Goal: Task Accomplishment & Management: Complete application form

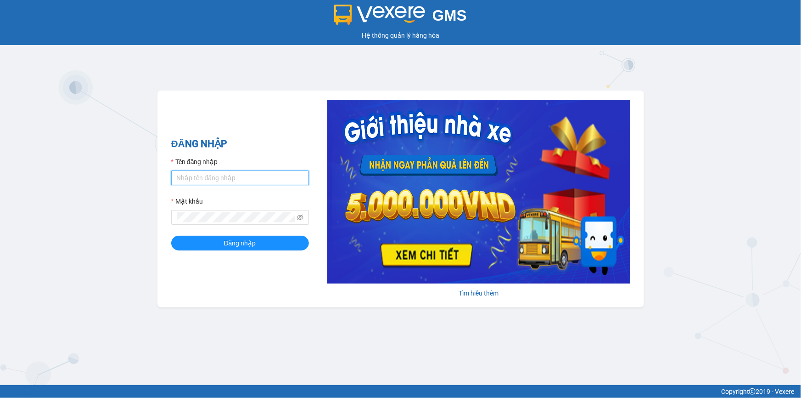
click at [212, 173] on input "Tên đăng nhập" at bounding box center [240, 177] width 138 height 15
type input "minhquang.tienoanh"
click at [202, 211] on span at bounding box center [240, 217] width 138 height 15
click at [192, 208] on div "Mật khẩu" at bounding box center [240, 203] width 138 height 14
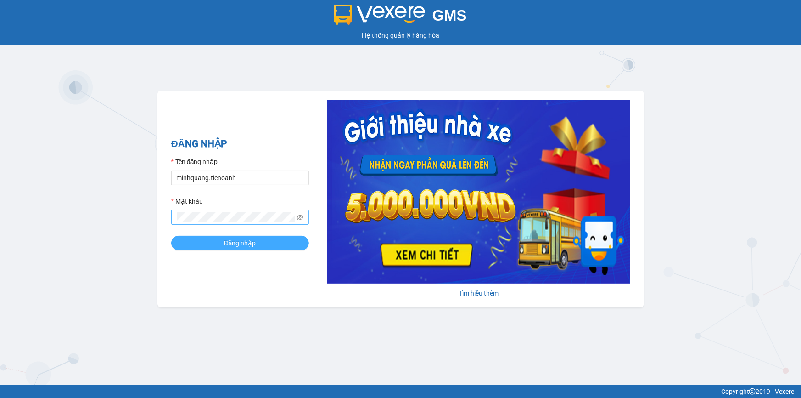
click at [171, 236] on button "Đăng nhập" at bounding box center [240, 243] width 138 height 15
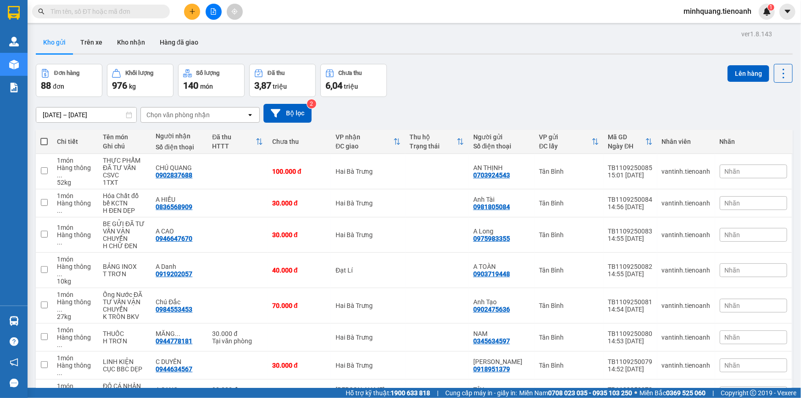
click at [125, 12] on input "text" at bounding box center [105, 11] width 108 height 10
click at [151, 14] on input "text" at bounding box center [105, 11] width 108 height 10
click at [188, 13] on button at bounding box center [192, 12] width 16 height 16
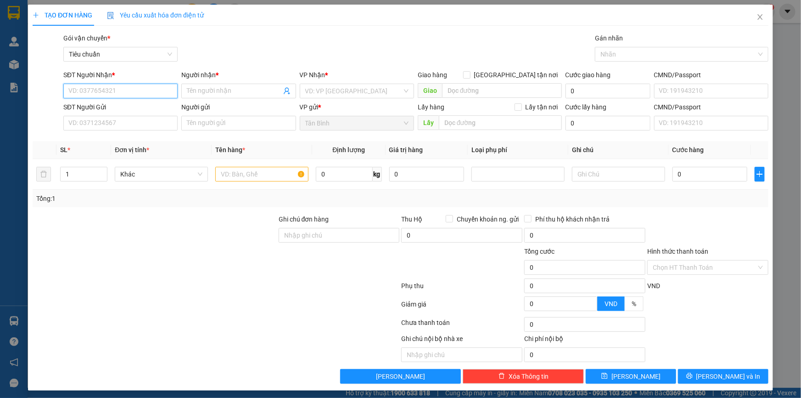
click at [129, 91] on input "SĐT Người Nhận *" at bounding box center [120, 91] width 114 height 15
type input "0936339352"
drag, startPoint x: 115, startPoint y: 109, endPoint x: 96, endPoint y: 133, distance: 30.1
click at [113, 108] on div "0936339352 - TIẾN THÀNH" at bounding box center [119, 109] width 102 height 10
type input "TIẾN THÀNH"
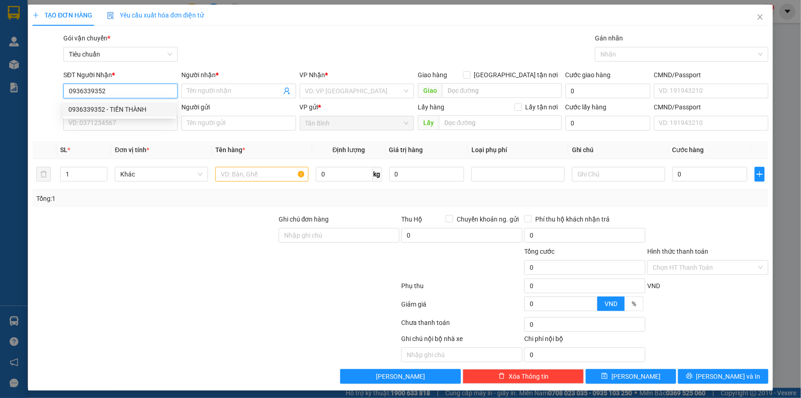
type input "123456789"
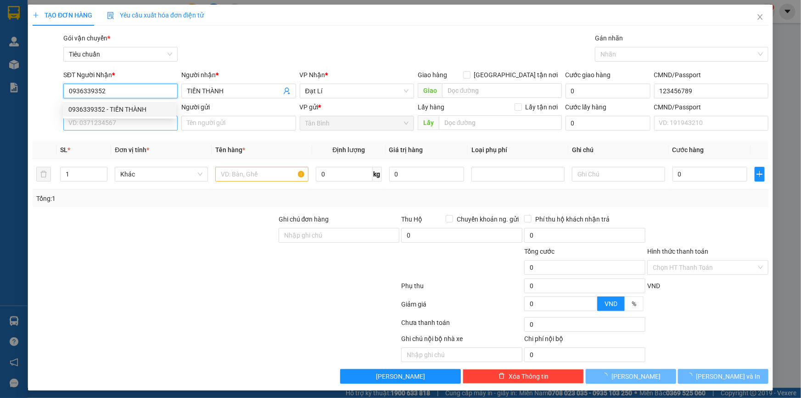
type input "70.000"
type input "0936339352"
click at [108, 126] on input "SĐT Người Gửi" at bounding box center [120, 123] width 114 height 15
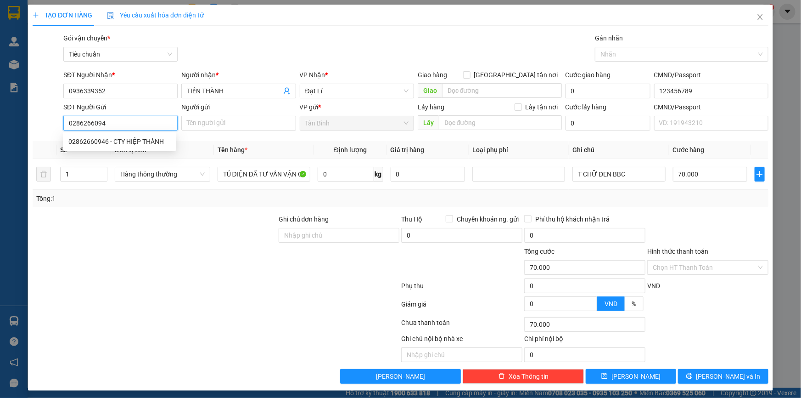
type input "02862660946"
drag, startPoint x: 138, startPoint y: 137, endPoint x: 136, endPoint y: 229, distance: 91.9
click at [138, 137] on div "02862660946 - CTY HIỆP THÀNH" at bounding box center [119, 141] width 102 height 10
type input "CTY HIỆP THÀNH"
type input "02862660946"
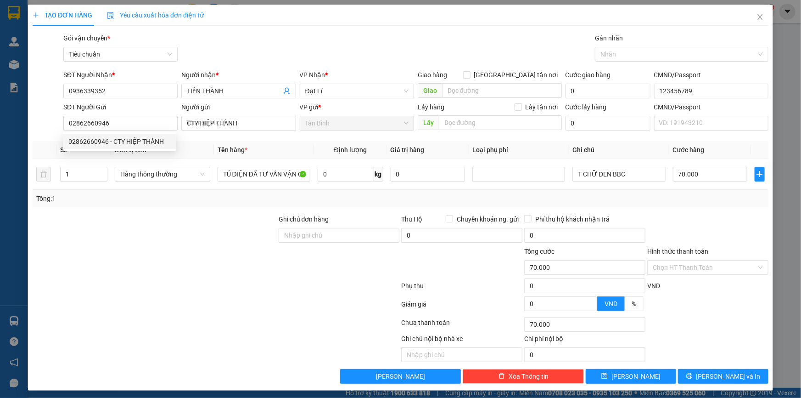
click at [136, 239] on div at bounding box center [155, 230] width 246 height 32
type input "120.000"
click at [352, 172] on input "0" at bounding box center [346, 174] width 56 height 15
type input "48"
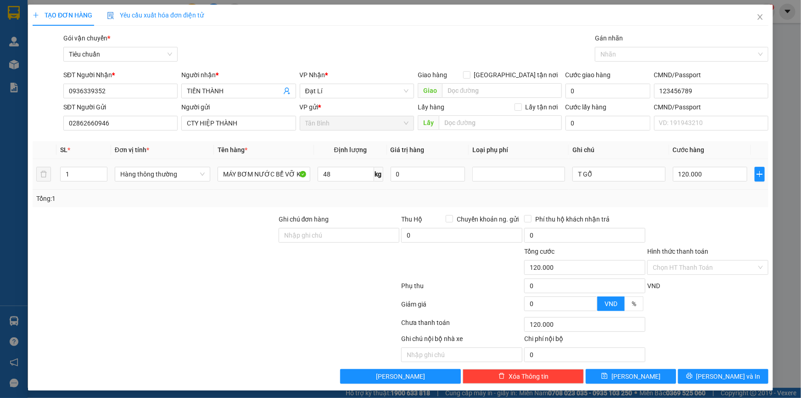
drag, startPoint x: 152, startPoint y: 201, endPoint x: 647, endPoint y: 227, distance: 495.6
click at [166, 201] on div "Tổng: 1" at bounding box center [172, 198] width 273 height 10
type input "90.000"
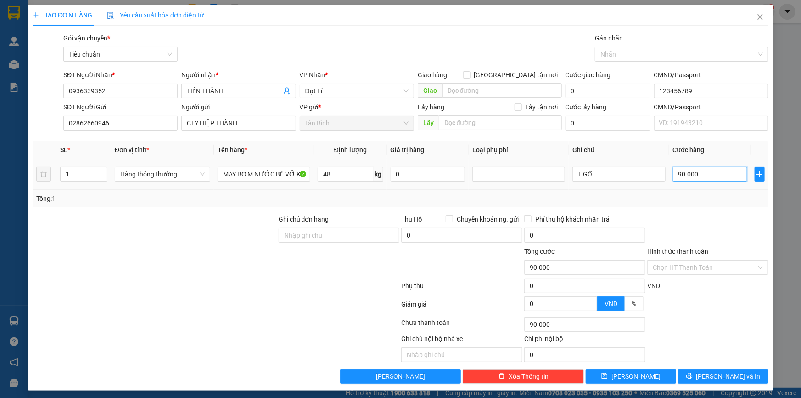
click at [698, 174] on input "90.000" at bounding box center [710, 174] width 75 height 15
type input "1"
type input "10"
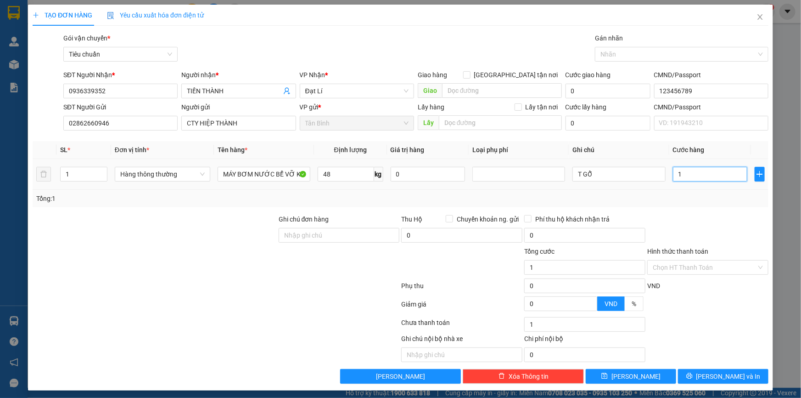
type input "10"
type input "100"
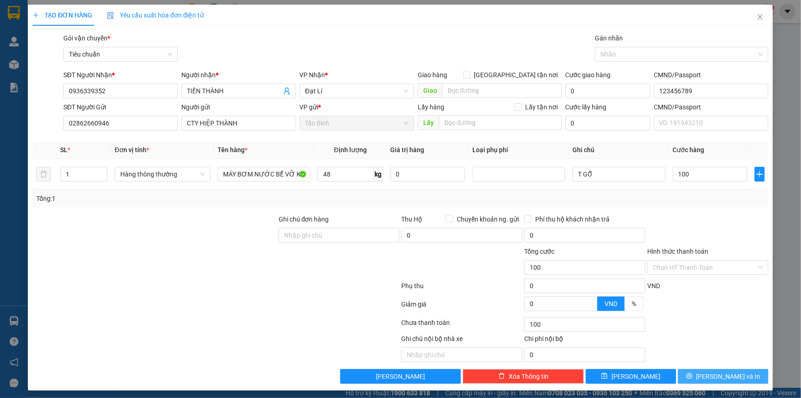
type input "100.000"
click at [709, 374] on button "[PERSON_NAME] và In" at bounding box center [723, 376] width 90 height 15
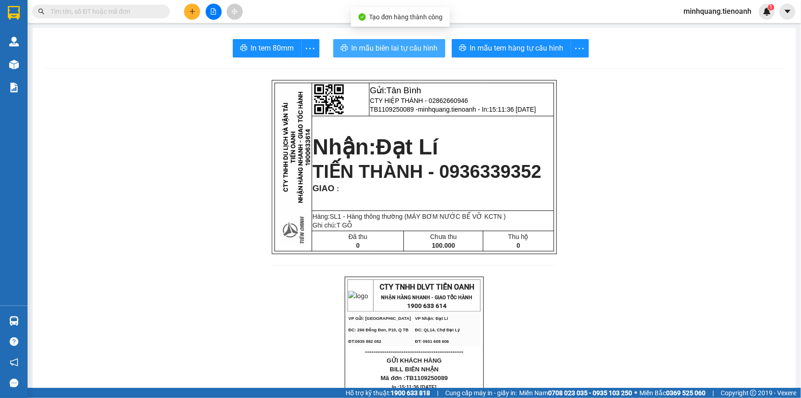
click at [404, 47] on span "In mẫu biên lai tự cấu hình" at bounding box center [395, 47] width 86 height 11
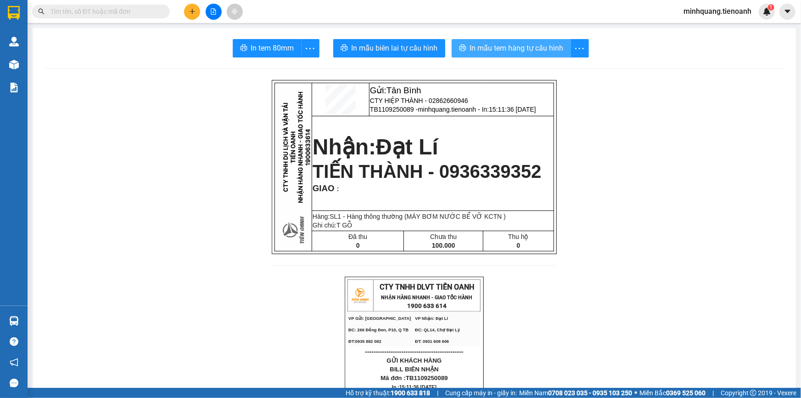
click at [504, 42] on span "In mẫu tem hàng tự cấu hình" at bounding box center [517, 47] width 94 height 11
click at [187, 12] on button at bounding box center [192, 12] width 16 height 16
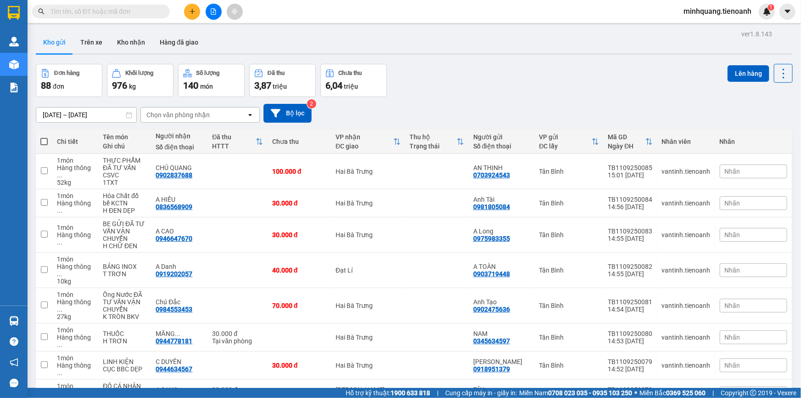
click at [121, 13] on input "text" at bounding box center [105, 11] width 108 height 10
click at [197, 9] on button at bounding box center [192, 12] width 16 height 16
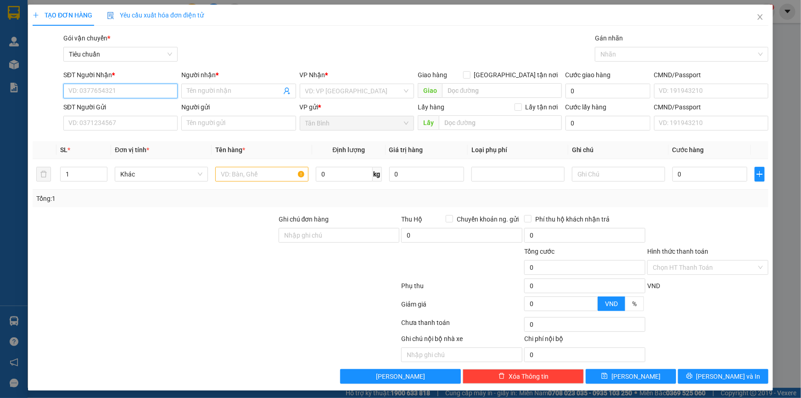
click at [103, 93] on input "SĐT Người Nhận *" at bounding box center [120, 91] width 114 height 15
click at [126, 111] on div "0947657575 - A TÍNH" at bounding box center [119, 109] width 102 height 10
type input "0947657575"
type input "A TÍNH"
type input "0947657575"
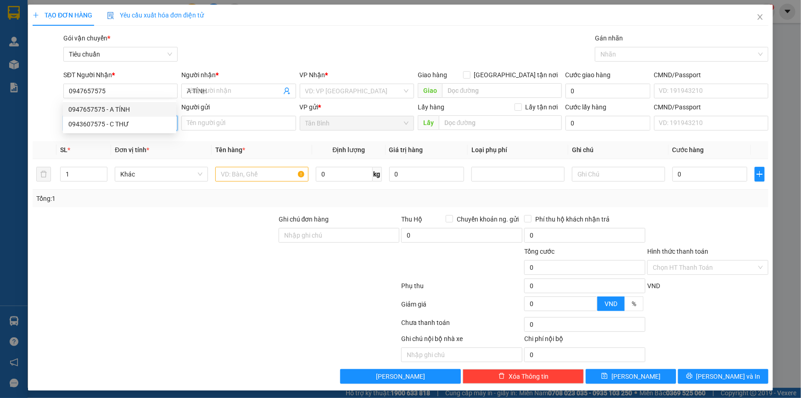
type input "60.000"
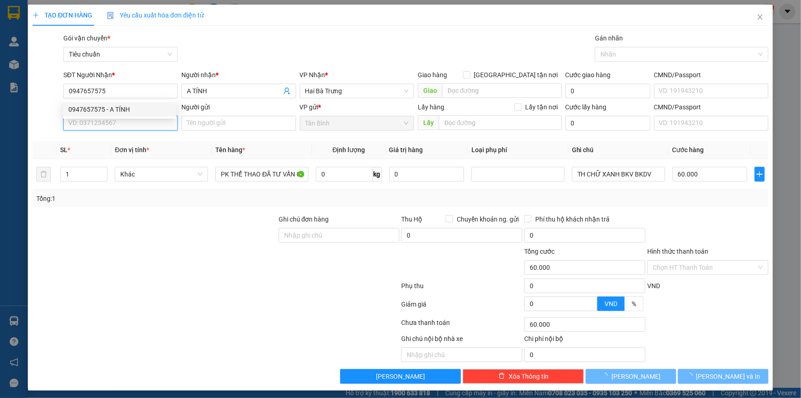
click at [114, 129] on input "SĐT Người Gửi" at bounding box center [120, 123] width 114 height 15
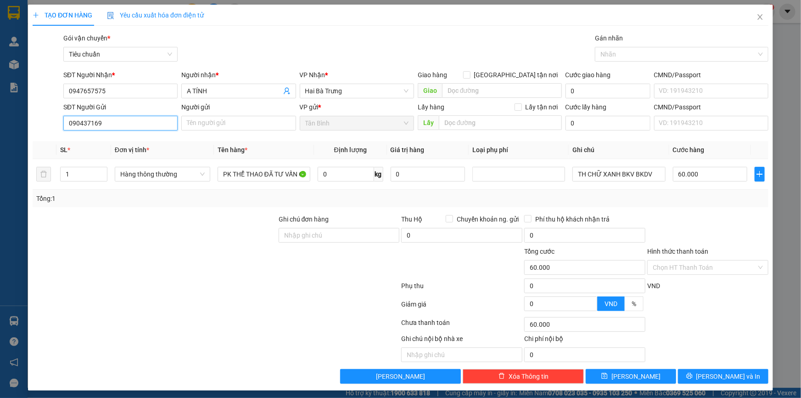
type input "0904371699"
click at [113, 145] on div "0904371699 - TTX" at bounding box center [119, 141] width 102 height 10
type input "TTX"
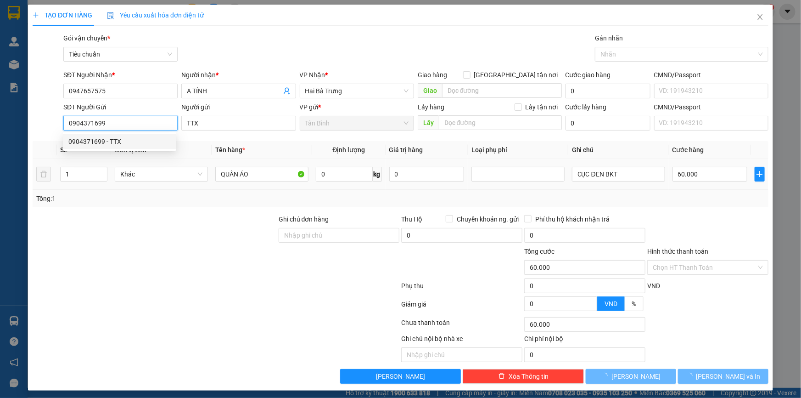
type input "0904371699"
click at [128, 194] on div "Tổng: 1" at bounding box center [172, 198] width 273 height 10
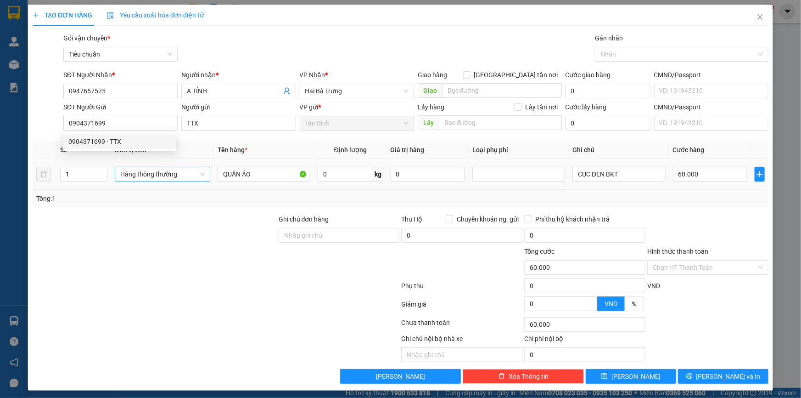
click at [138, 179] on span "Hàng thông thường" at bounding box center [162, 174] width 84 height 14
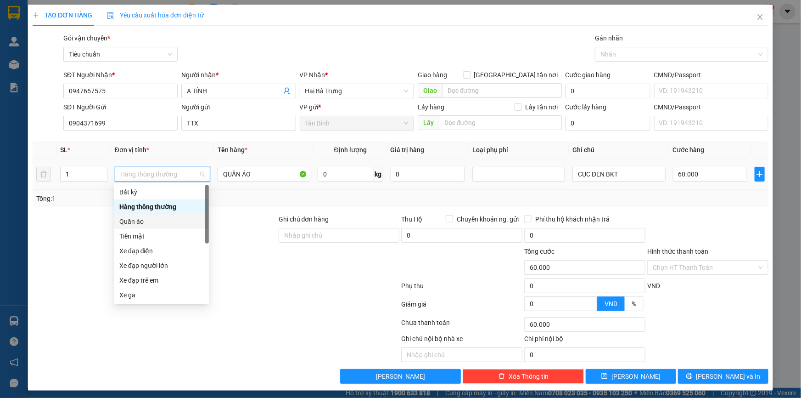
drag, startPoint x: 140, startPoint y: 223, endPoint x: 114, endPoint y: 223, distance: 25.7
click at [138, 223] on div "Quần áo" at bounding box center [161, 221] width 84 height 10
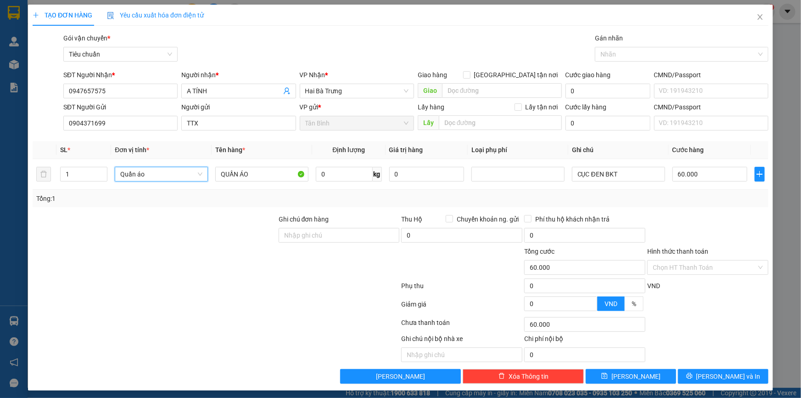
drag, startPoint x: 42, startPoint y: 223, endPoint x: 454, endPoint y: 197, distance: 412.7
click at [59, 223] on div at bounding box center [155, 230] width 246 height 32
type input "0"
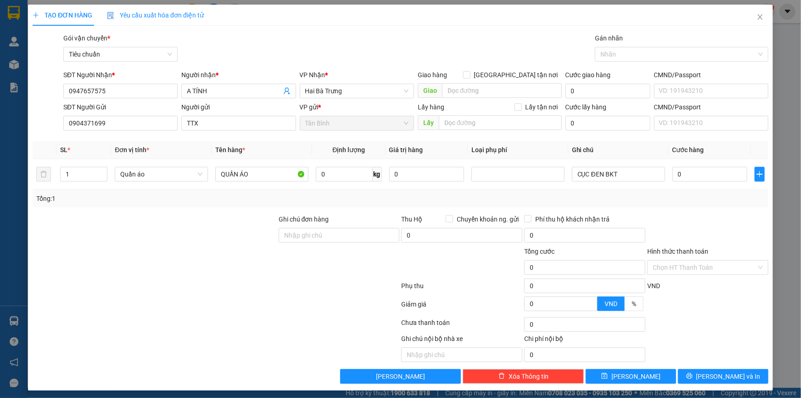
click at [686, 207] on div "Transit Pickup Surcharge Ids Transit Deliver Surcharge Ids Transit Deliver Surc…" at bounding box center [401, 208] width 736 height 350
click at [680, 172] on input "0" at bounding box center [710, 174] width 75 height 15
type input "3"
type input "30"
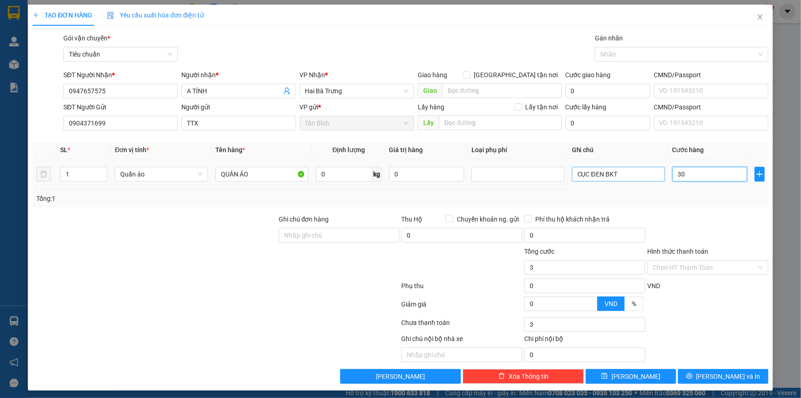
type input "30"
type input "30.000"
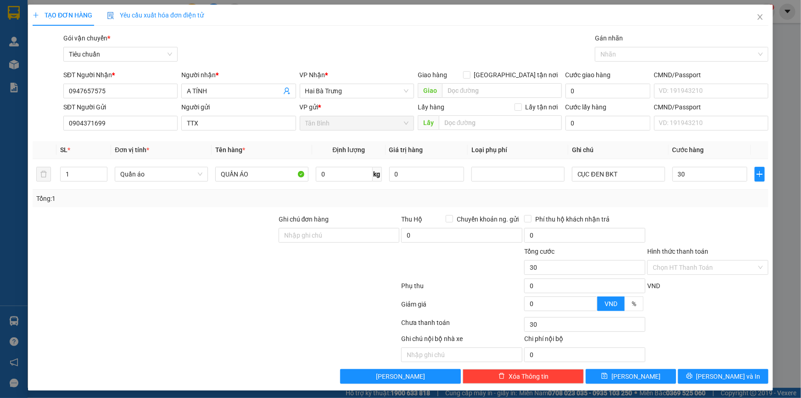
type input "30.000"
click at [704, 367] on div "Transit Pickup Surcharge Ids Transit Deliver Surcharge Ids Transit Deliver Surc…" at bounding box center [401, 208] width 736 height 350
click at [704, 372] on button "[PERSON_NAME] và In" at bounding box center [723, 376] width 90 height 15
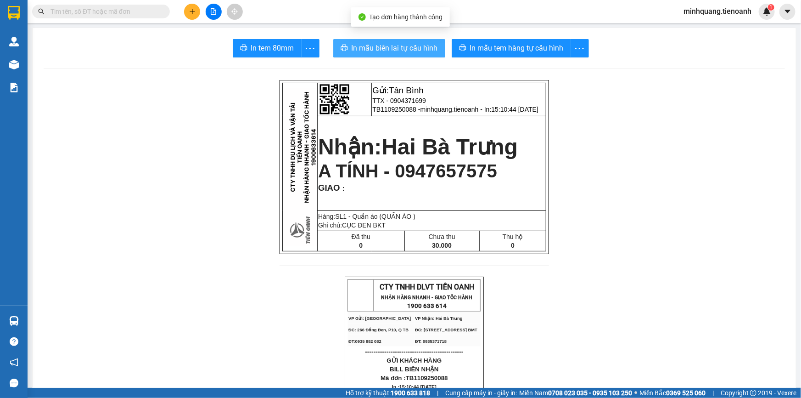
click at [378, 46] on span "In mẫu biên lai tự cấu hình" at bounding box center [395, 47] width 86 height 11
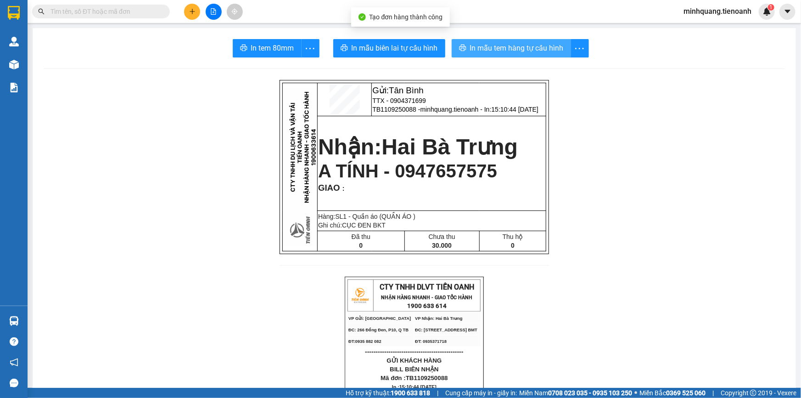
click at [496, 47] on span "In mẫu tem hàng tự cấu hình" at bounding box center [517, 47] width 94 height 11
click at [152, 7] on input "text" at bounding box center [105, 11] width 108 height 10
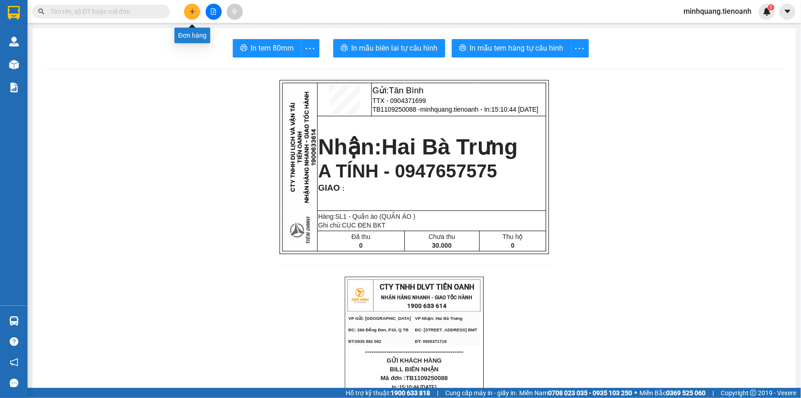
click at [194, 11] on icon "plus" at bounding box center [192, 11] width 6 height 6
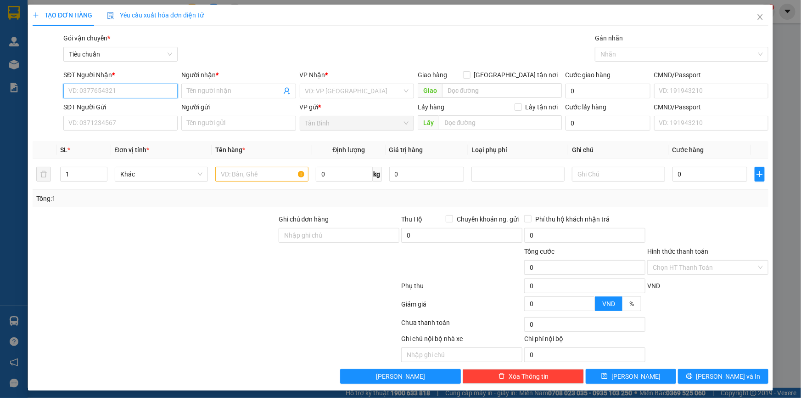
click at [126, 92] on input "SĐT Người Nhận *" at bounding box center [120, 91] width 114 height 15
type input "0917291055"
click at [219, 87] on input "Người nhận *" at bounding box center [234, 91] width 94 height 10
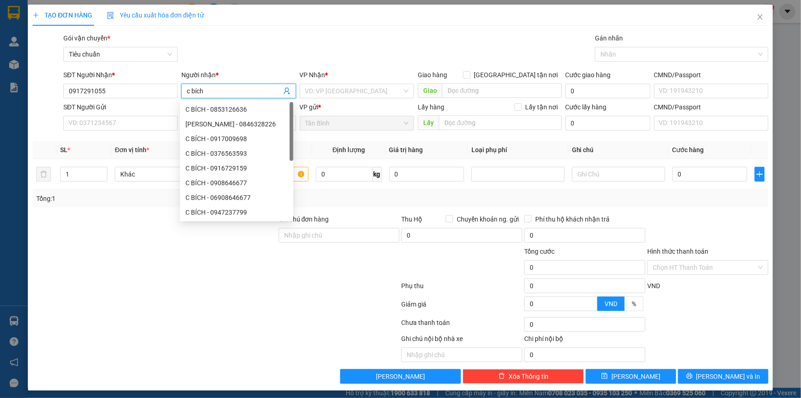
drag, startPoint x: 230, startPoint y: 96, endPoint x: 46, endPoint y: 84, distance: 184.6
click at [45, 83] on div "SĐT Người Nhận * 0917291055 Người nhận * c bích VP Nhận * VD: VP Sài Gòn Giao h…" at bounding box center [401, 86] width 738 height 32
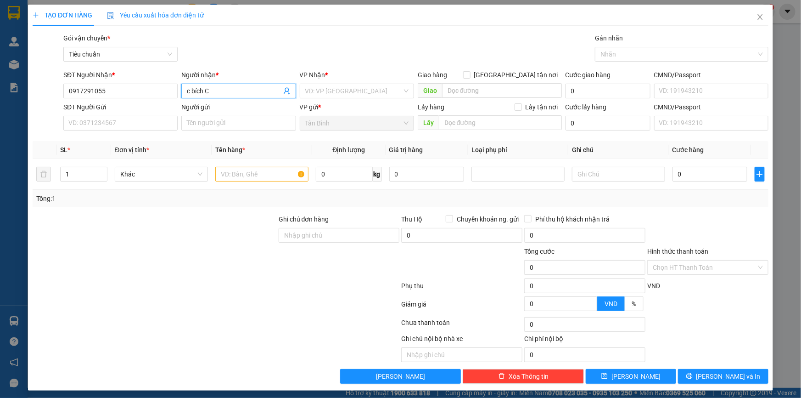
drag, startPoint x: 109, startPoint y: 82, endPoint x: 67, endPoint y: 78, distance: 42.4
click at [67, 78] on div "SĐT Người Nhận * 0917291055 Người nhận * c bích C c bích C VP Nhận * VD: VP Sài…" at bounding box center [416, 86] width 709 height 32
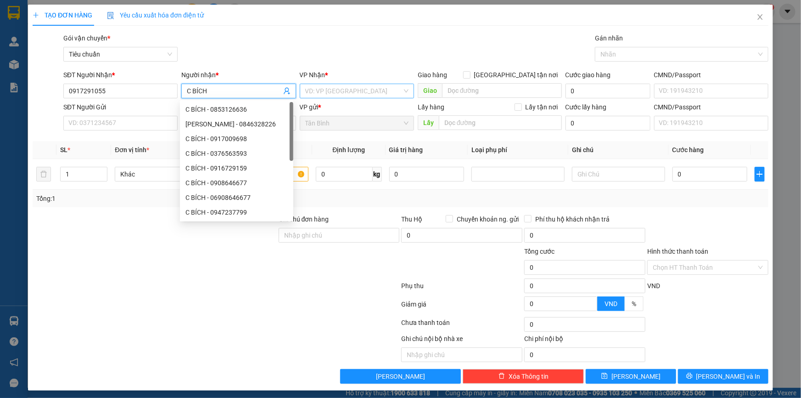
type input "C BÍCH"
click at [332, 92] on input "search" at bounding box center [353, 91] width 97 height 14
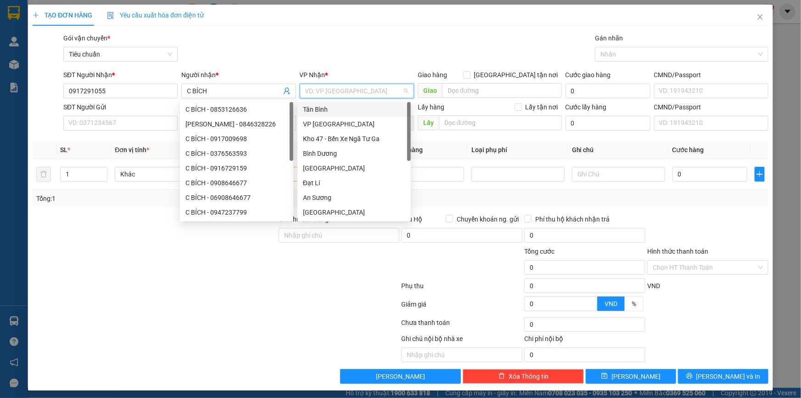
click at [332, 92] on input "search" at bounding box center [353, 91] width 97 height 14
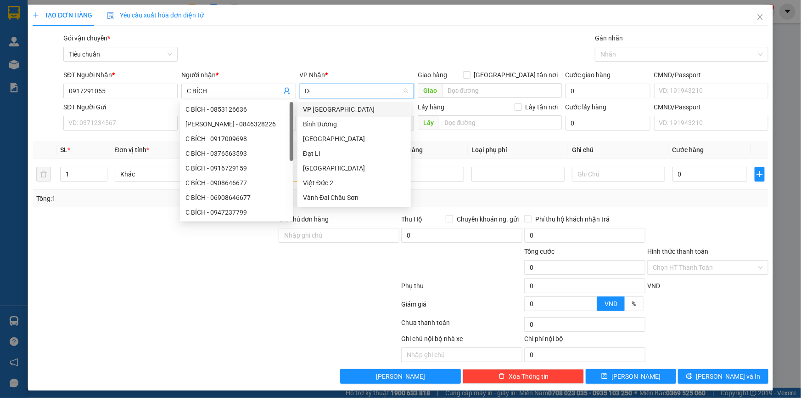
type input "D"
type input "ĐA"
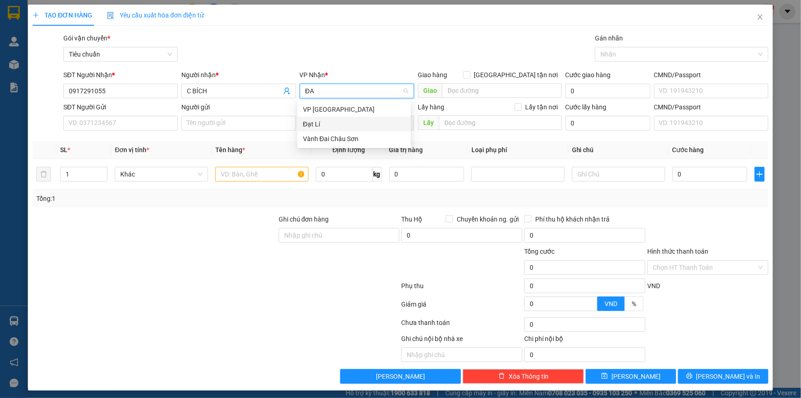
click at [318, 125] on div "Đạt Lí" at bounding box center [354, 124] width 102 height 10
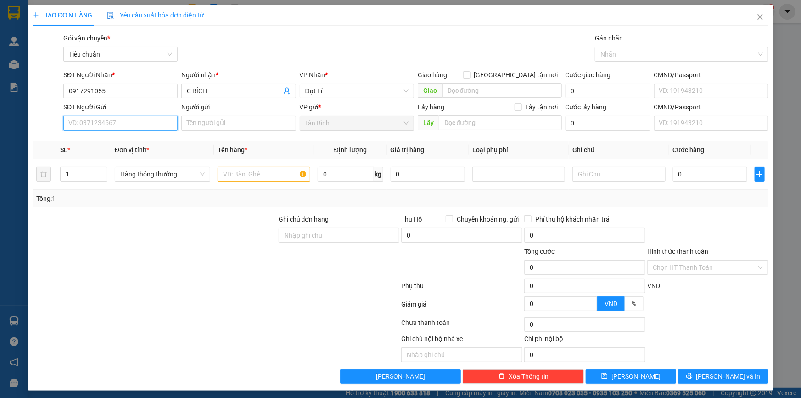
click at [107, 119] on input "SĐT Người Gửi" at bounding box center [120, 123] width 114 height 15
drag, startPoint x: 119, startPoint y: 87, endPoint x: 0, endPoint y: 86, distance: 119.4
click at [0, 84] on div "TẠO ĐƠN HÀNG Yêu cầu xuất hóa đơn điện tử Transit Pickup Surcharge Ids Transit …" at bounding box center [400, 199] width 801 height 398
click at [99, 127] on input "SĐT Người Gửi" at bounding box center [120, 123] width 114 height 15
paste input "0917291055"
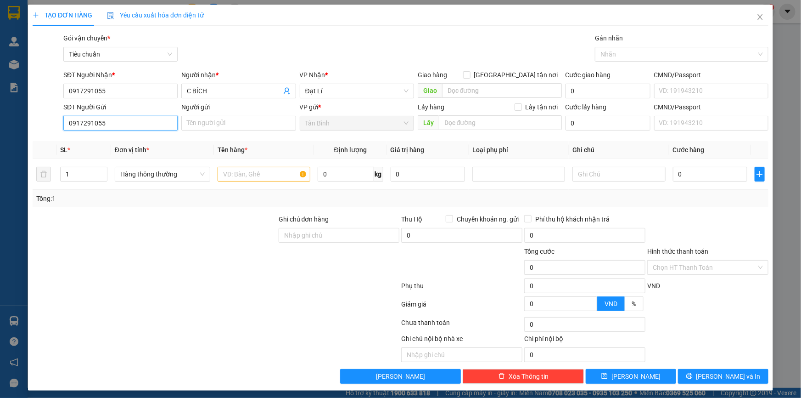
type input "0917291055"
drag, startPoint x: 138, startPoint y: 247, endPoint x: 101, endPoint y: 164, distance: 89.8
click at [138, 242] on form "Ghi chú đơn hàng Thu Hộ Chuyển khoản ng. gửi 0 Phí thu hộ khách nhận trả 0 Tổng…" at bounding box center [401, 264] width 736 height 101
drag, startPoint x: 239, startPoint y: 174, endPoint x: 210, endPoint y: 174, distance: 28.9
click at [238, 174] on input "text" at bounding box center [264, 174] width 93 height 15
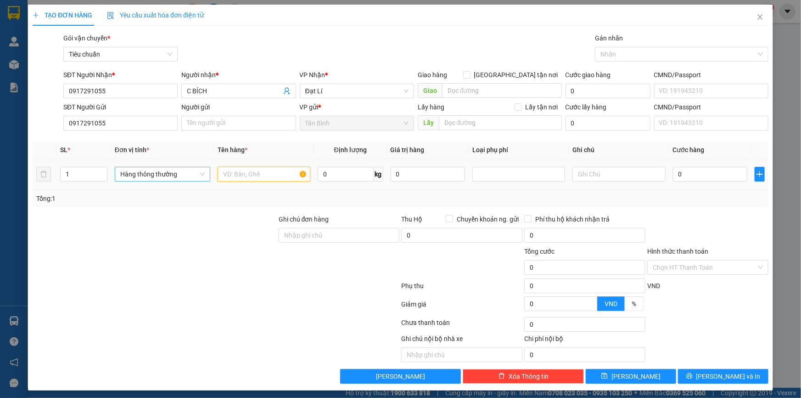
click at [149, 176] on span "Hàng thông thường" at bounding box center [162, 174] width 84 height 14
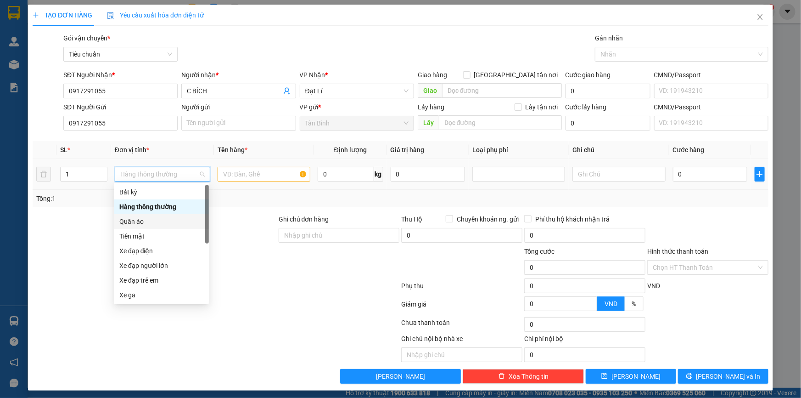
drag, startPoint x: 144, startPoint y: 222, endPoint x: 46, endPoint y: 225, distance: 98.3
click at [140, 222] on div "Quần áo" at bounding box center [161, 221] width 84 height 10
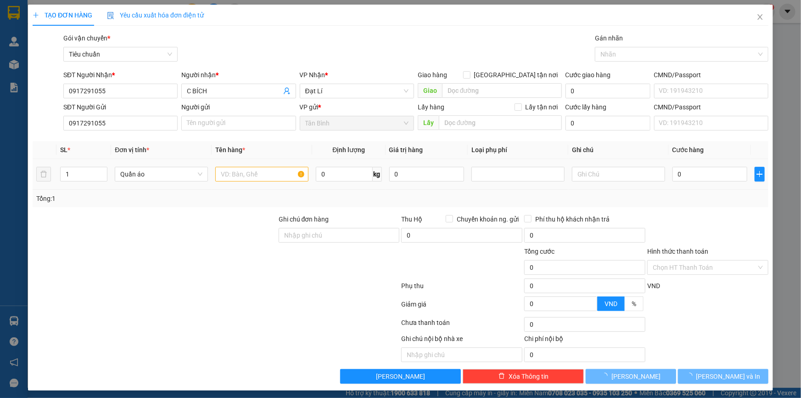
drag, startPoint x: 46, startPoint y: 225, endPoint x: 257, endPoint y: 174, distance: 217.1
click at [58, 225] on div at bounding box center [155, 230] width 246 height 32
click at [257, 174] on input "text" at bounding box center [261, 174] width 93 height 15
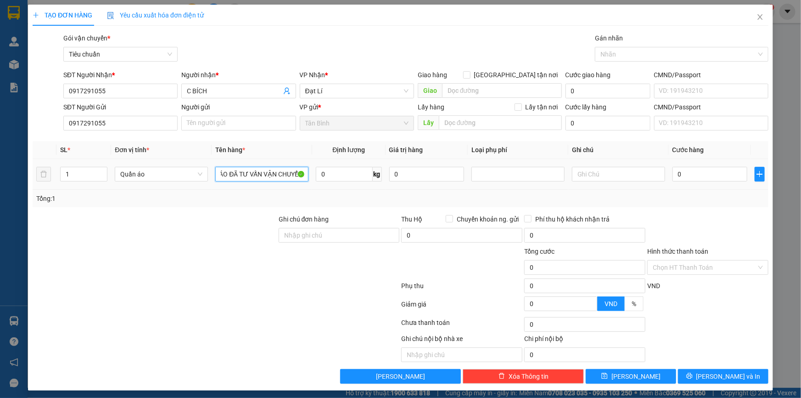
scroll to position [0, 23]
type input "QUẦN ÁO ĐÃ TƯ VẤN VẬN CHUYỂN"
drag, startPoint x: 73, startPoint y: 177, endPoint x: 56, endPoint y: 198, distance: 27.1
click at [23, 179] on div "TẠO ĐƠN HÀNG Yêu cầu xuất hóa đơn điện tử Transit Pickup Surcharge Ids Transit …" at bounding box center [400, 199] width 801 height 398
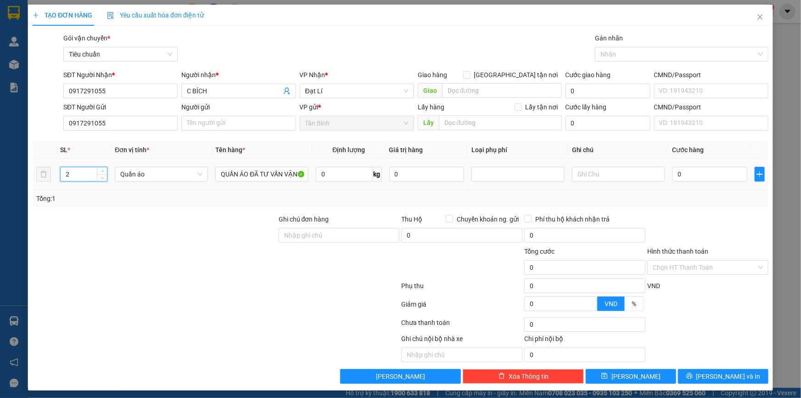
type input "2"
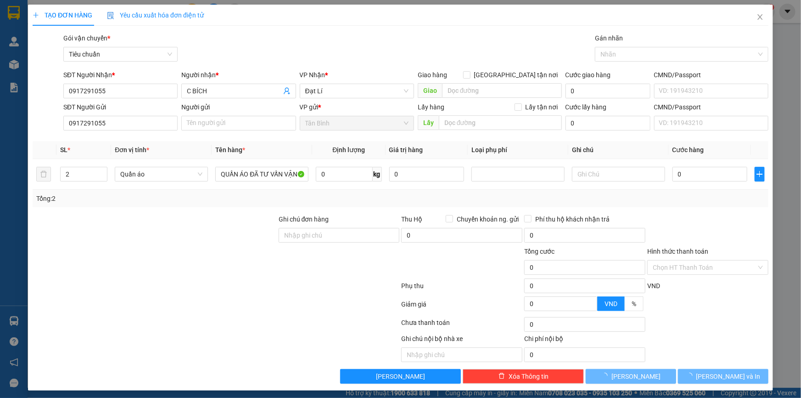
drag, startPoint x: 153, startPoint y: 227, endPoint x: 451, endPoint y: 190, distance: 300.8
click at [170, 227] on div at bounding box center [155, 230] width 246 height 32
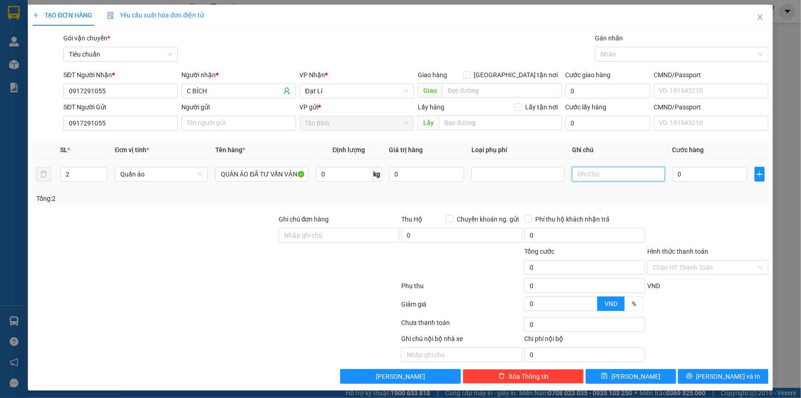
click at [600, 177] on input "text" at bounding box center [618, 174] width 93 height 15
type input "TÚI XÁCH TRẮNG + TÚI XÁCH ĐEN"
click at [700, 171] on input "0" at bounding box center [710, 174] width 75 height 15
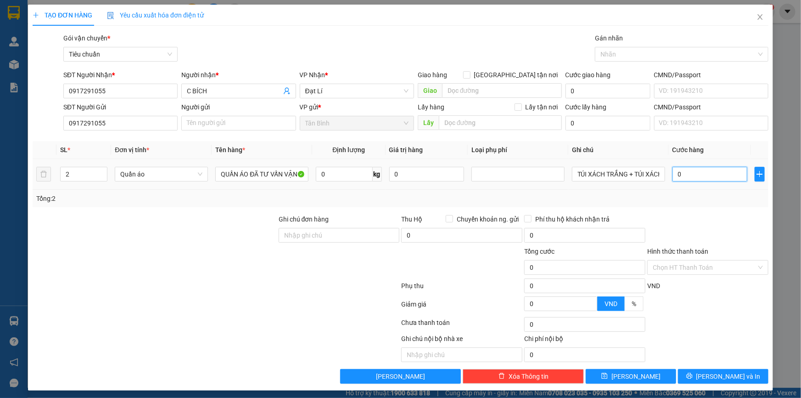
type input "6"
type input "60"
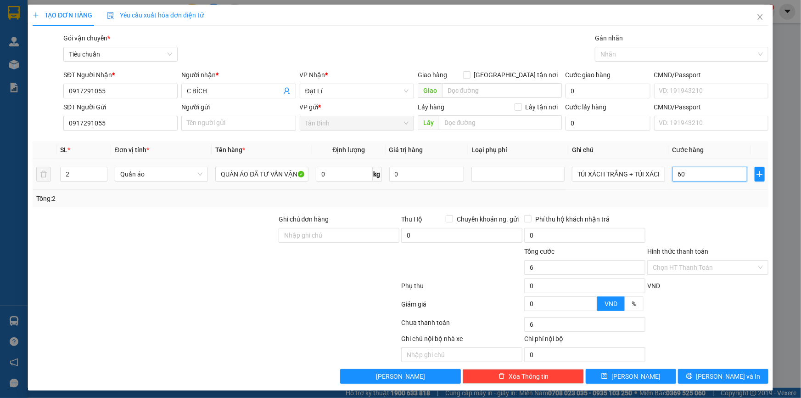
type input "60"
type input "60.000"
click at [697, 194] on div "Tổng: 2" at bounding box center [400, 198] width 729 height 10
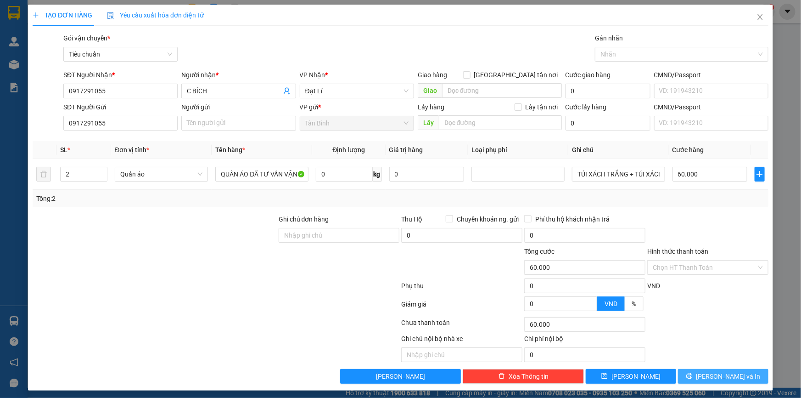
click at [704, 381] on button "[PERSON_NAME] và In" at bounding box center [723, 376] width 90 height 15
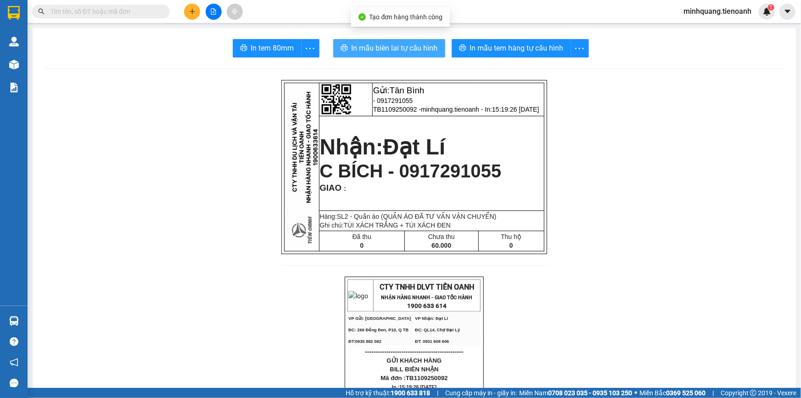
click at [388, 44] on span "In mẫu biên lai tự cấu hình" at bounding box center [395, 47] width 86 height 11
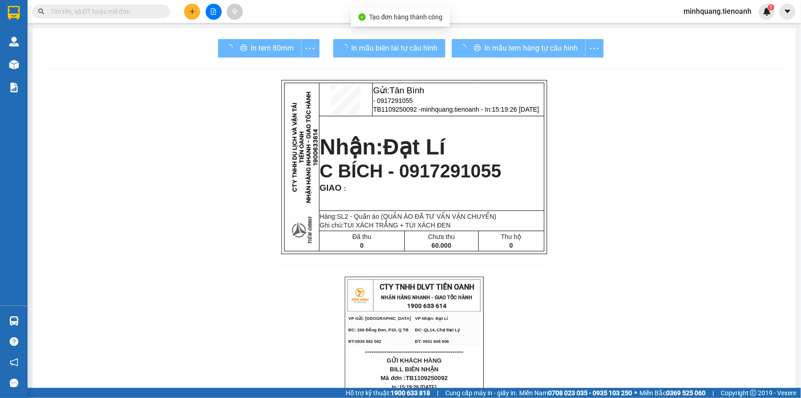
click at [502, 40] on button "In mẫu tem hàng tự cấu hình" at bounding box center [519, 48] width 134 height 18
click at [502, 41] on button "In mẫu tem hàng tự cấu hình" at bounding box center [519, 48] width 134 height 18
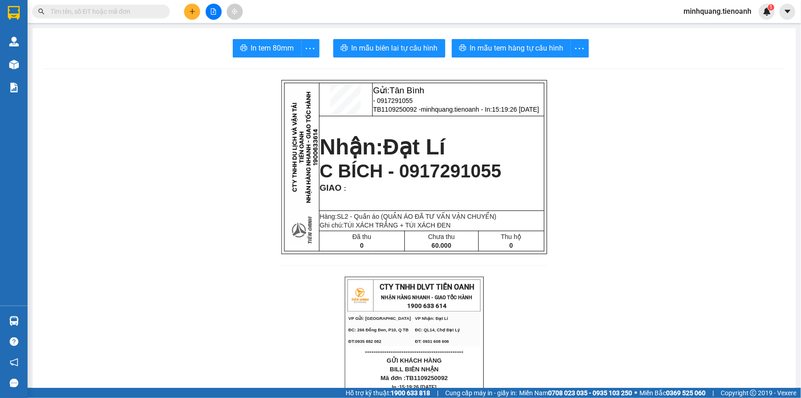
click at [191, 8] on icon "plus" at bounding box center [192, 11] width 6 height 6
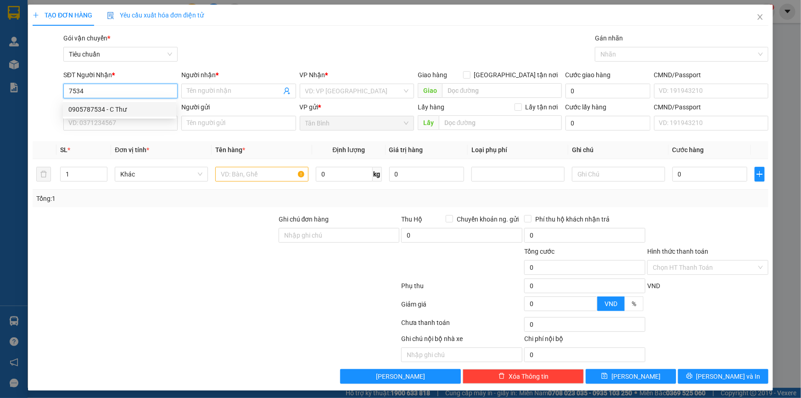
click at [129, 110] on div "0905787534 - C Thư" at bounding box center [119, 109] width 102 height 10
type input "0905787534"
type input "C Thư"
type input "661120002750"
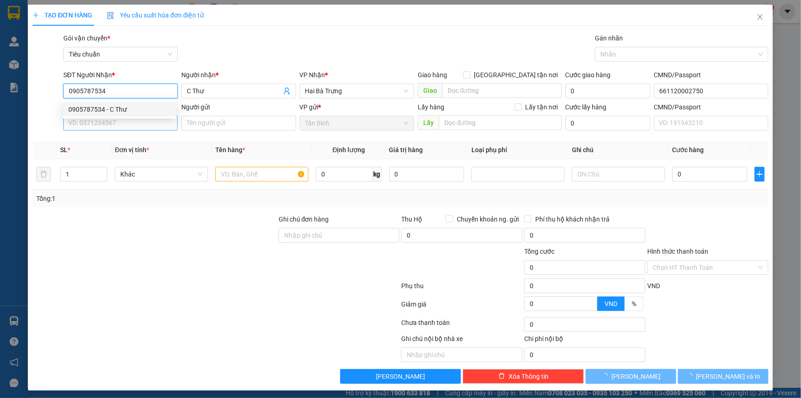
type input "0905787534"
type input "40.000"
click at [125, 124] on input "SĐT Người Gửi" at bounding box center [120, 123] width 114 height 15
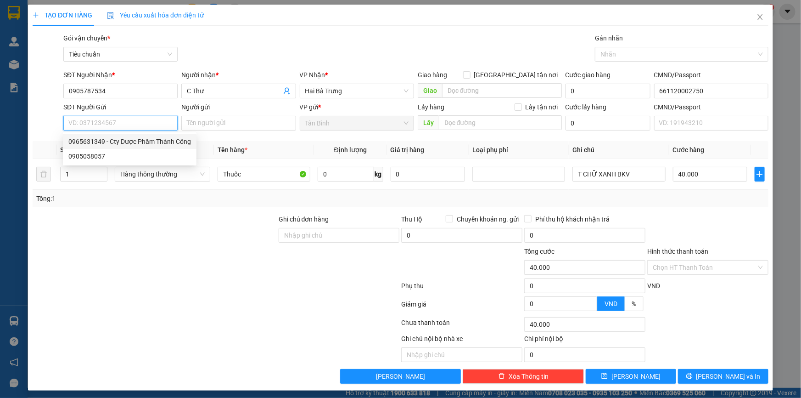
click at [137, 143] on div "0965631349 - Cty Dược Phẩm Thành Công" at bounding box center [129, 141] width 123 height 10
type input "0965631349"
type input "Cty Dược Phẩm Thành Công"
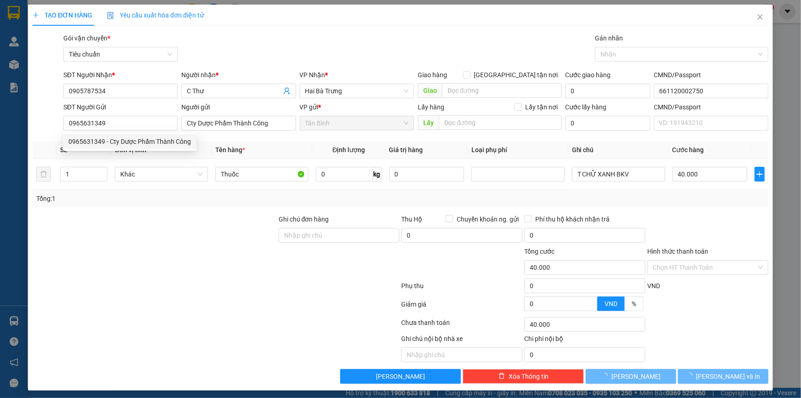
click at [208, 230] on div at bounding box center [155, 230] width 246 height 32
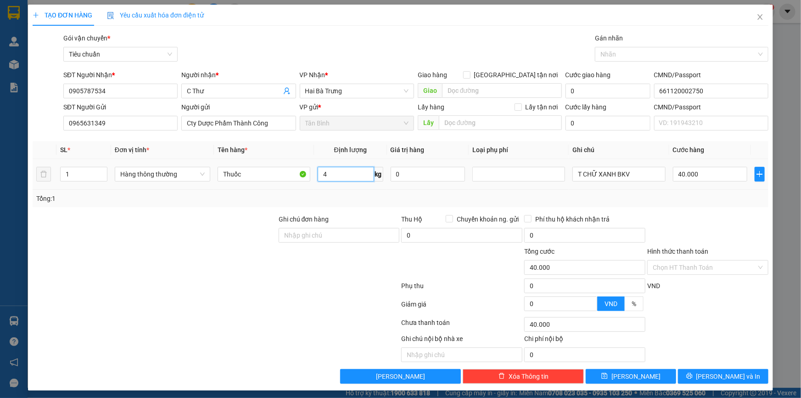
type input "4"
click at [231, 221] on div at bounding box center [155, 230] width 246 height 32
type input "30.000"
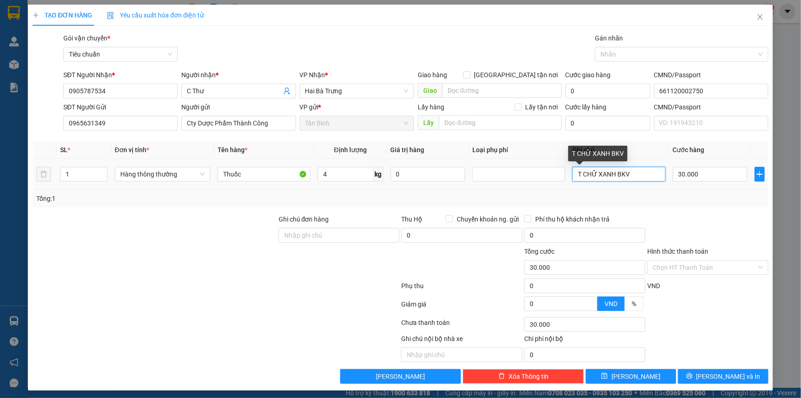
drag, startPoint x: 614, startPoint y: 178, endPoint x: 580, endPoint y: 179, distance: 34.0
click at [580, 179] on input "T CHỮ XANH BKV" at bounding box center [619, 174] width 93 height 15
drag, startPoint x: 648, startPoint y: 202, endPoint x: 639, endPoint y: 203, distance: 8.7
click at [648, 203] on div "Tổng: 1" at bounding box center [401, 198] width 736 height 17
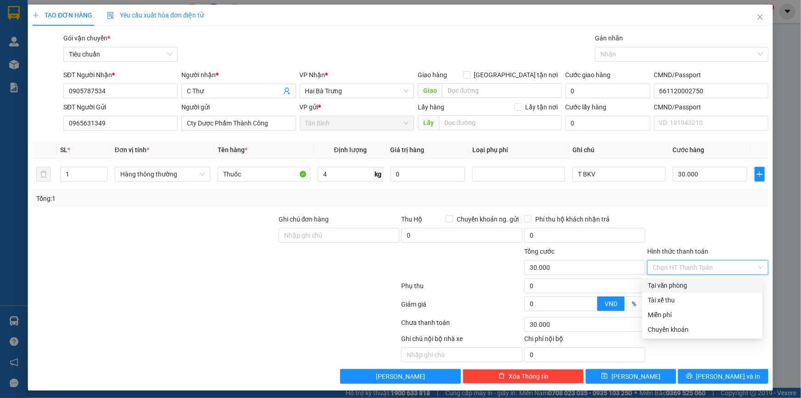
drag, startPoint x: 697, startPoint y: 263, endPoint x: 698, endPoint y: 287, distance: 24.8
click at [697, 267] on input "Hình thức thanh toán" at bounding box center [705, 267] width 104 height 14
click at [698, 288] on div "Tại văn phòng" at bounding box center [702, 285] width 109 height 10
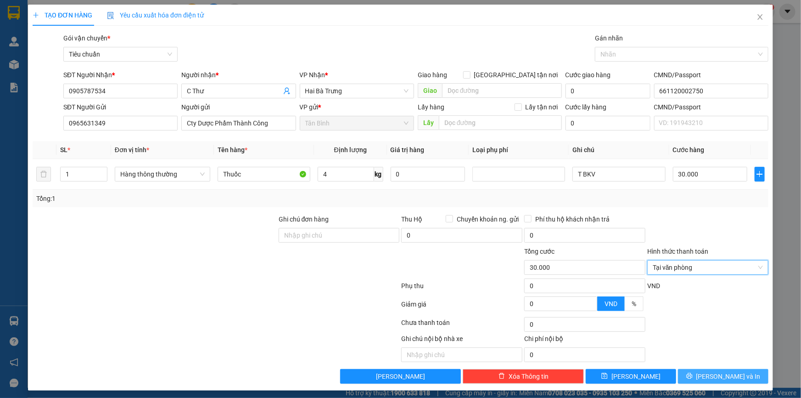
click at [717, 381] on button "[PERSON_NAME] và In" at bounding box center [723, 376] width 90 height 15
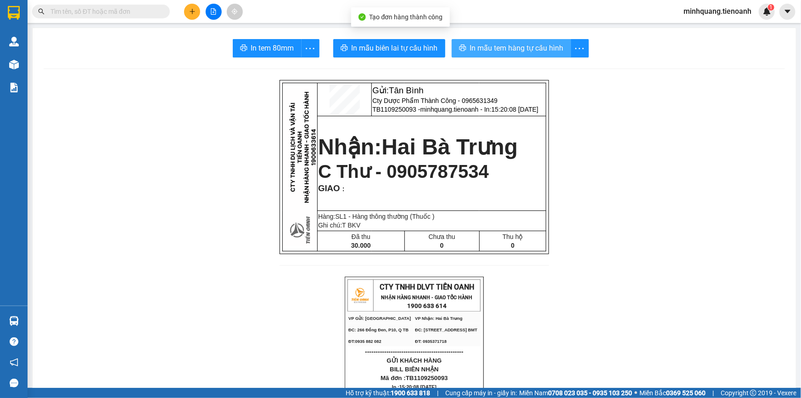
click at [477, 43] on span "In mẫu tem hàng tự cấu hình" at bounding box center [517, 47] width 94 height 11
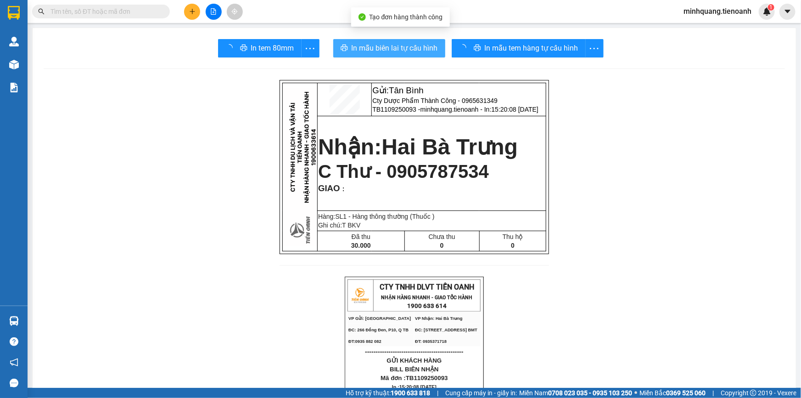
click at [404, 48] on span "In mẫu biên lai tự cấu hình" at bounding box center [395, 47] width 86 height 11
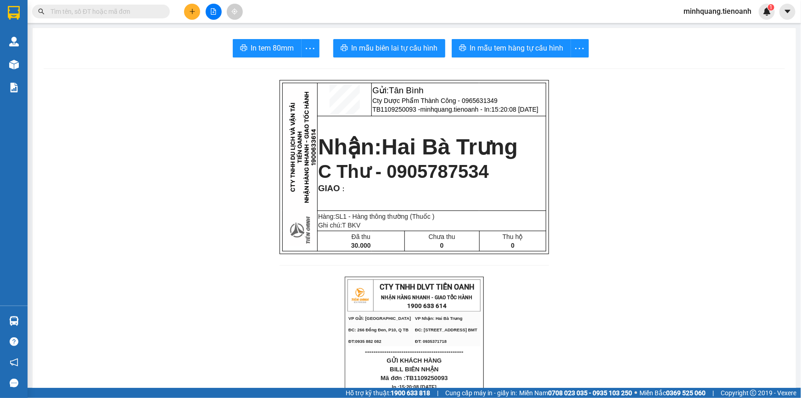
click at [118, 12] on input "text" at bounding box center [105, 11] width 108 height 10
click at [190, 9] on icon "plus" at bounding box center [192, 11] width 6 height 6
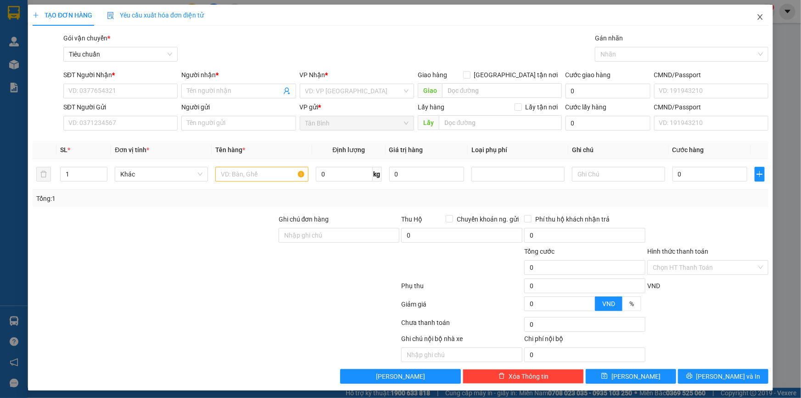
click at [758, 17] on icon "close" at bounding box center [760, 16] width 7 height 7
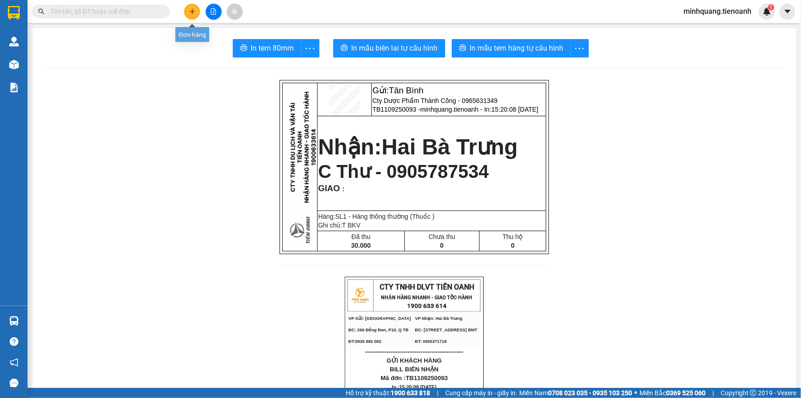
click at [193, 13] on icon "plus" at bounding box center [192, 11] width 6 height 6
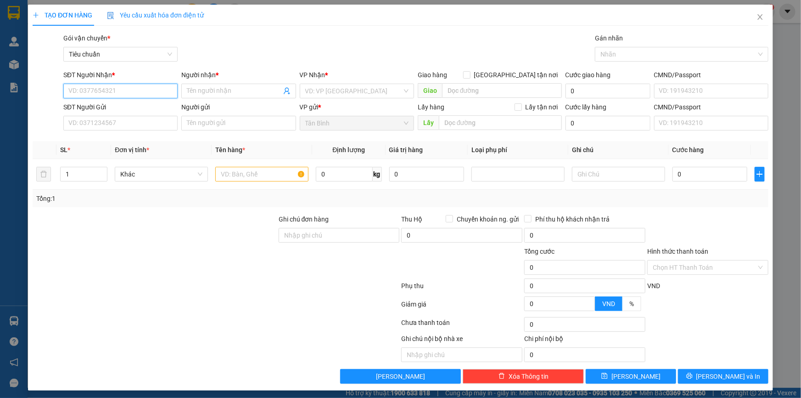
click at [130, 94] on input "SĐT Người Nhận *" at bounding box center [120, 91] width 114 height 15
click at [93, 94] on input "08498860663" at bounding box center [120, 91] width 114 height 15
drag, startPoint x: 120, startPoint y: 91, endPoint x: 127, endPoint y: 93, distance: 6.7
click at [122, 93] on input "0849880663" at bounding box center [120, 91] width 114 height 15
type input "0849880663"
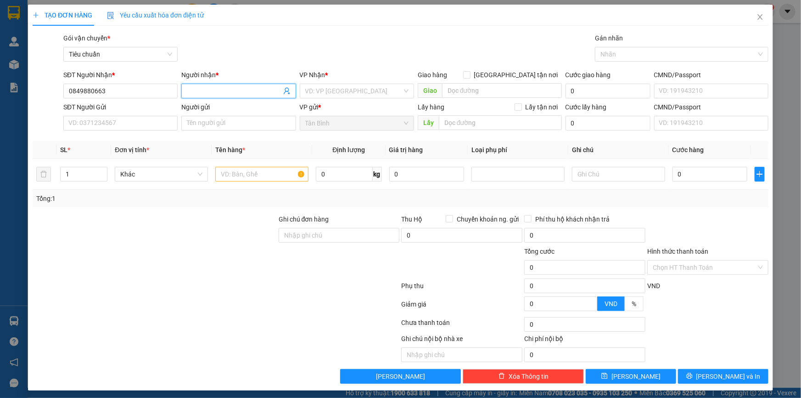
click at [223, 96] on input "Người nhận *" at bounding box center [234, 91] width 94 height 10
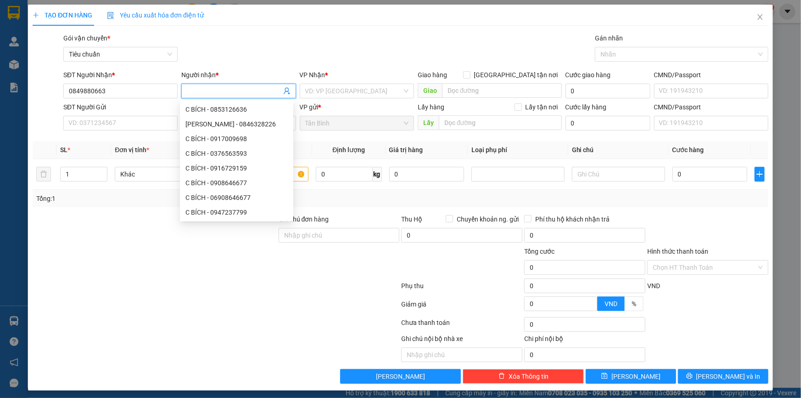
type input "A"
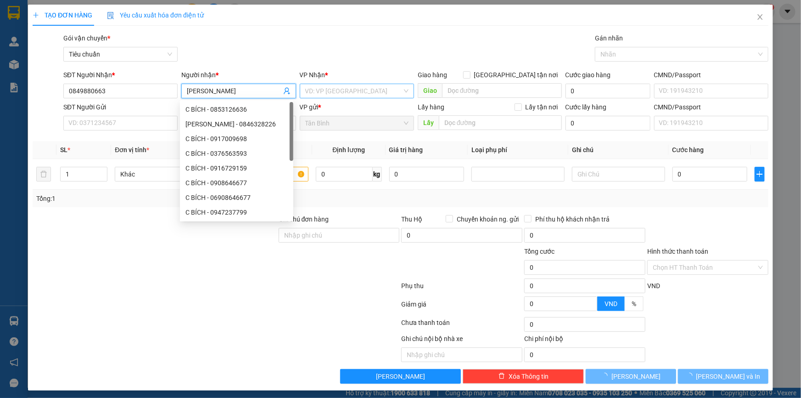
type input "THÙY DUNG"
click at [344, 96] on input "search" at bounding box center [353, 91] width 97 height 14
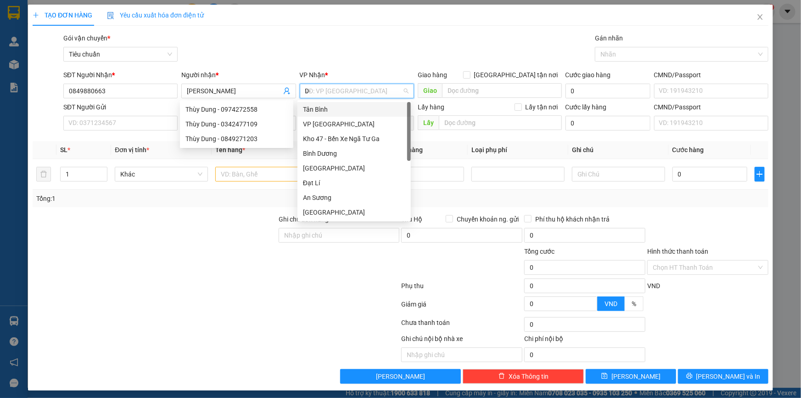
type input "D"
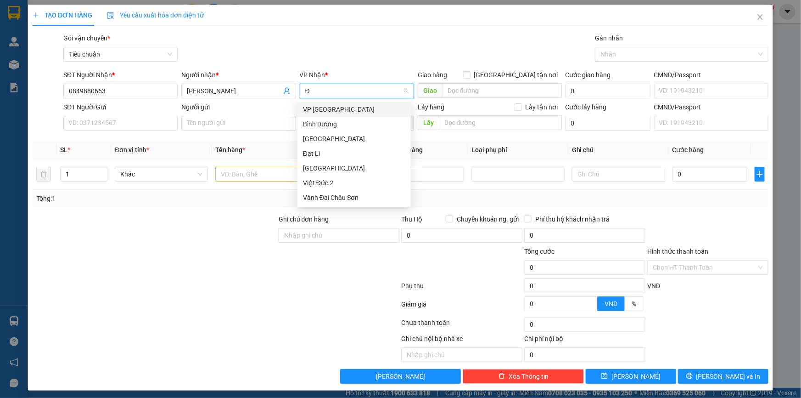
type input "ĐA"
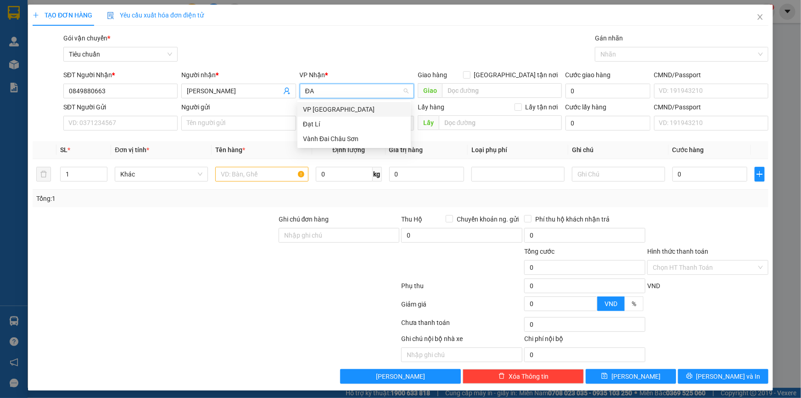
click at [323, 108] on div "VP [GEOGRAPHIC_DATA]" at bounding box center [354, 109] width 102 height 10
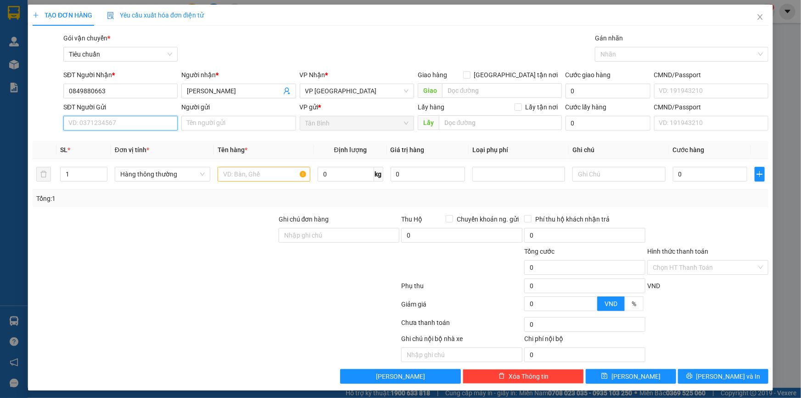
click at [93, 127] on input "SĐT Người Gửi" at bounding box center [120, 123] width 114 height 15
type input "0938026798"
click at [201, 127] on input "Người gửi" at bounding box center [238, 123] width 114 height 15
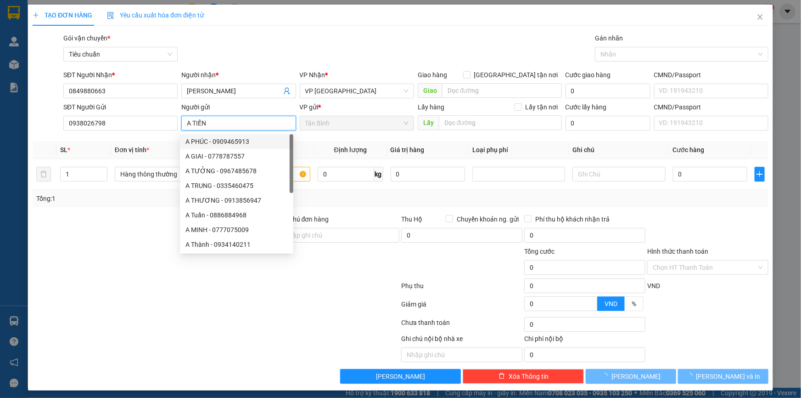
type input "A TIẾN"
click at [78, 223] on div at bounding box center [155, 230] width 246 height 32
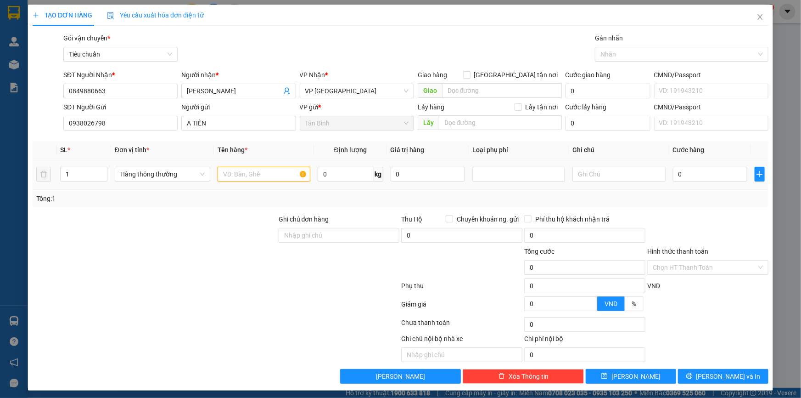
click at [253, 173] on input "text" at bounding box center [264, 174] width 93 height 15
type input "BÁNH KẸO ĐÃ TƯ VẤN VẬN CHUYỂN"
click at [113, 232] on div at bounding box center [155, 230] width 246 height 32
drag, startPoint x: 72, startPoint y: 173, endPoint x: 39, endPoint y: 192, distance: 38.5
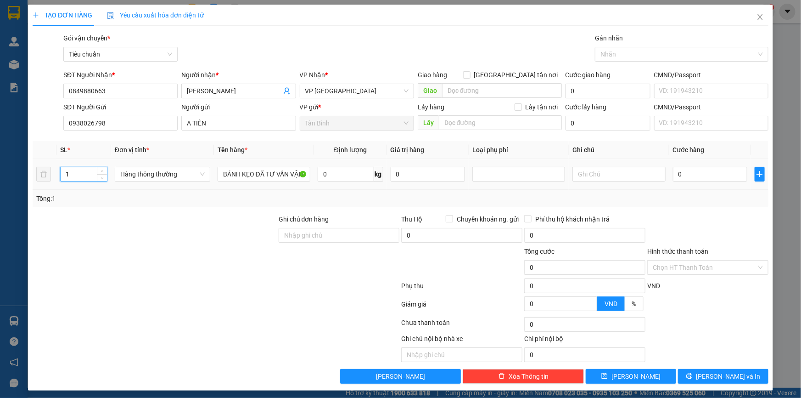
click at [28, 174] on div "TẠO ĐƠN HÀNG Yêu cầu xuất hóa đơn điện tử Transit Pickup Surcharge Ids Transit …" at bounding box center [400, 198] width 745 height 386
type input "3"
drag, startPoint x: 87, startPoint y: 254, endPoint x: 505, endPoint y: 202, distance: 421.5
click at [113, 254] on div at bounding box center [155, 262] width 246 height 32
click at [337, 167] on input "0" at bounding box center [346, 174] width 56 height 15
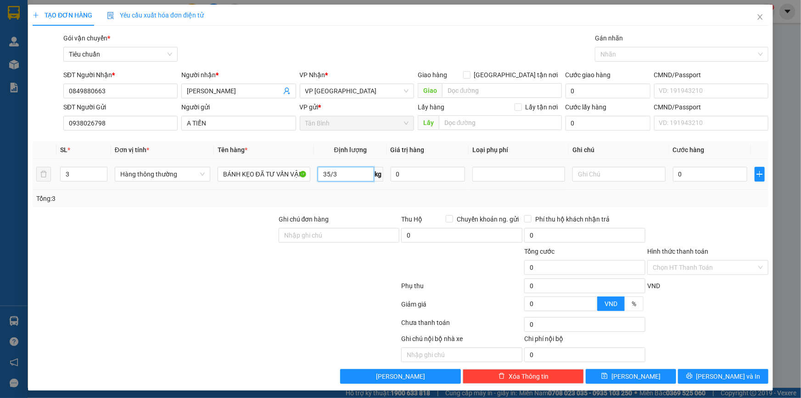
type input "12"
click at [601, 170] on input "text" at bounding box center [619, 174] width 93 height 15
type input "50.000"
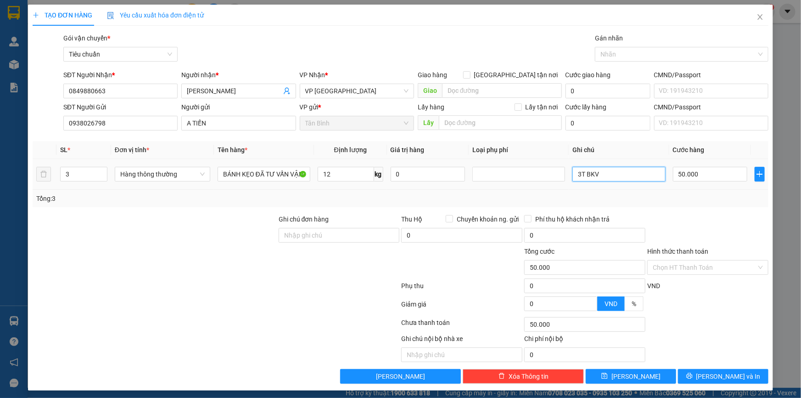
type input "3T BKV"
click at [643, 206] on div "Tổng: 3" at bounding box center [401, 198] width 736 height 17
click at [678, 174] on input "50.000" at bounding box center [710, 174] width 75 height 15
click at [699, 376] on button "[PERSON_NAME] và In" at bounding box center [723, 376] width 90 height 15
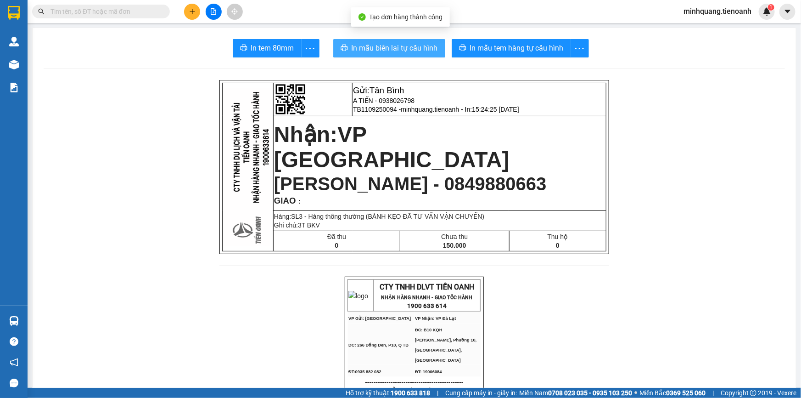
click at [379, 49] on span "In mẫu biên lai tự cấu hình" at bounding box center [395, 47] width 86 height 11
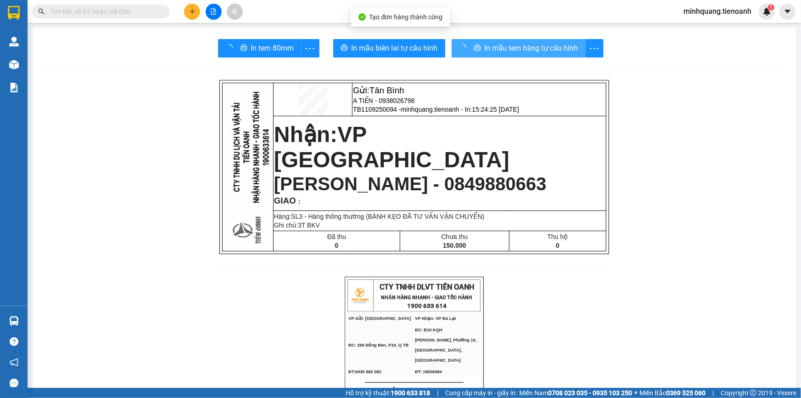
click at [506, 51] on span "In mẫu tem hàng tự cấu hình" at bounding box center [532, 47] width 94 height 11
click at [506, 51] on span "In mẫu tem hàng tự cấu hình" at bounding box center [517, 47] width 94 height 11
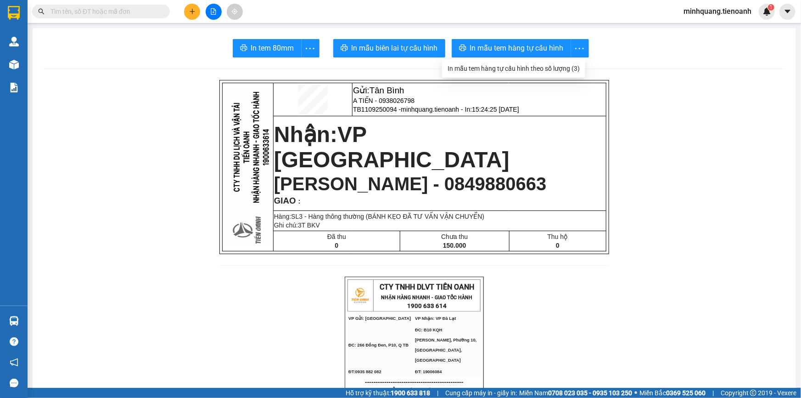
click at [86, 14] on input "text" at bounding box center [105, 11] width 108 height 10
click at [187, 9] on button at bounding box center [192, 12] width 16 height 16
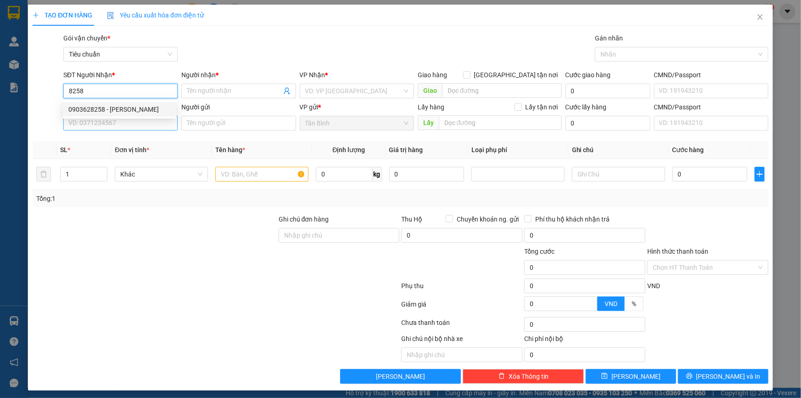
drag, startPoint x: 112, startPoint y: 106, endPoint x: 112, endPoint y: 119, distance: 13.3
click at [112, 110] on div "0903628258 - C Phương" at bounding box center [119, 109] width 102 height 10
type input "0903628258"
type input "C Phương"
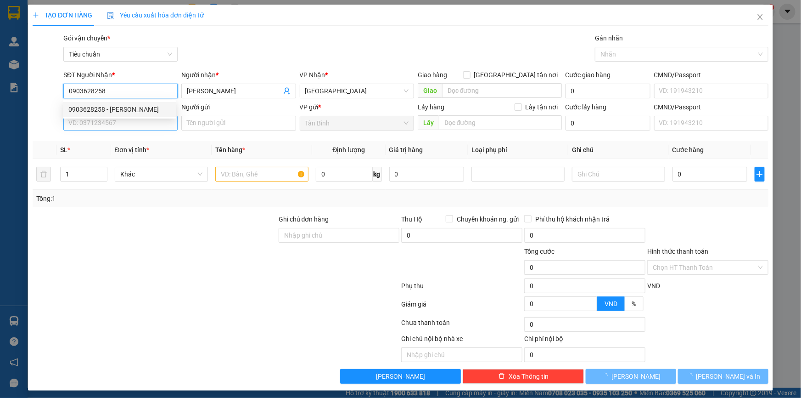
type input "0903628258"
click at [112, 122] on input "SĐT Người Gửi" at bounding box center [120, 123] width 114 height 15
type input "40.000"
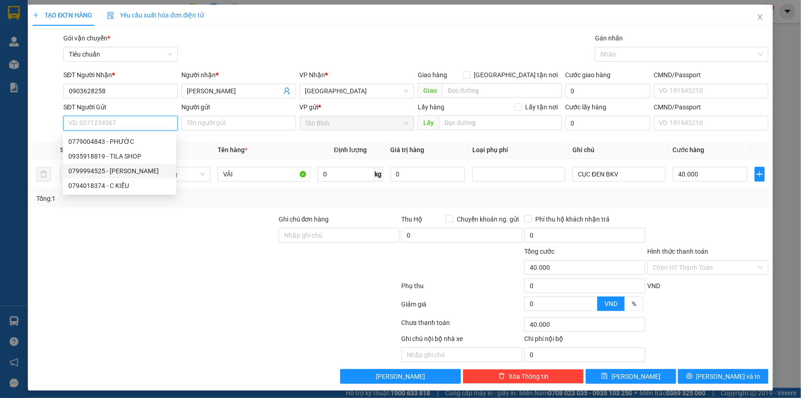
click at [129, 168] on div "0799994525 - HÙNG NGÂN" at bounding box center [119, 171] width 102 height 10
type input "0799994525"
type input "HÙNG NGÂN"
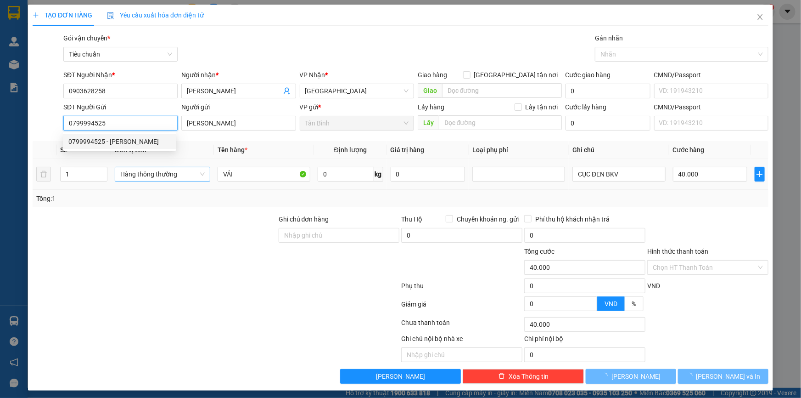
type input "240.000"
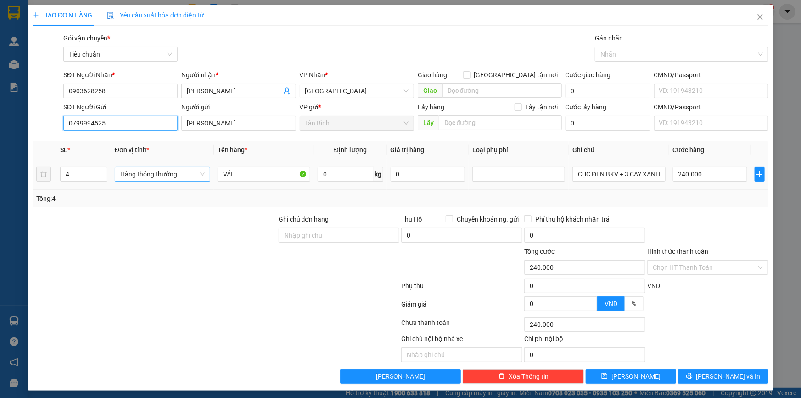
click at [142, 173] on span "Hàng thông thường" at bounding box center [162, 174] width 84 height 14
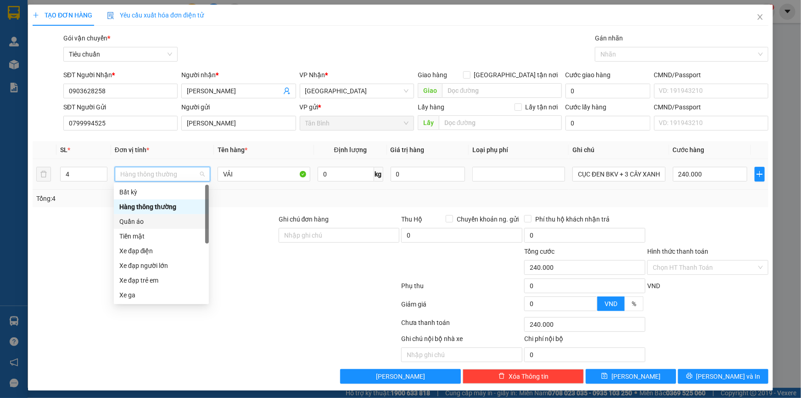
click at [131, 223] on div "Quần áo" at bounding box center [161, 221] width 84 height 10
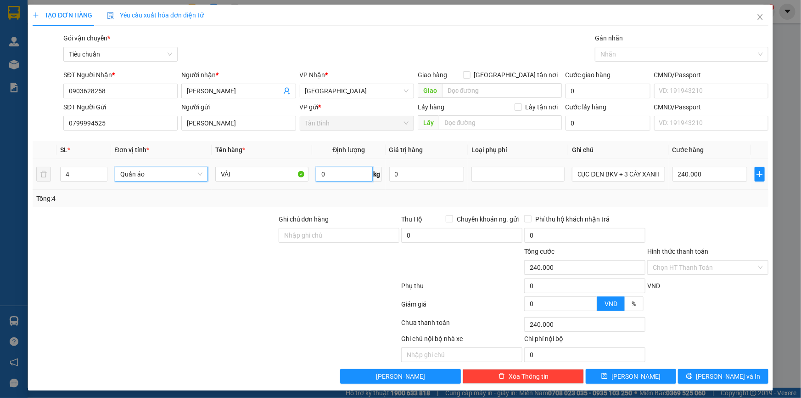
click at [348, 169] on input "0" at bounding box center [344, 174] width 56 height 15
type input "0"
type input "5"
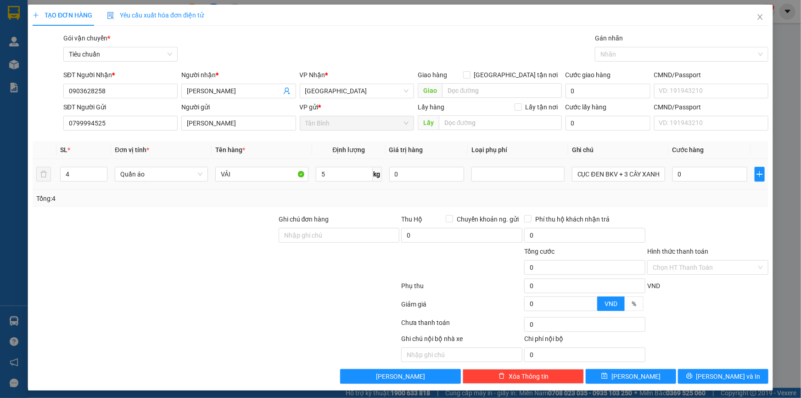
drag, startPoint x: 258, startPoint y: 214, endPoint x: 346, endPoint y: 174, distance: 97.0
click at [272, 214] on div at bounding box center [155, 230] width 246 height 32
type input "40.000"
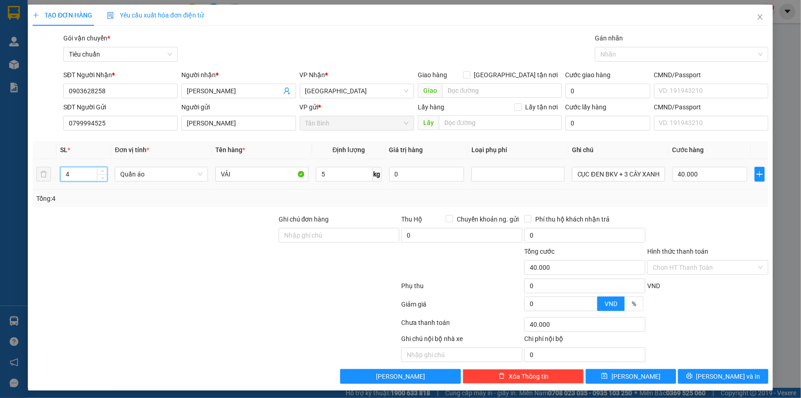
drag, startPoint x: 79, startPoint y: 177, endPoint x: 27, endPoint y: 177, distance: 51.9
click at [25, 177] on div "TẠO ĐƠN HÀNG Yêu cầu xuất hóa đơn điện tử Transit Pickup Surcharge Ids Transit …" at bounding box center [400, 199] width 801 height 398
type input "5"
click at [75, 256] on div at bounding box center [155, 262] width 246 height 32
click at [334, 172] on input "5" at bounding box center [344, 174] width 56 height 15
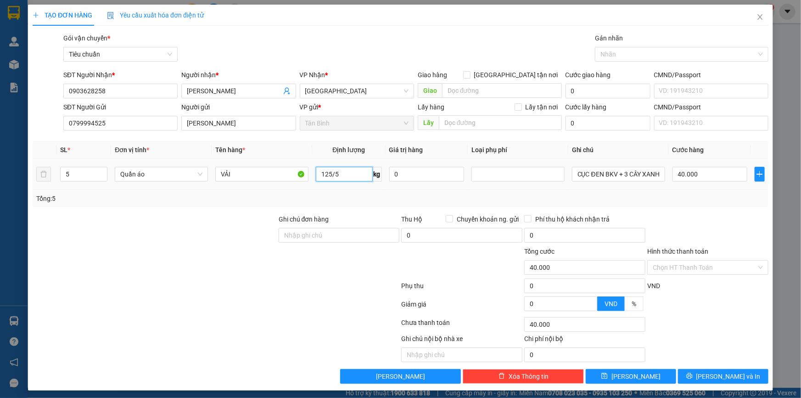
type input "25"
click at [223, 239] on div at bounding box center [155, 230] width 246 height 32
type input "65.000"
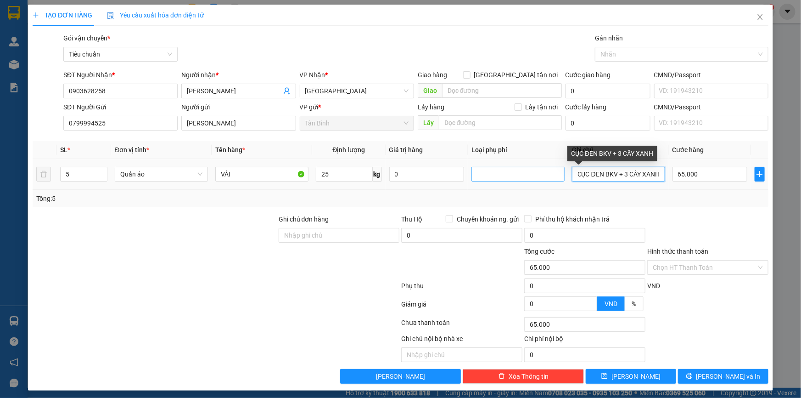
drag, startPoint x: 626, startPoint y: 175, endPoint x: 512, endPoint y: 177, distance: 113.4
click at [516, 177] on tr "5 Quần áo VẢI 25 kg 0 CỤC ĐEN BKV + 3 CÂY XANH 65.000" at bounding box center [401, 174] width 736 height 31
type input "5CÂY XANH"
click at [714, 206] on div "Tổng: 5" at bounding box center [401, 198] width 736 height 17
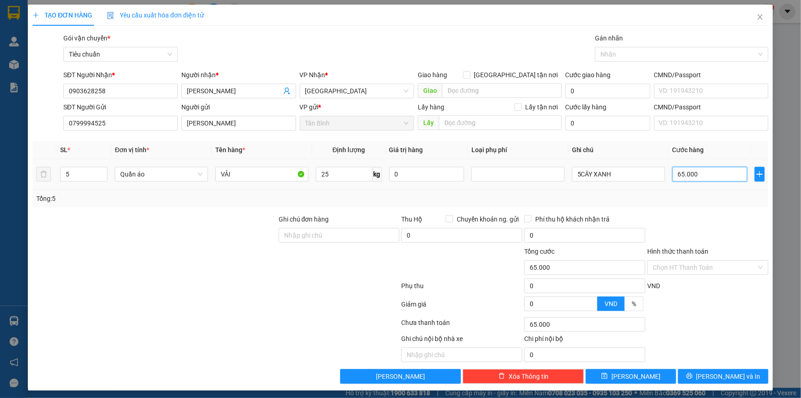
click at [702, 173] on input "65.000" at bounding box center [710, 174] width 75 height 15
type input "7"
type input "70"
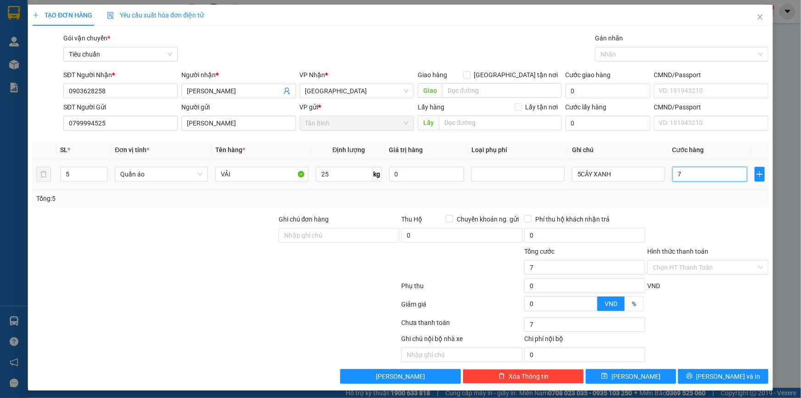
type input "70"
type input "0"
type input "350.000"
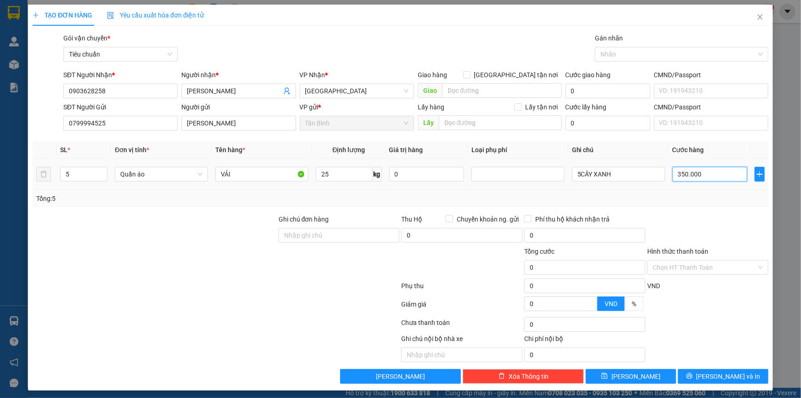
type input "350.000"
click at [270, 179] on input "VẢI" at bounding box center [261, 174] width 93 height 15
type input "VẢI ĐA"
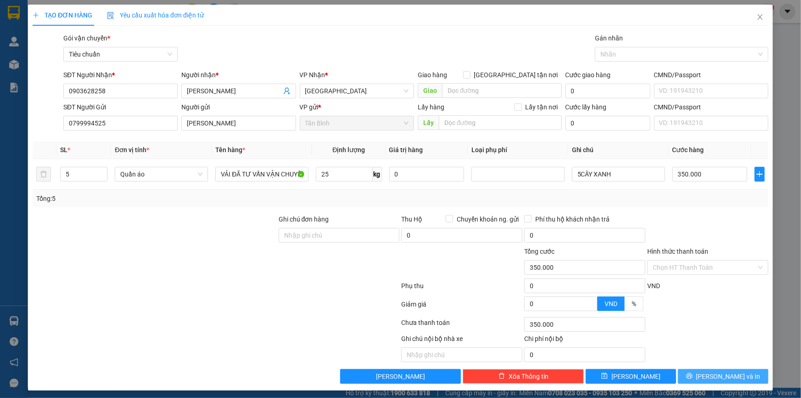
click at [738, 371] on button "[PERSON_NAME] và In" at bounding box center [723, 376] width 90 height 15
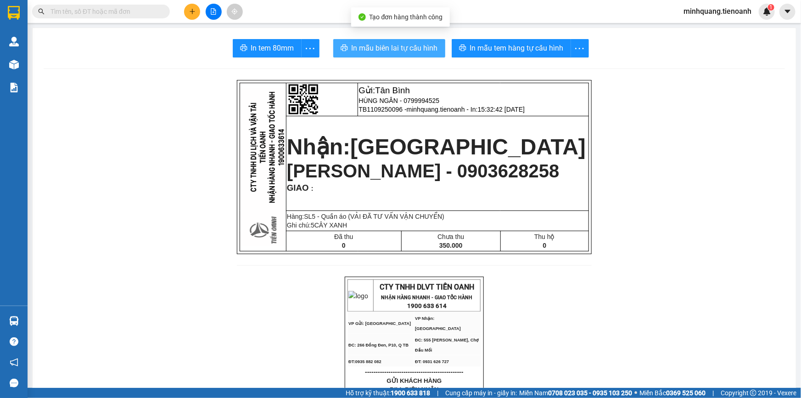
click at [394, 50] on span "In mẫu biên lai tự cấu hình" at bounding box center [395, 47] width 86 height 11
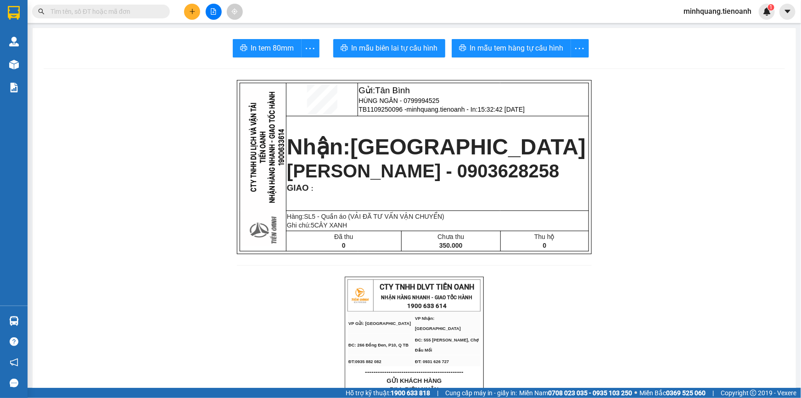
click at [195, 14] on icon "plus" at bounding box center [192, 11] width 6 height 6
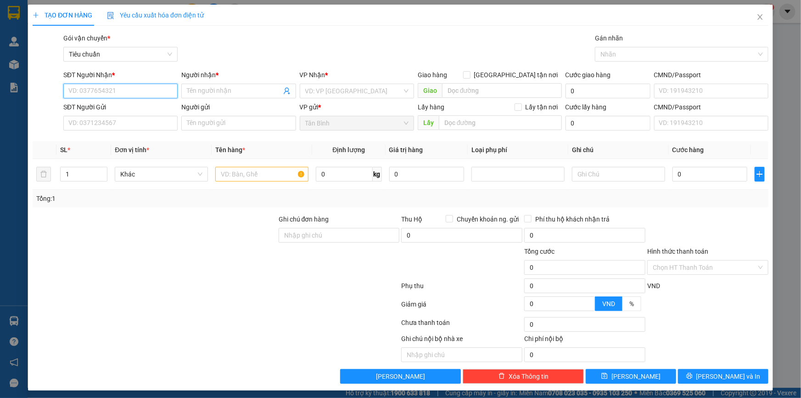
click at [101, 92] on input "SĐT Người Nhận *" at bounding box center [120, 91] width 114 height 15
type input "0934802193"
click at [131, 114] on div "0934802193 - Vương Lê" at bounding box center [119, 109] width 113 height 15
type input "Vương Lê"
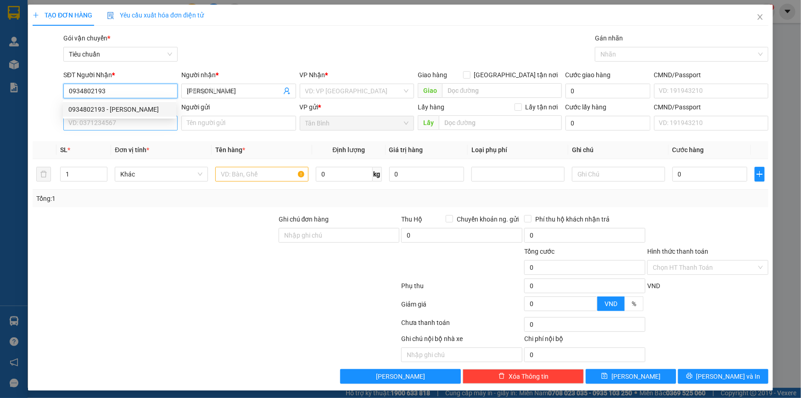
type input "60.000"
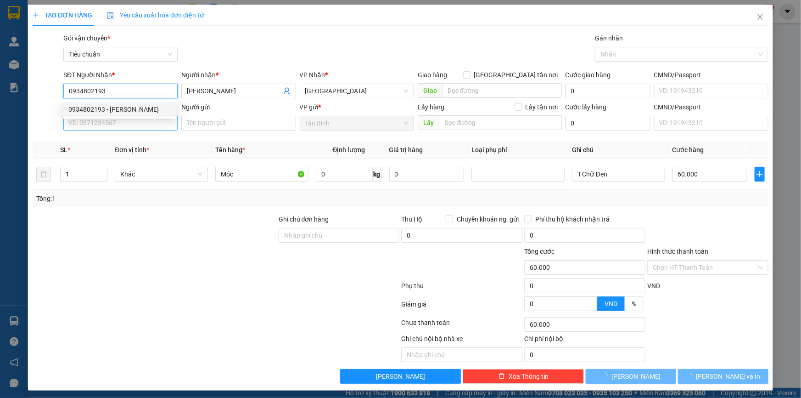
type input "0934802193"
click at [129, 123] on input "SĐT Người Gửi" at bounding box center [120, 123] width 114 height 15
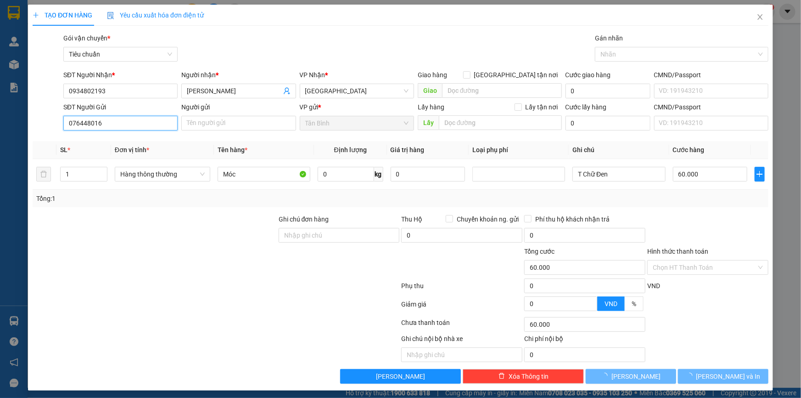
type input "0764480168"
click at [126, 146] on div "0764480168 - A Phụng" at bounding box center [119, 141] width 113 height 15
type input "A Phụng"
type input "0764480168"
click at [201, 229] on div at bounding box center [155, 230] width 246 height 32
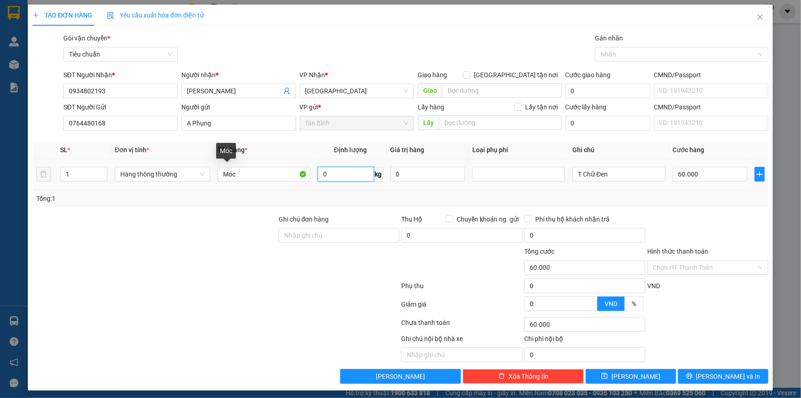
click at [328, 175] on input "0" at bounding box center [346, 174] width 56 height 15
type input "10"
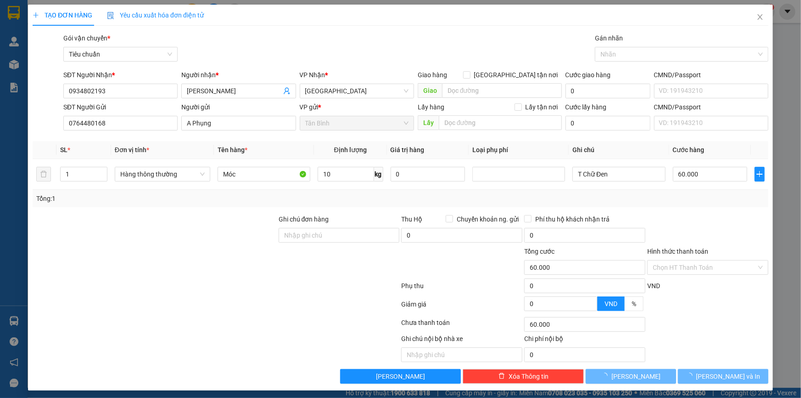
click at [204, 213] on div "Transit Pickup Surcharge Ids Transit Deliver Surcharge Ids Transit Deliver Surc…" at bounding box center [401, 208] width 736 height 350
type input "40.000"
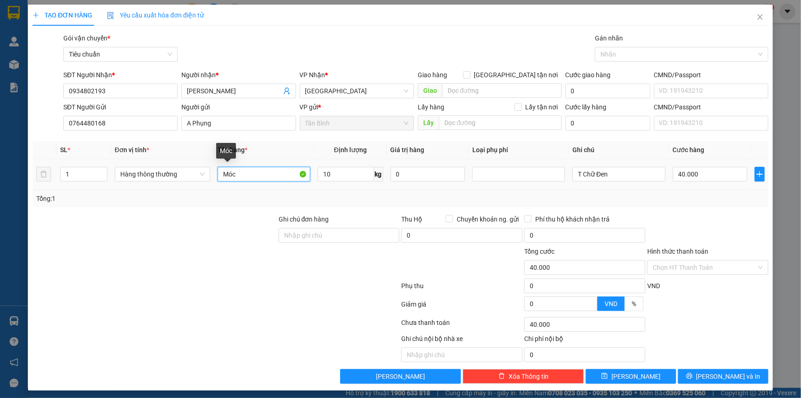
click at [246, 179] on input "Móc" at bounding box center [264, 174] width 93 height 15
type input "Móc ĐÃ TƯ VẤN VẬN CHUYỂN"
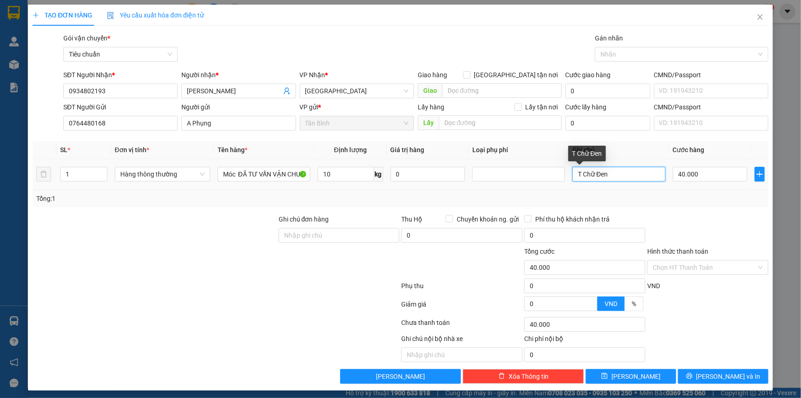
click at [579, 181] on input "T Chữ Đen" at bounding box center [619, 174] width 93 height 15
type input "T TRƠN"
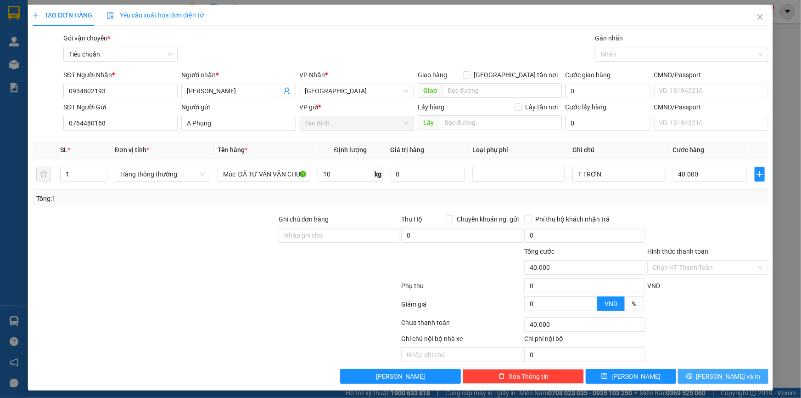
click at [710, 376] on span "[PERSON_NAME] và In" at bounding box center [729, 376] width 64 height 10
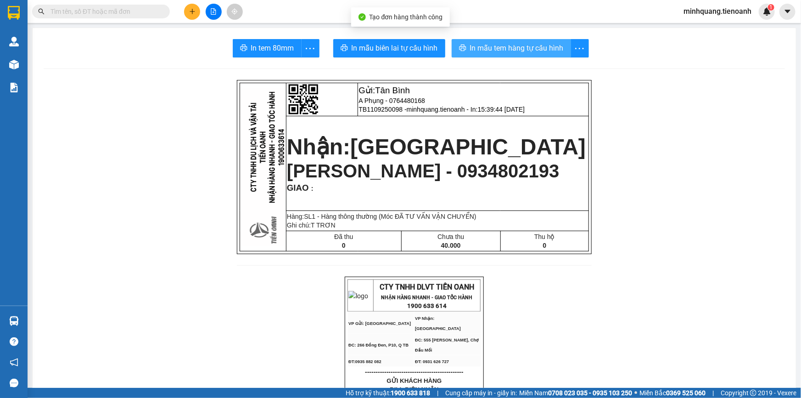
click at [469, 56] on button "In mẫu tem hàng tự cấu hình" at bounding box center [511, 48] width 119 height 18
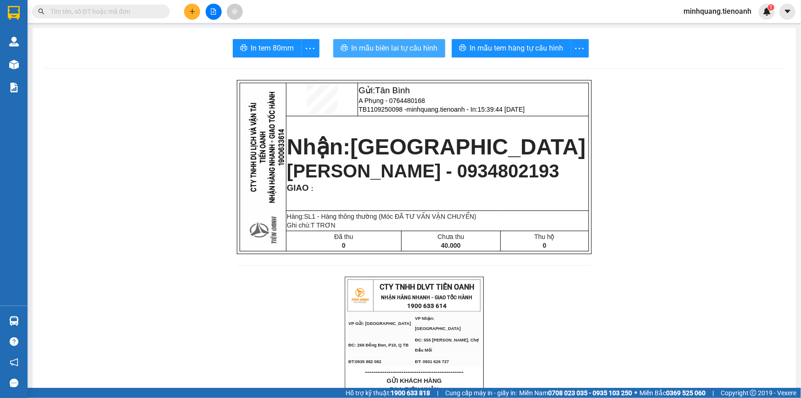
click at [431, 42] on span "In mẫu biên lai tự cấu hình" at bounding box center [395, 47] width 86 height 11
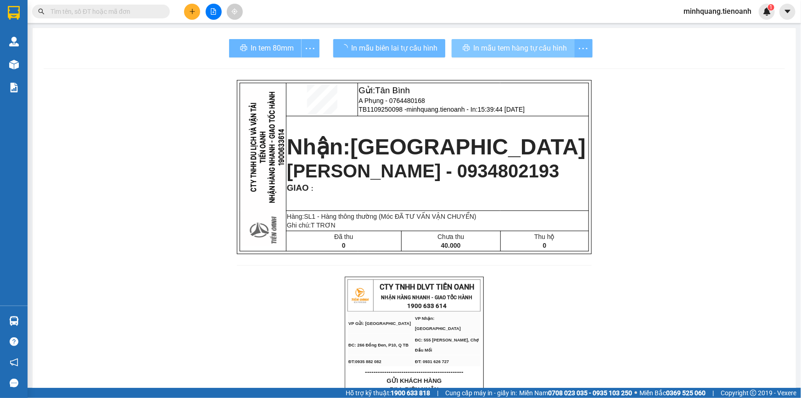
click at [490, 39] on button "In mẫu tem hàng tự cấu hình" at bounding box center [513, 48] width 123 height 18
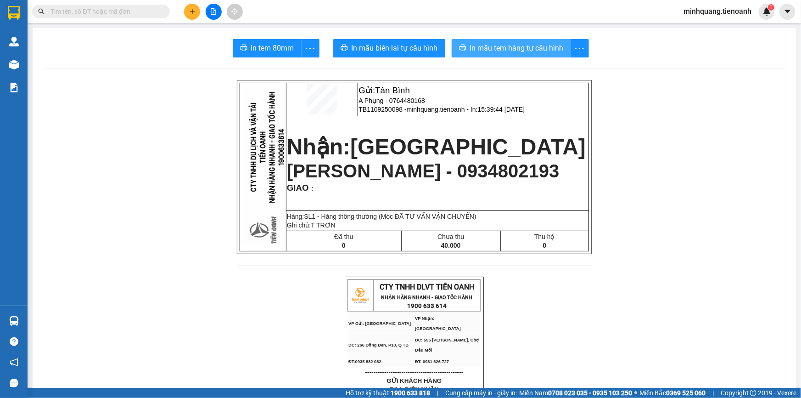
click at [490, 39] on button "In mẫu tem hàng tự cấu hình" at bounding box center [511, 48] width 119 height 18
click at [191, 12] on icon "plus" at bounding box center [192, 11] width 6 height 6
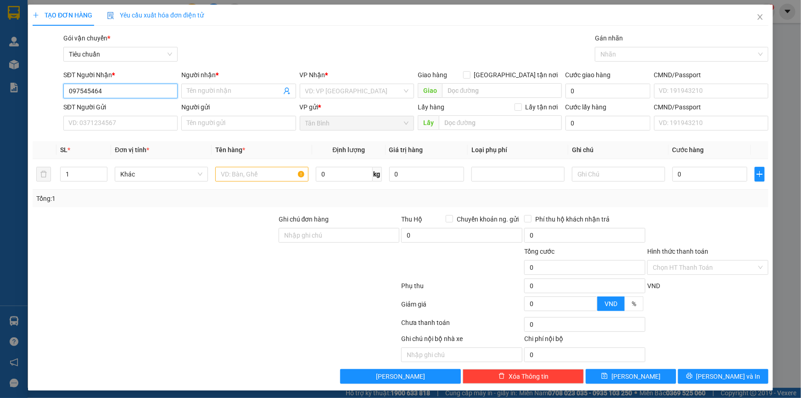
type input "0975454647"
click at [118, 111] on div "0975454647 - A Nguyên" at bounding box center [119, 109] width 102 height 10
type input "A Nguyên"
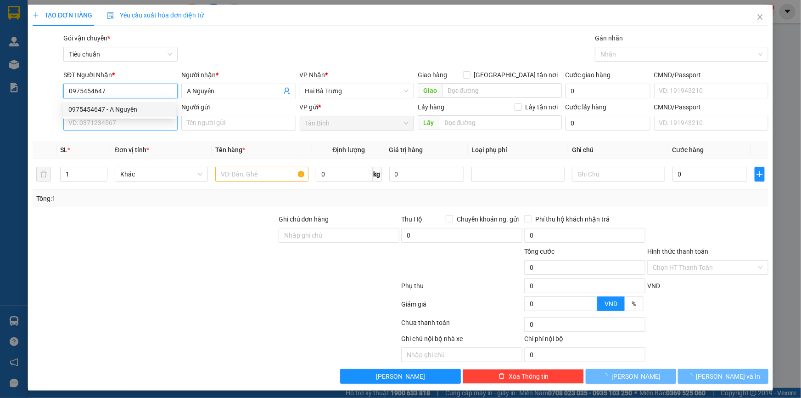
type input "30.000"
type input "0975454647"
click at [103, 126] on input "SĐT Người Gửi" at bounding box center [120, 123] width 114 height 15
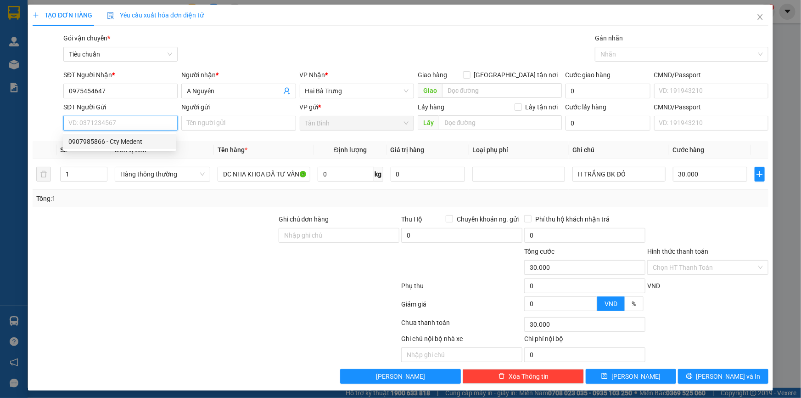
click at [111, 142] on div "0907985866 - Cty Medent" at bounding box center [119, 141] width 102 height 10
type input "0907985866"
type input "Cty Medent"
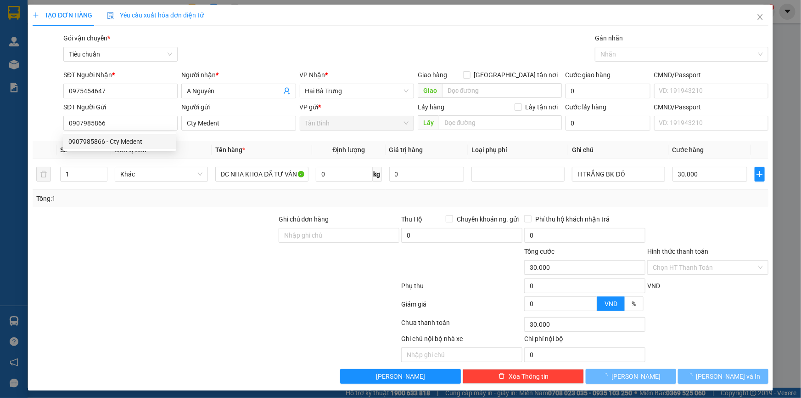
click at [127, 205] on div "Tổng: 1" at bounding box center [401, 198] width 736 height 17
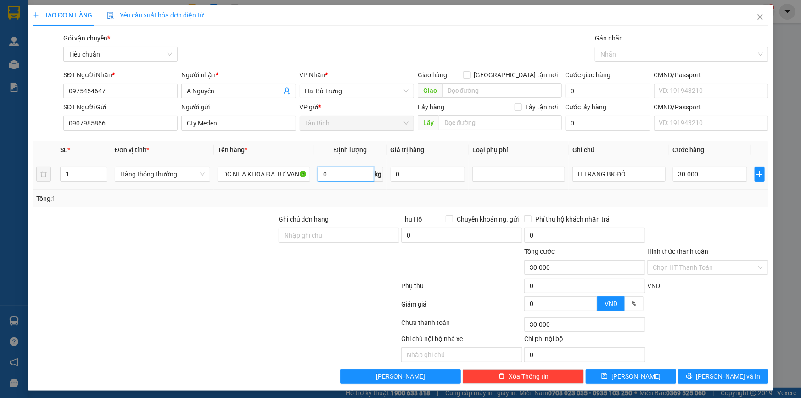
click at [350, 170] on input "0" at bounding box center [346, 174] width 56 height 15
type input "14"
click at [203, 220] on div at bounding box center [155, 230] width 246 height 32
type input "50.000"
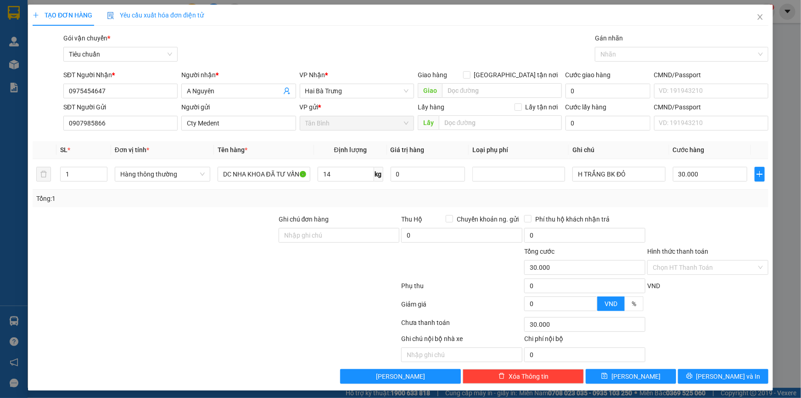
type input "50.000"
drag, startPoint x: 636, startPoint y: 172, endPoint x: 587, endPoint y: 174, distance: 49.2
click at [633, 173] on input "H TRẮNG BK ĐỎ" at bounding box center [619, 174] width 93 height 15
drag, startPoint x: 599, startPoint y: 174, endPoint x: 461, endPoint y: 170, distance: 137.8
click at [461, 170] on tr "1 Hàng thông thường DC NHA KHOA ĐÃ TƯ VẤN VẬN CHUYỂN 14 kg 0 H TRẮNG BK ĐỎ 50.0…" at bounding box center [401, 174] width 736 height 31
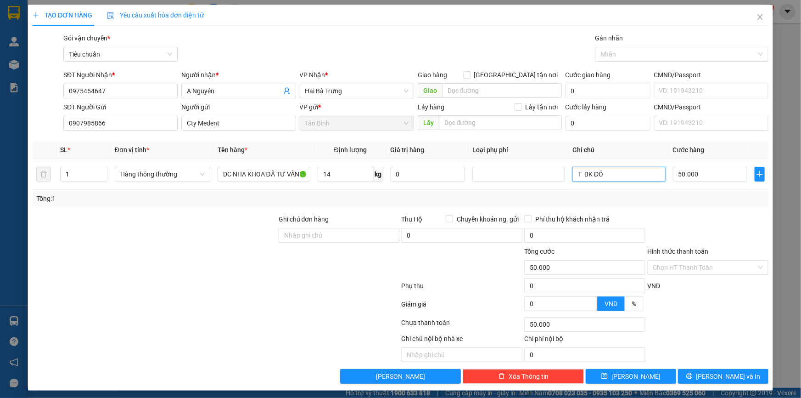
type input "T BK ĐỎ"
click at [610, 202] on div "Tổng: 1" at bounding box center [400, 198] width 729 height 10
click at [676, 273] on input "Hình thức thanh toán" at bounding box center [705, 267] width 104 height 14
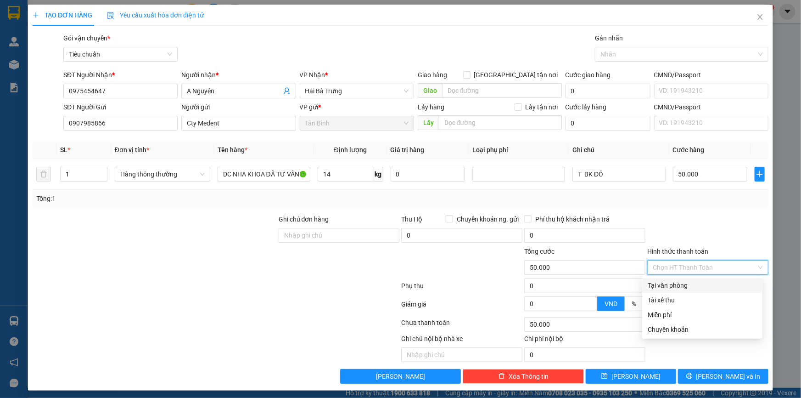
click at [676, 280] on div "Tại văn phòng" at bounding box center [702, 285] width 109 height 10
type input "0"
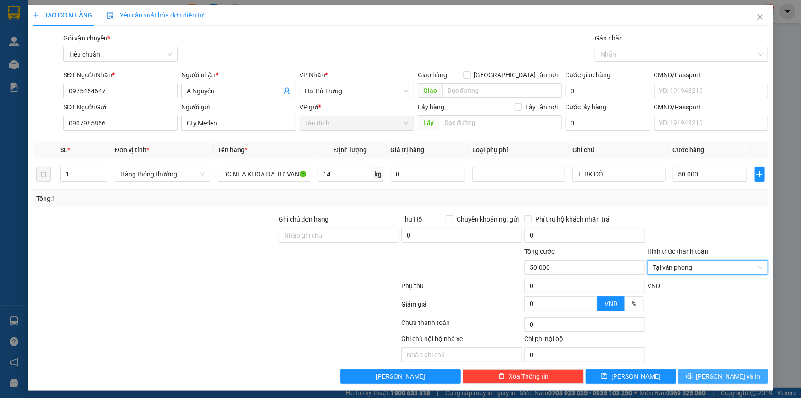
click at [693, 377] on icon "printer" at bounding box center [689, 375] width 6 height 6
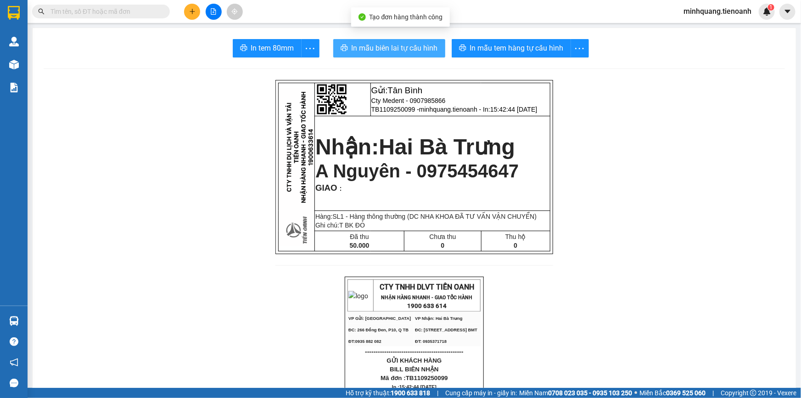
click at [376, 46] on span "In mẫu biên lai tự cấu hình" at bounding box center [395, 47] width 86 height 11
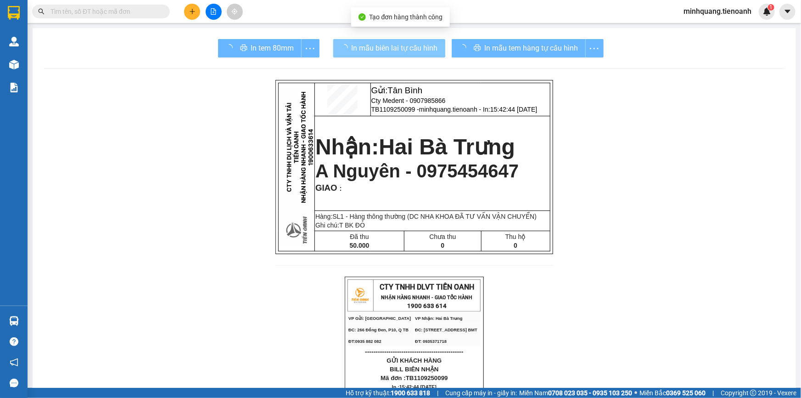
click at [513, 44] on div "In mẫu tem hàng tự cấu hình" at bounding box center [528, 48] width 152 height 18
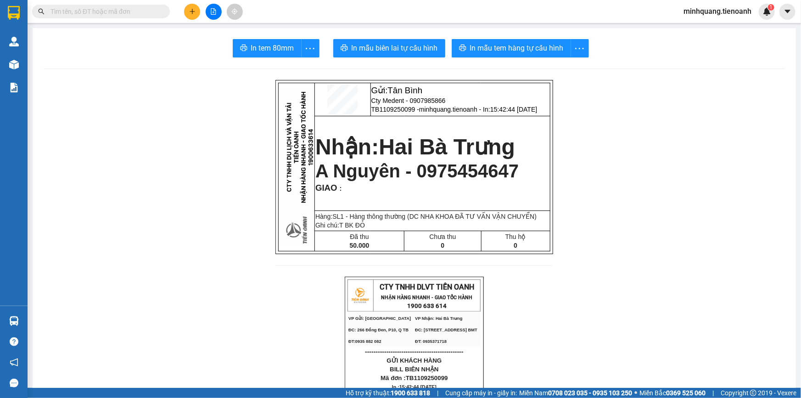
click at [513, 44] on span "In mẫu tem hàng tự cấu hình" at bounding box center [517, 47] width 94 height 11
click at [198, 16] on button at bounding box center [192, 12] width 16 height 16
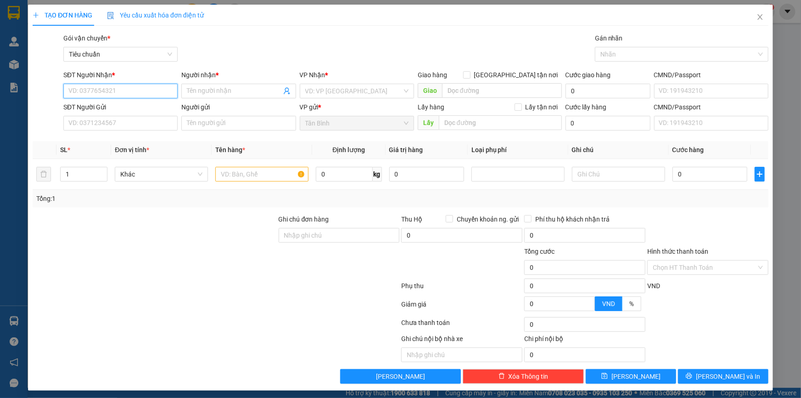
type input "5"
drag, startPoint x: 110, startPoint y: 107, endPoint x: 118, endPoint y: 123, distance: 18.5
click at [111, 108] on div "0772582581 - UNARI SHUSHI" at bounding box center [119, 109] width 102 height 10
type input "0772582581"
type input "UNARI SHUSHI"
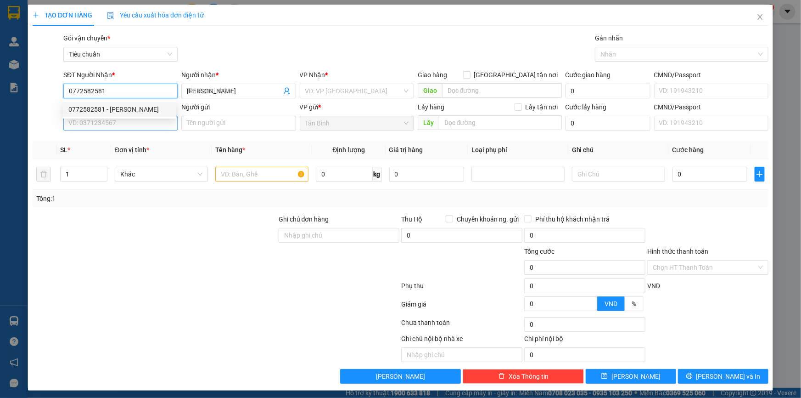
type input "0772582581"
type input "150.000"
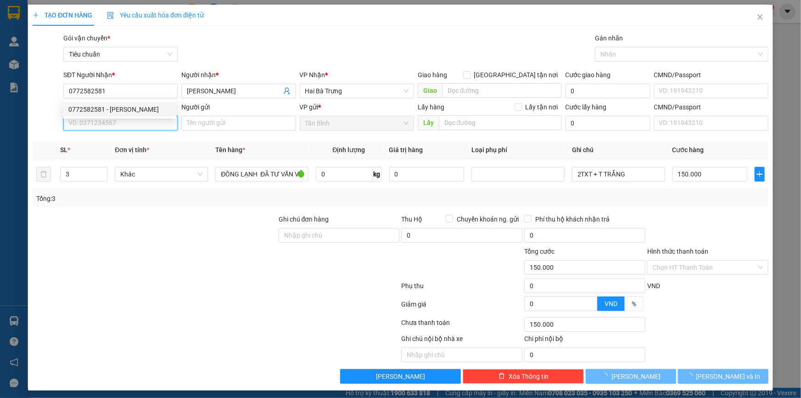
click at [118, 124] on input "SĐT Người Gửi" at bounding box center [120, 123] width 114 height 15
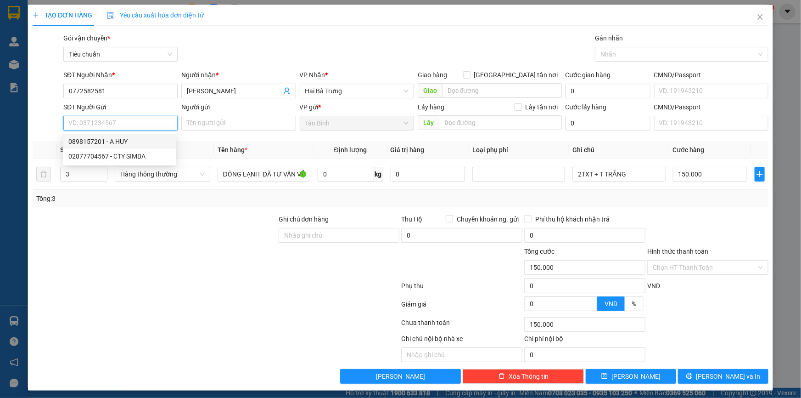
click at [118, 140] on div "0898157201 - A HUY" at bounding box center [119, 141] width 102 height 10
type input "0898157201"
type input "A HUY"
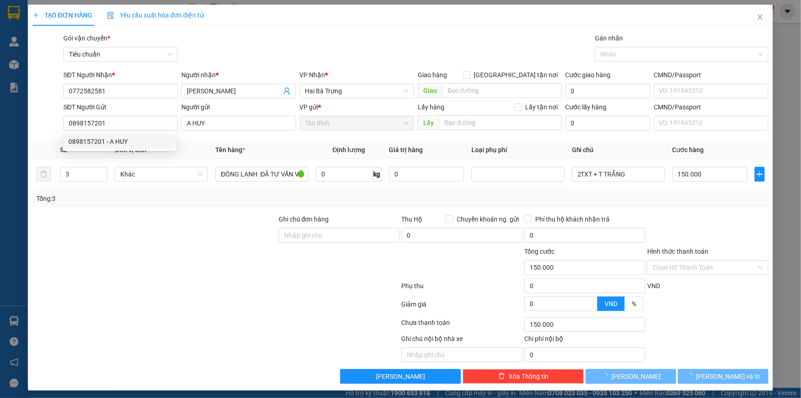
click at [160, 219] on div at bounding box center [155, 230] width 246 height 32
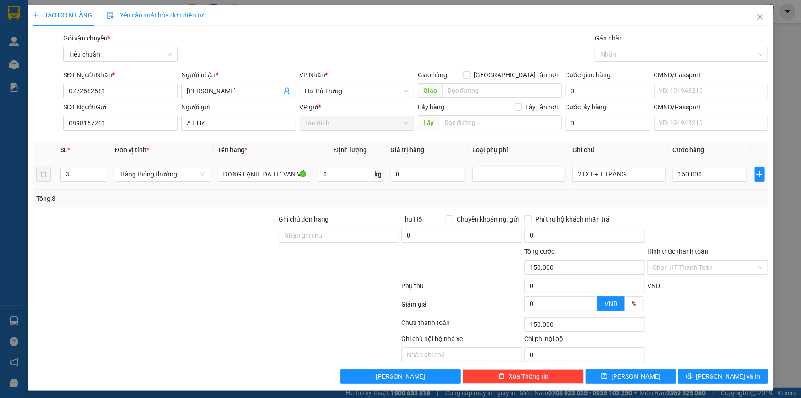
click at [39, 180] on tr "3 Hàng thông thường ĐÔNG LẠNH ĐÃ TƯ VẤN VẬN CHUYỂN 0 kg 0 2TXT + T TRẮNG 150.000" at bounding box center [401, 174] width 736 height 31
type input "1"
drag, startPoint x: 103, startPoint y: 209, endPoint x: 363, endPoint y: 172, distance: 262.1
click at [112, 208] on div "Transit Pickup Surcharge Ids Transit Deliver Surcharge Ids Transit Deliver Surc…" at bounding box center [401, 208] width 736 height 350
type input "0"
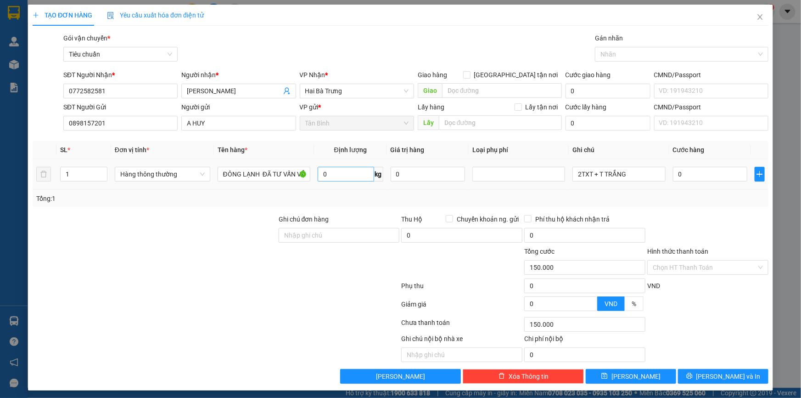
type input "0"
click at [328, 174] on input "0" at bounding box center [346, 174] width 56 height 15
type input "18"
drag, startPoint x: 207, startPoint y: 257, endPoint x: 752, endPoint y: 212, distance: 546.4
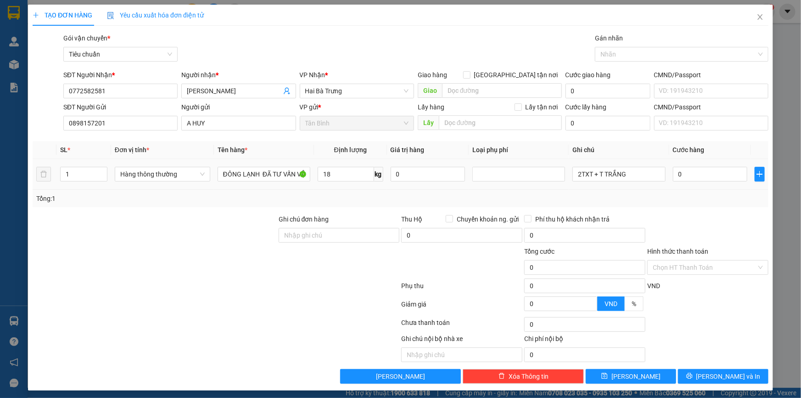
click at [208, 257] on div at bounding box center [155, 262] width 246 height 32
type input "55.000"
drag, startPoint x: 588, startPoint y: 174, endPoint x: 747, endPoint y: 197, distance: 160.0
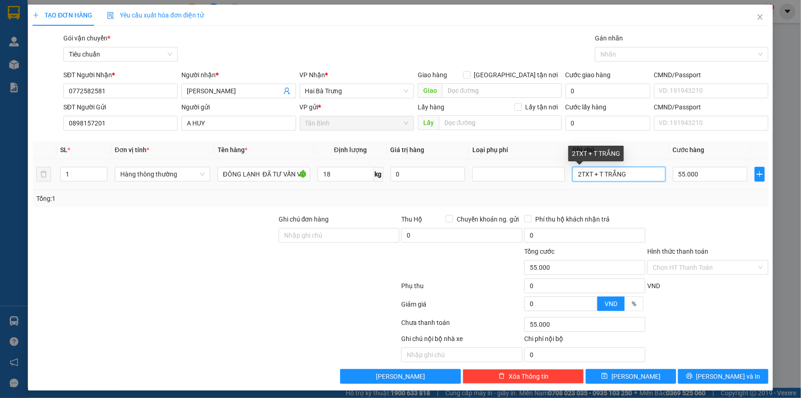
click at [748, 197] on div "SL * Đơn vị tính * Tên hàng * Định lượng Giá trị hàng Loại phụ phí Ghi chú Cước…" at bounding box center [401, 174] width 736 height 66
drag, startPoint x: 577, startPoint y: 176, endPoint x: 534, endPoint y: 181, distance: 42.5
click at [523, 176] on tr "1 Hàng thông thường ĐÔNG LẠNH ĐÃ TƯ VẤN VẬN CHUYỂN 18 kg 0 2TXT 55.000" at bounding box center [401, 174] width 736 height 31
type input "TXT"
drag, startPoint x: 656, startPoint y: 207, endPoint x: 713, endPoint y: 193, distance: 58.6
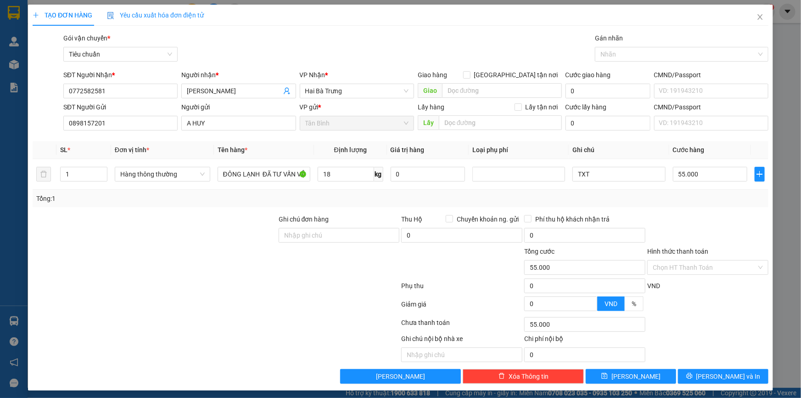
click at [663, 207] on div "Transit Pickup Surcharge Ids Transit Deliver Surcharge Ids Transit Deliver Surc…" at bounding box center [401, 208] width 736 height 350
click at [708, 184] on td "55.000" at bounding box center [710, 174] width 82 height 31
click at [705, 175] on input "55.000" at bounding box center [710, 174] width 75 height 15
type input "6"
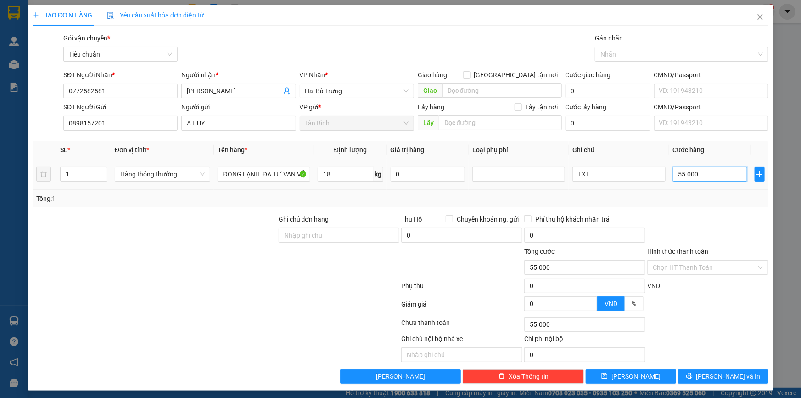
type input "6"
type input "60"
type input "60.000"
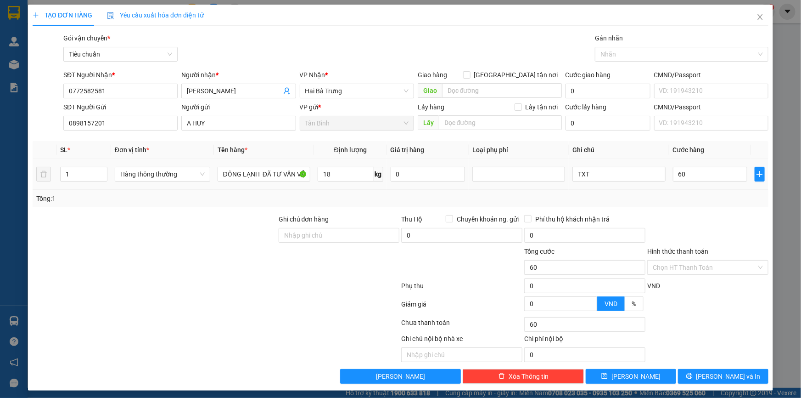
type input "60.000"
click at [695, 193] on div "Tổng: 1" at bounding box center [400, 198] width 729 height 10
click at [693, 373] on icon "printer" at bounding box center [689, 375] width 6 height 6
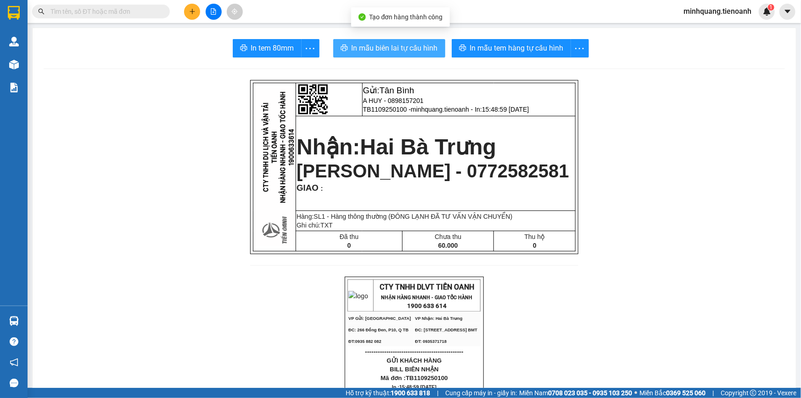
click at [430, 46] on span "In mẫu biên lai tự cấu hình" at bounding box center [395, 47] width 86 height 11
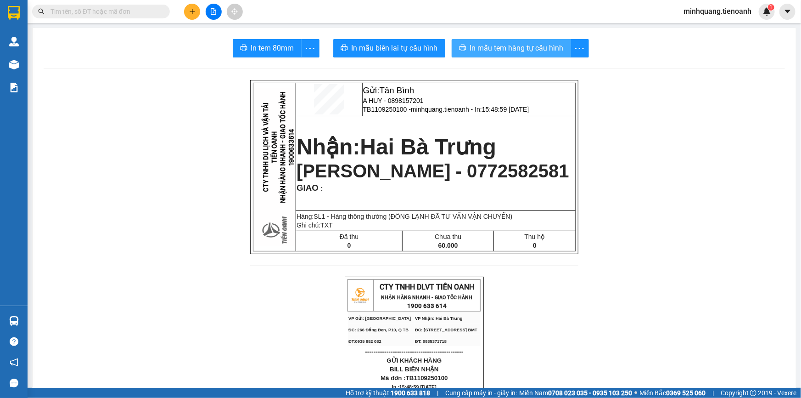
click at [528, 48] on span "In mẫu tem hàng tự cấu hình" at bounding box center [517, 47] width 94 height 11
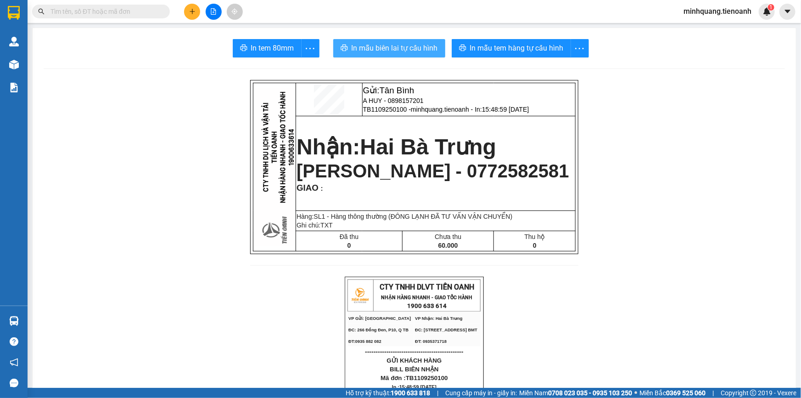
click at [381, 45] on span "In mẫu biên lai tự cấu hình" at bounding box center [395, 47] width 86 height 11
click at [132, 11] on input "text" at bounding box center [105, 11] width 108 height 10
click at [193, 9] on icon "plus" at bounding box center [192, 11] width 6 height 6
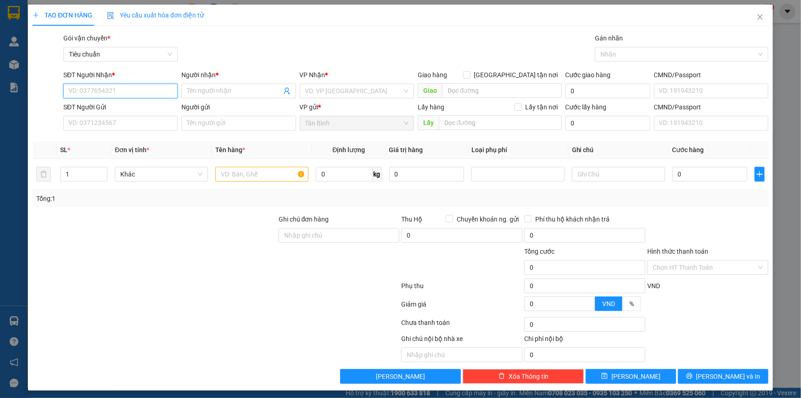
click at [130, 92] on input "SĐT Người Nhận *" at bounding box center [120, 91] width 114 height 15
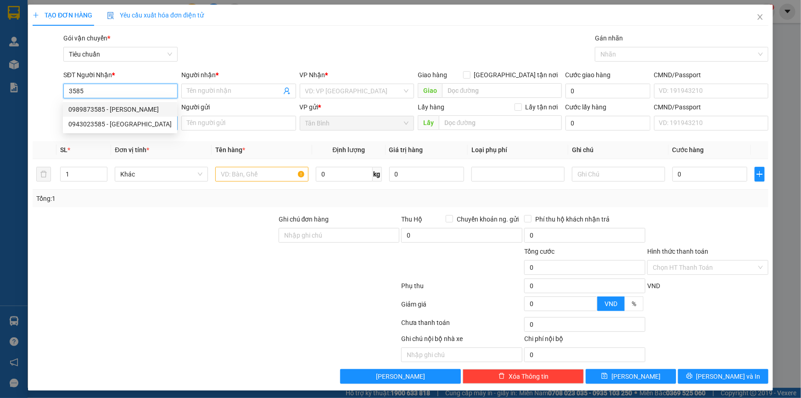
drag, startPoint x: 125, startPoint y: 112, endPoint x: 119, endPoint y: 120, distance: 10.2
click at [126, 112] on div "0989873585 - Lâm Quỳnh" at bounding box center [119, 109] width 103 height 10
type input "0989873585"
type input "Lâm Quỳnh"
type input "40.000"
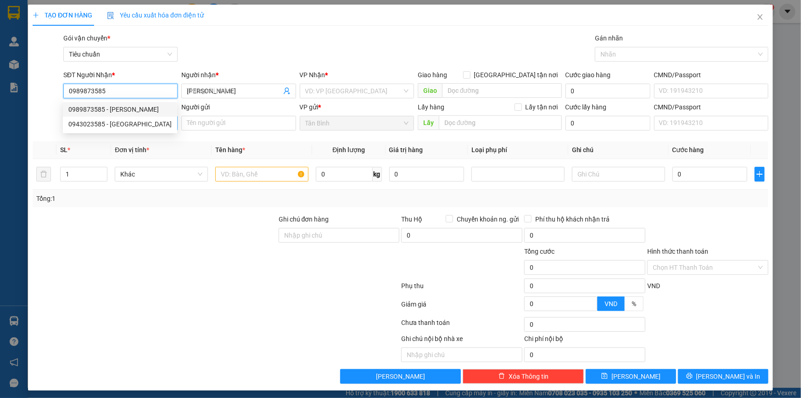
type input "40.000"
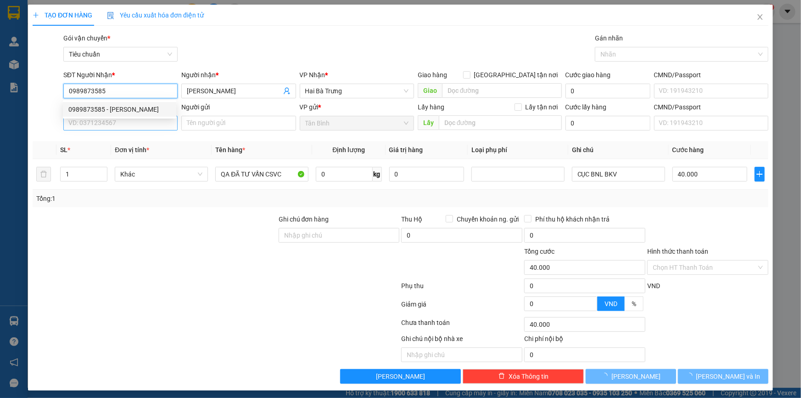
type input "0989873585"
click at [117, 124] on input "SĐT Người Gửi" at bounding box center [120, 123] width 114 height 15
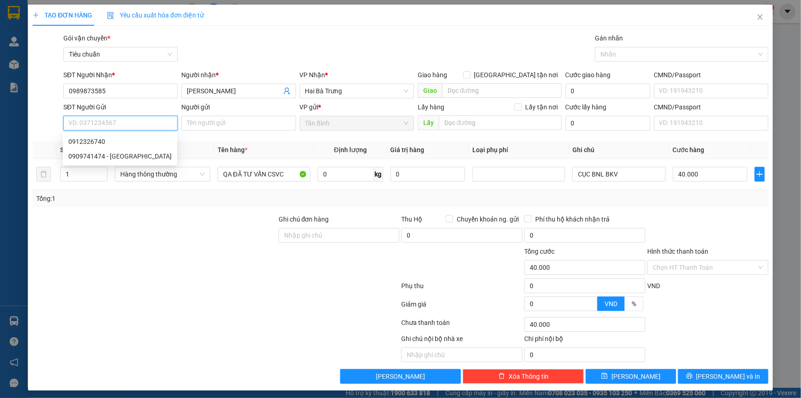
click at [135, 124] on input "SĐT Người Gửi" at bounding box center [120, 123] width 114 height 15
click at [104, 146] on div "0912326740" at bounding box center [119, 141] width 103 height 10
type input "0912326740"
click at [233, 254] on div at bounding box center [155, 262] width 246 height 32
click at [185, 175] on span "Hàng thông thường" at bounding box center [162, 174] width 84 height 14
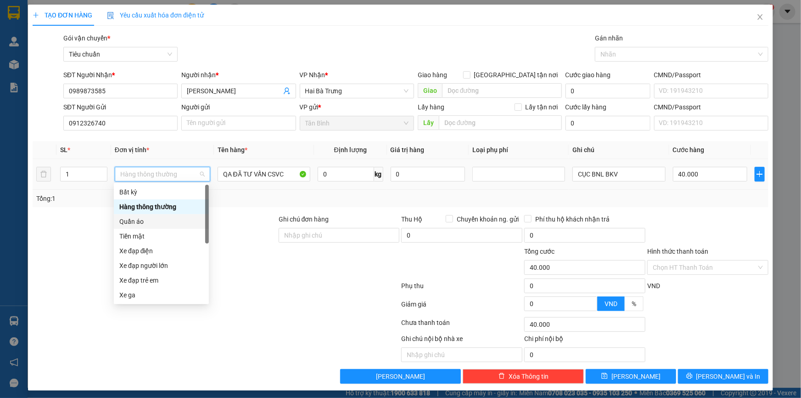
click at [137, 221] on div "Quần áo" at bounding box center [161, 221] width 84 height 10
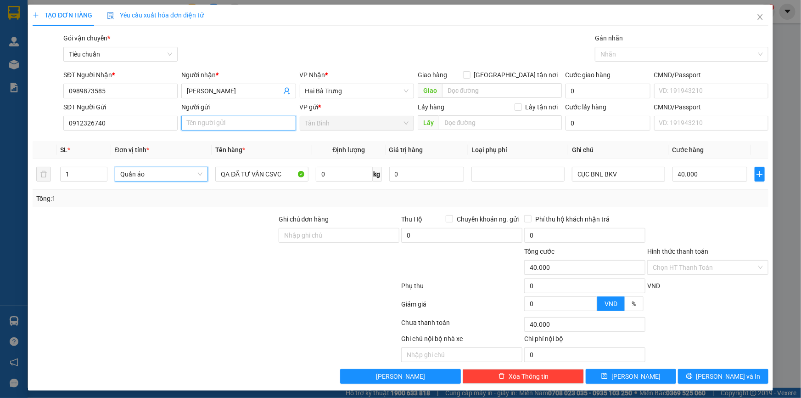
click at [215, 124] on input "Người gửi" at bounding box center [238, 123] width 114 height 15
type input "0"
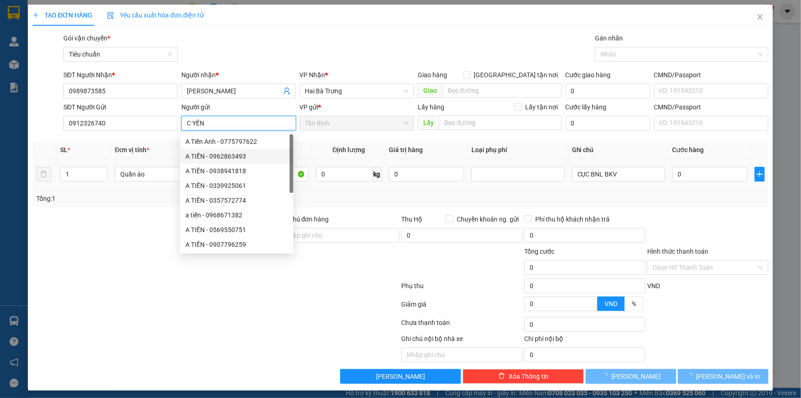
type input "C YẾN"
drag, startPoint x: 108, startPoint y: 225, endPoint x: 268, endPoint y: 193, distance: 163.0
click at [110, 225] on div at bounding box center [155, 230] width 246 height 32
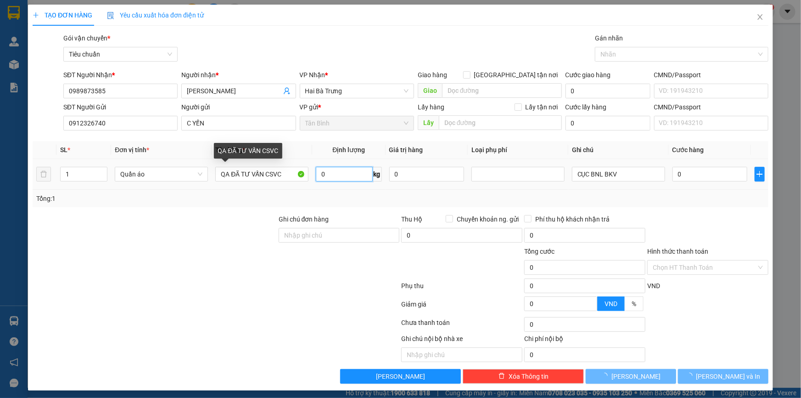
click at [341, 177] on input "0" at bounding box center [344, 174] width 56 height 15
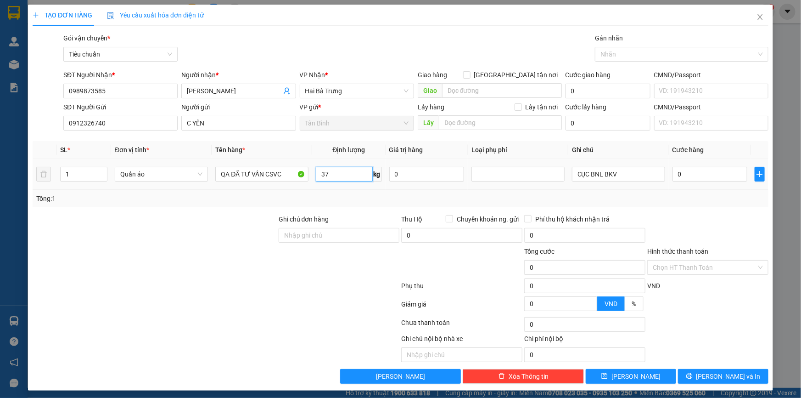
type input "37"
drag, startPoint x: 225, startPoint y: 214, endPoint x: 635, endPoint y: 198, distance: 409.9
click at [234, 214] on div at bounding box center [155, 230] width 246 height 32
type input "75.000"
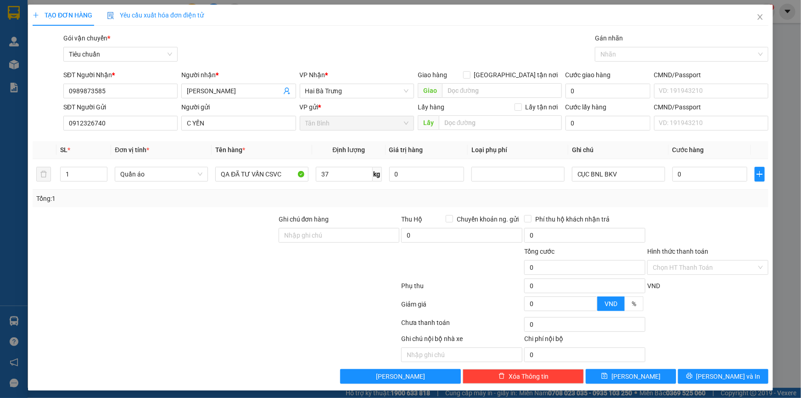
type input "75.000"
drag, startPoint x: 621, startPoint y: 173, endPoint x: 451, endPoint y: 163, distance: 170.6
click at [451, 163] on tr "1 Quần áo QA ĐÃ TƯ VẤN CSVC 37 kg 0 CỤC BNL BKV 75.000" at bounding box center [401, 174] width 736 height 31
type input "B XANH"
click at [668, 201] on div "Tổng: 1" at bounding box center [400, 198] width 729 height 10
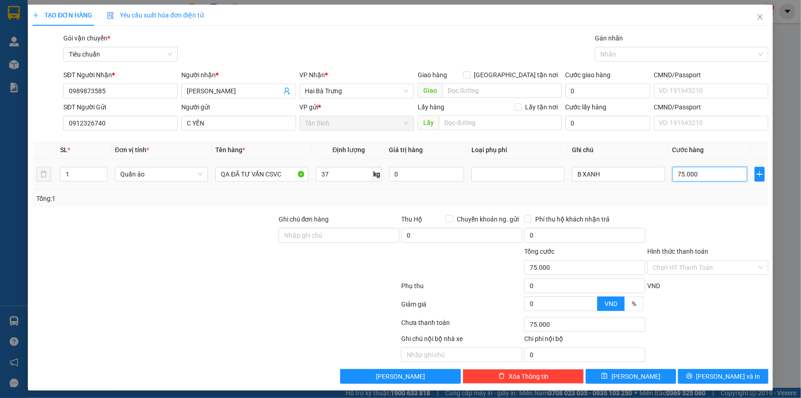
click at [687, 176] on input "75.000" at bounding box center [710, 174] width 75 height 15
click at [702, 211] on div "Transit Pickup Surcharge Ids Transit Deliver Surcharge Ids Transit Deliver Surc…" at bounding box center [401, 208] width 736 height 350
click at [693, 379] on span "printer" at bounding box center [689, 375] width 6 height 7
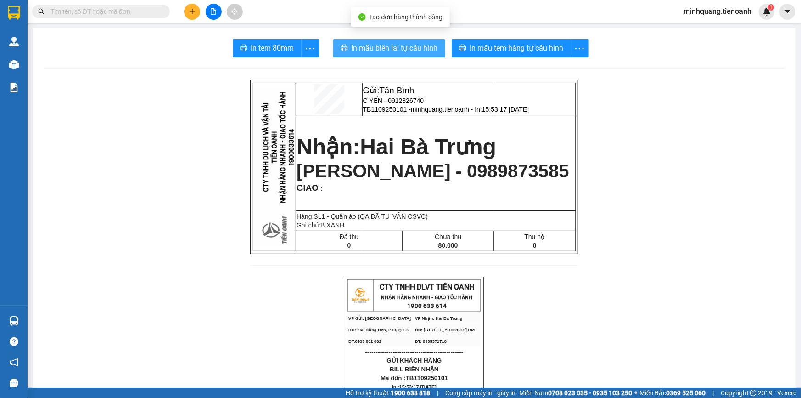
click at [362, 51] on span "In mẫu biên lai tự cấu hình" at bounding box center [395, 47] width 86 height 11
click at [112, 15] on input "text" at bounding box center [105, 11] width 108 height 10
click at [379, 45] on span "In mẫu biên lai tự cấu hình" at bounding box center [395, 47] width 86 height 11
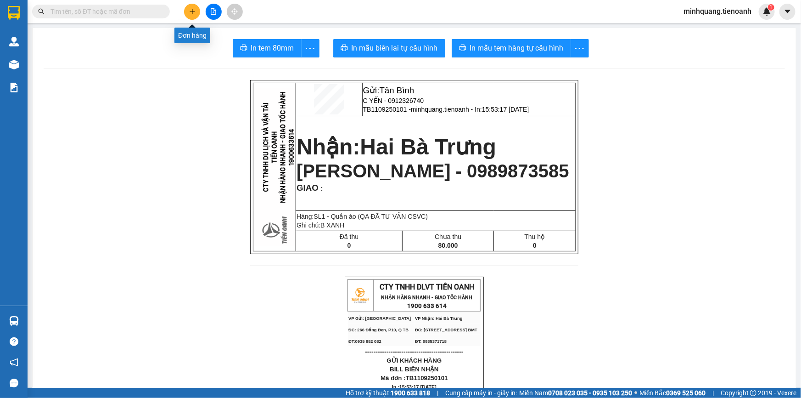
click at [189, 11] on icon "plus" at bounding box center [192, 11] width 6 height 6
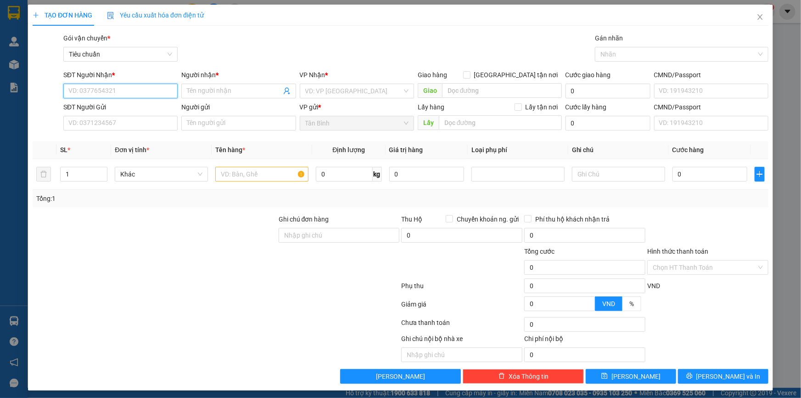
click at [138, 88] on input "SĐT Người Nhận *" at bounding box center [120, 91] width 114 height 15
click at [253, 264] on div at bounding box center [155, 262] width 246 height 32
click at [113, 89] on input "SĐT Người Nhận *" at bounding box center [120, 91] width 114 height 15
type input "0942686785"
click at [220, 95] on input "Người nhận *" at bounding box center [234, 91] width 94 height 10
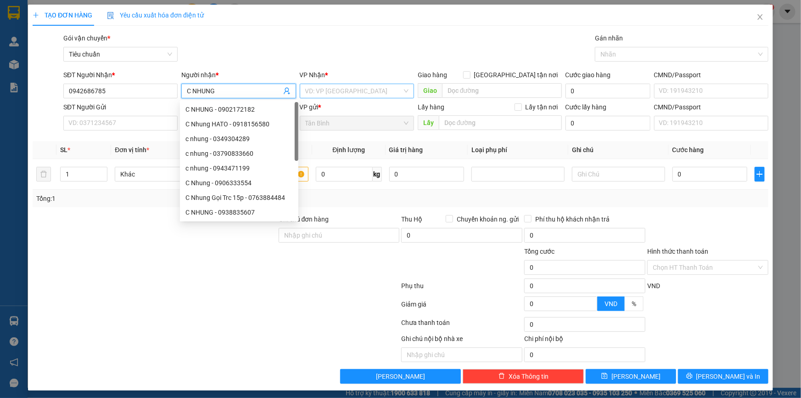
type input "C NHUNG"
click at [322, 87] on input "search" at bounding box center [353, 91] width 97 height 14
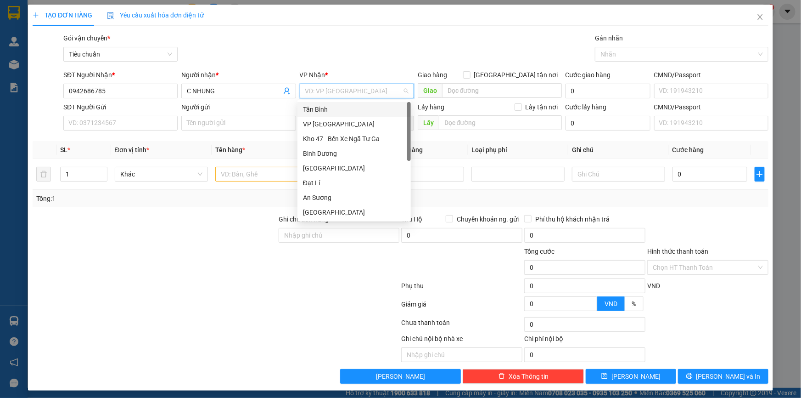
click at [320, 92] on input "search" at bounding box center [353, 91] width 97 height 14
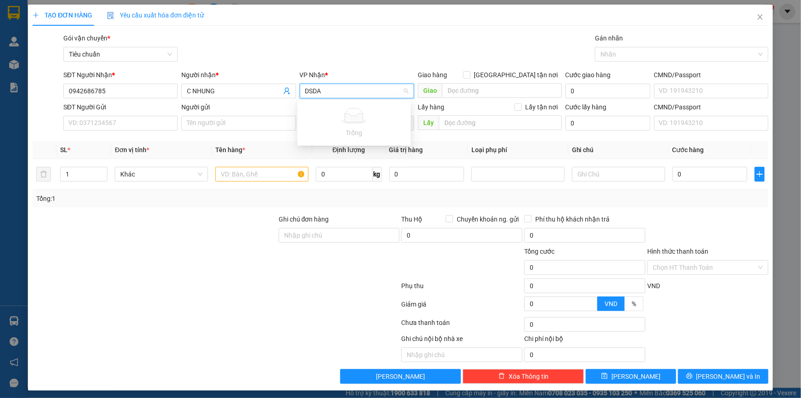
drag, startPoint x: 328, startPoint y: 92, endPoint x: 251, endPoint y: 101, distance: 77.7
click at [247, 101] on div "SĐT Người Nhận * 0942686785 Người nhận * C NHUNG VP Nhận * DSDA VD: VP Sài Gòn …" at bounding box center [416, 86] width 709 height 32
type input "DÂ"
click at [312, 124] on div "Đạt Lí" at bounding box center [354, 124] width 102 height 10
click at [126, 121] on input "SĐT Người Gửi" at bounding box center [120, 123] width 114 height 15
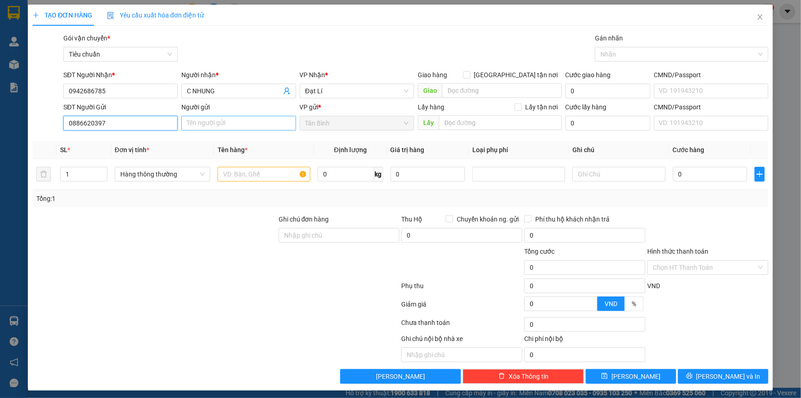
type input "0886620397"
click at [223, 126] on input "Người gửi" at bounding box center [238, 123] width 114 height 15
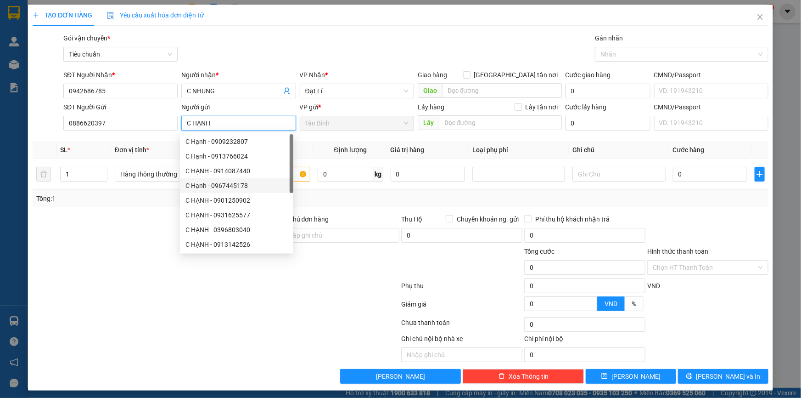
type input "C HẠNH"
click at [144, 202] on div "Tổng: 1" at bounding box center [172, 198] width 273 height 10
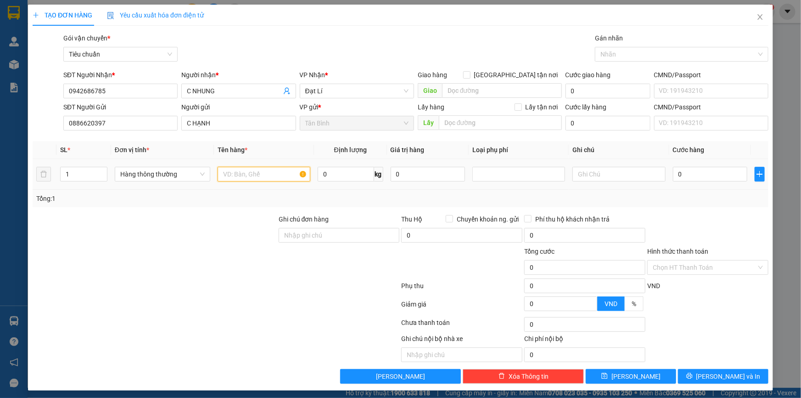
click at [243, 174] on input "text" at bounding box center [264, 174] width 93 height 15
click at [133, 168] on span "Hàng thông thường" at bounding box center [162, 174] width 84 height 14
type input "XE ĐẠP ĐÃ TƯ VẤN VẬN CHUYỂN"
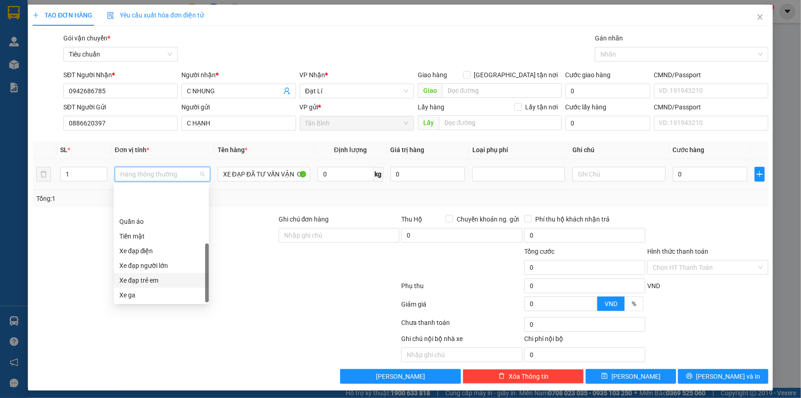
click at [153, 275] on div "Xe đạp trẻ em" at bounding box center [161, 280] width 84 height 10
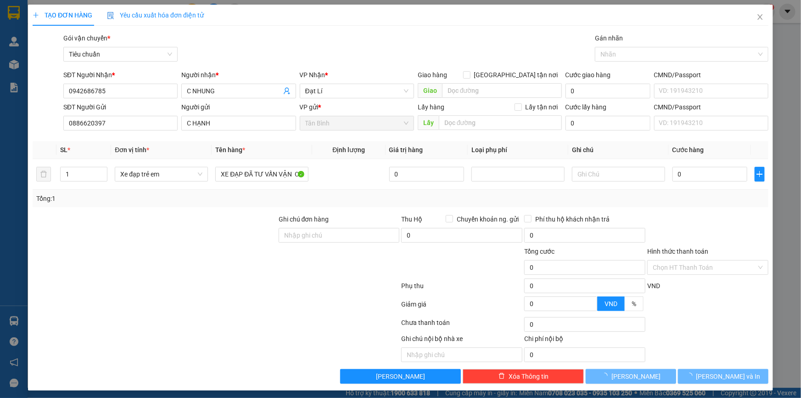
click at [227, 225] on div at bounding box center [155, 230] width 246 height 32
type input "50.000"
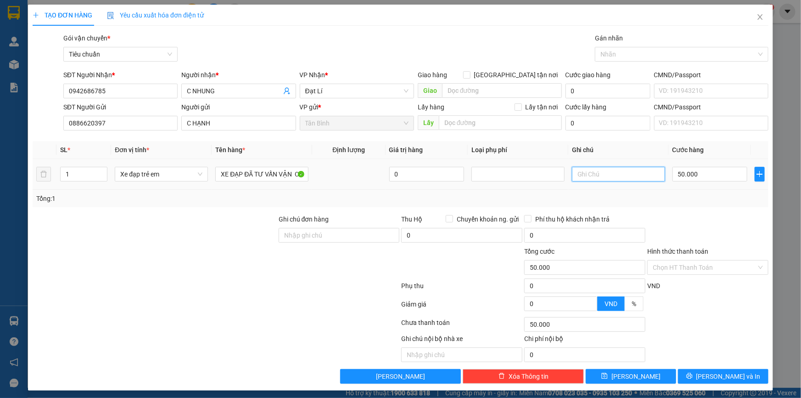
click at [590, 169] on input "text" at bounding box center [618, 174] width 93 height 15
drag, startPoint x: 599, startPoint y: 174, endPoint x: 653, endPoint y: 177, distance: 54.2
click at [653, 177] on input "XE ĐẠP XNAH" at bounding box center [618, 174] width 93 height 15
type input "XE ĐẠP XANH"
click at [693, 269] on input "Hình thức thanh toán" at bounding box center [705, 267] width 104 height 14
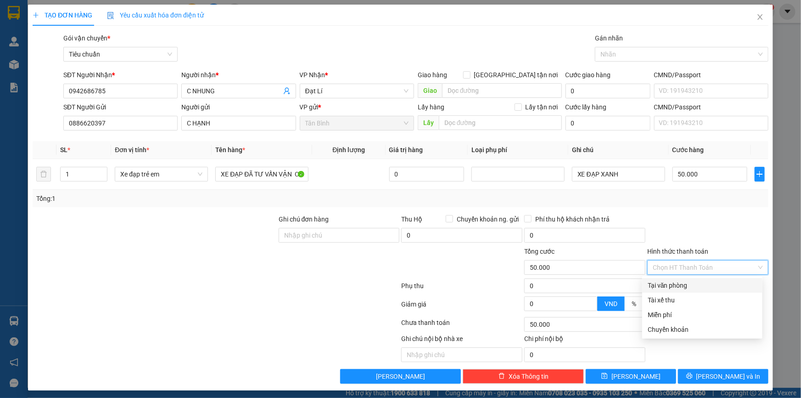
click at [680, 281] on div "Tại văn phòng" at bounding box center [702, 285] width 109 height 10
type input "0"
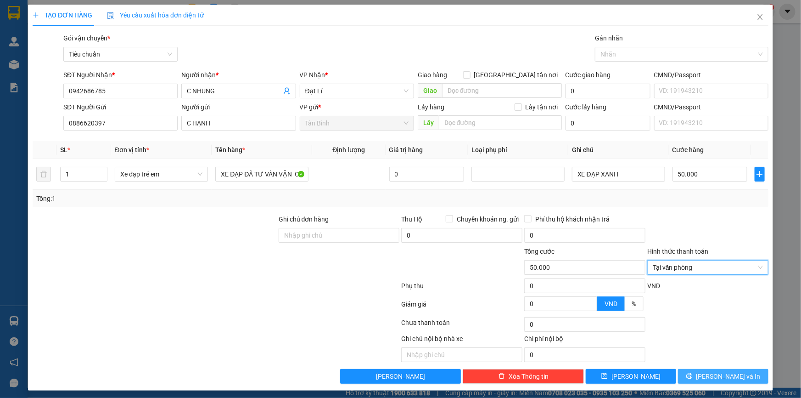
click at [715, 372] on span "[PERSON_NAME] và In" at bounding box center [729, 376] width 64 height 10
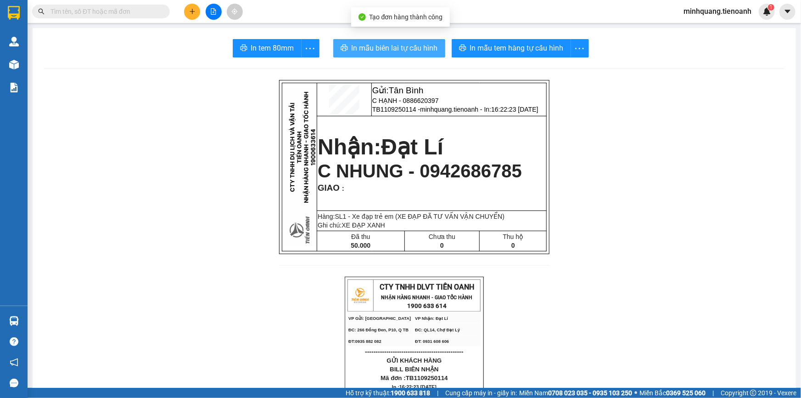
click at [400, 43] on span "In mẫu biên lai tự cấu hình" at bounding box center [395, 47] width 86 height 11
click at [548, 53] on div "In mẫu tem hàng tự cấu hình" at bounding box center [520, 48] width 137 height 18
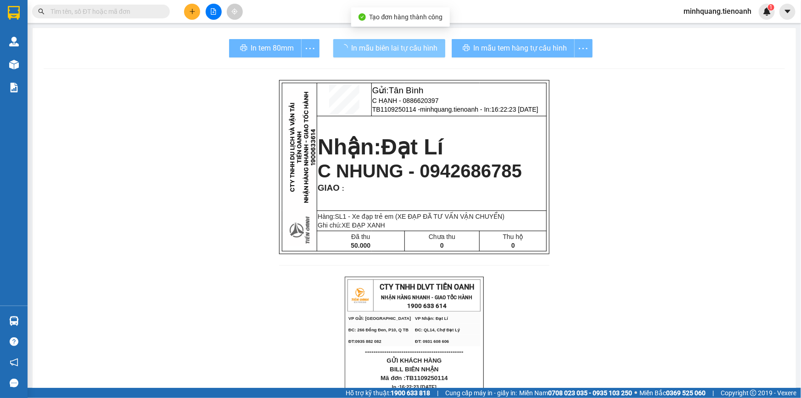
click at [548, 53] on span "In mẫu tem hàng tự cấu hình" at bounding box center [521, 47] width 94 height 11
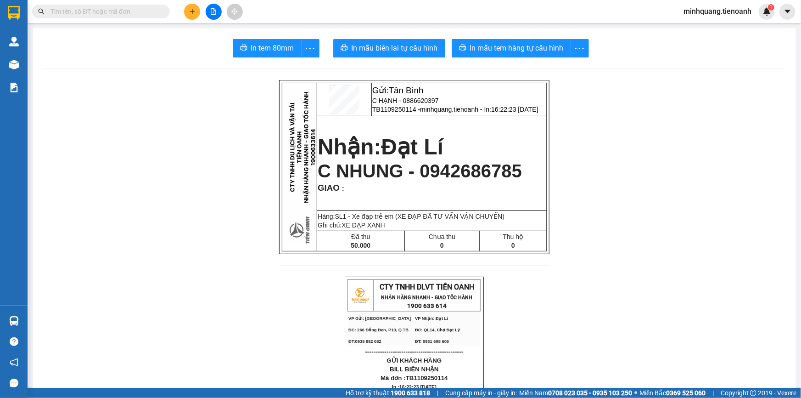
click at [140, 17] on span at bounding box center [101, 12] width 138 height 14
click at [137, 13] on input "text" at bounding box center [105, 11] width 108 height 10
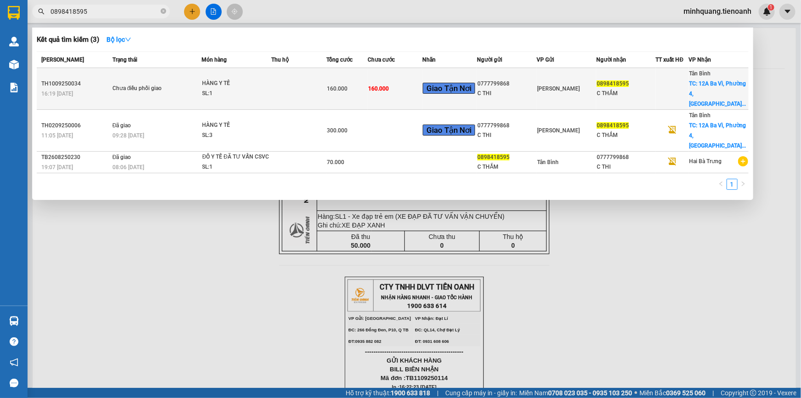
type input "0898418595"
click at [288, 82] on td at bounding box center [299, 89] width 55 height 42
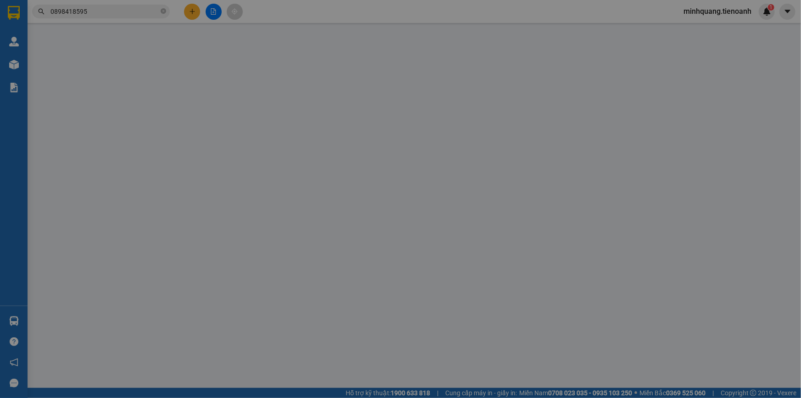
type input "0898418595"
type input "C THẮM"
checkbox input "true"
type input "[STREET_ADDRESS]"
type input "0777799868"
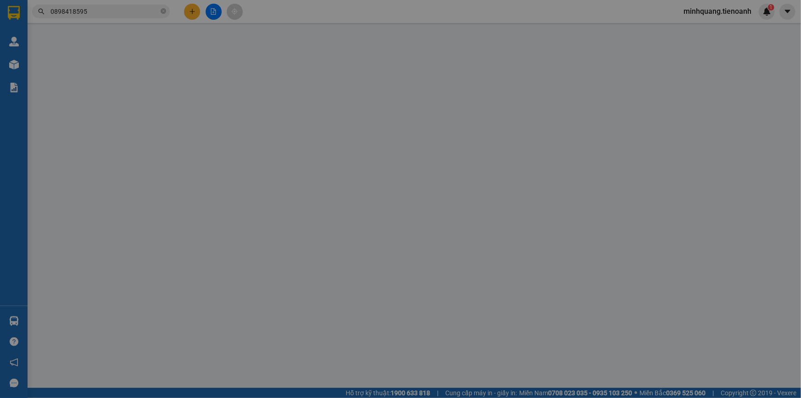
type input "C THI"
type input "KNM"
type input "160.000"
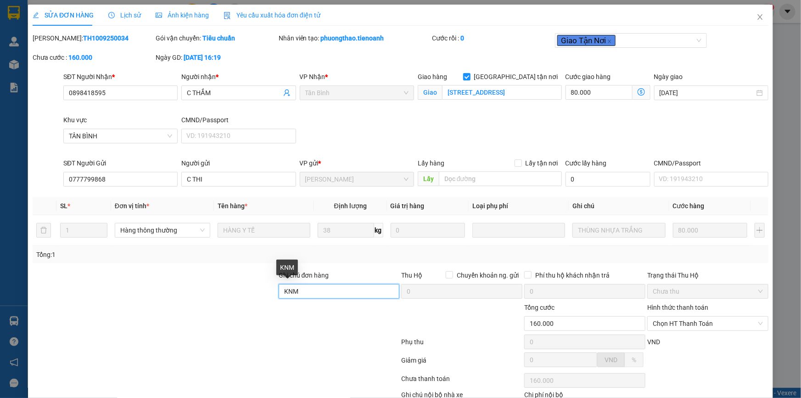
click at [308, 291] on input "KNM" at bounding box center [339, 291] width 121 height 15
drag, startPoint x: 306, startPoint y: 290, endPoint x: 247, endPoint y: 295, distance: 59.9
click at [247, 295] on div "Ghi chú đơn hàng KNM Thu Hộ Chuyển khoản ng. gửi 0 Phí thu hộ khách nhận trả 0 …" at bounding box center [401, 286] width 738 height 32
click at [279, 290] on input "Ghi chú đơn hàng" at bounding box center [339, 291] width 121 height 15
click at [243, 293] on div at bounding box center [155, 286] width 246 height 32
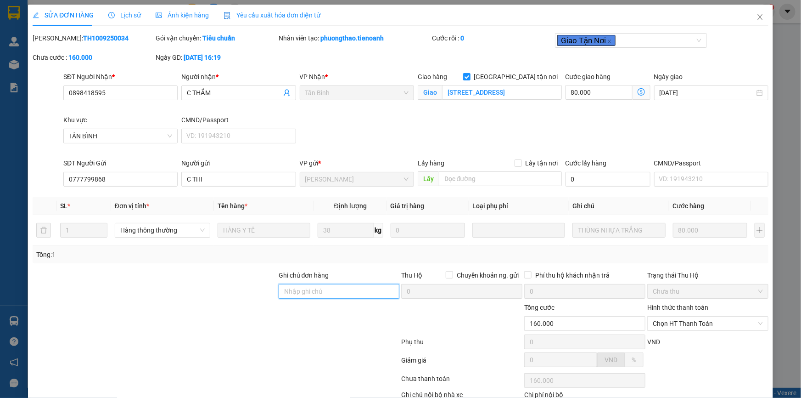
click at [293, 288] on input "Ghi chú đơn hàng" at bounding box center [339, 291] width 121 height 15
drag, startPoint x: 229, startPoint y: 285, endPoint x: 304, endPoint y: 286, distance: 75.8
click at [229, 285] on div at bounding box center [155, 286] width 246 height 32
click at [332, 286] on input "Ghi chú đơn hàng" at bounding box center [339, 291] width 121 height 15
click at [219, 278] on div at bounding box center [155, 286] width 246 height 32
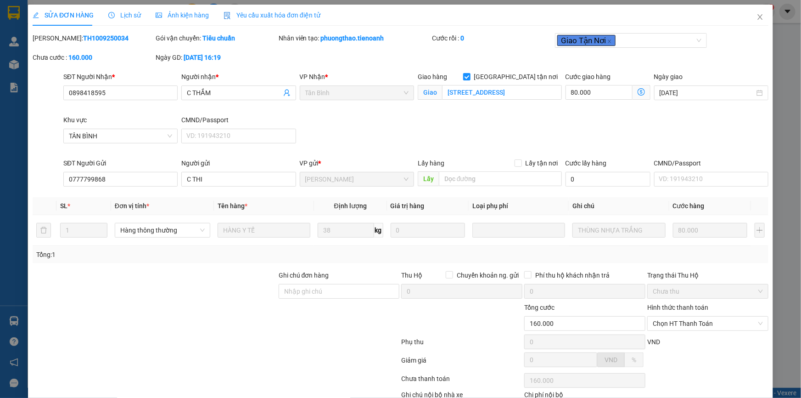
drag, startPoint x: 321, startPoint y: 281, endPoint x: 299, endPoint y: 284, distance: 22.3
click at [320, 281] on div "Ghi chú đơn hàng" at bounding box center [339, 277] width 121 height 14
click at [196, 284] on div at bounding box center [155, 286] width 246 height 32
click at [300, 284] on input "Ghi chú đơn hàng" at bounding box center [339, 291] width 121 height 15
click at [245, 292] on div at bounding box center [155, 286] width 246 height 32
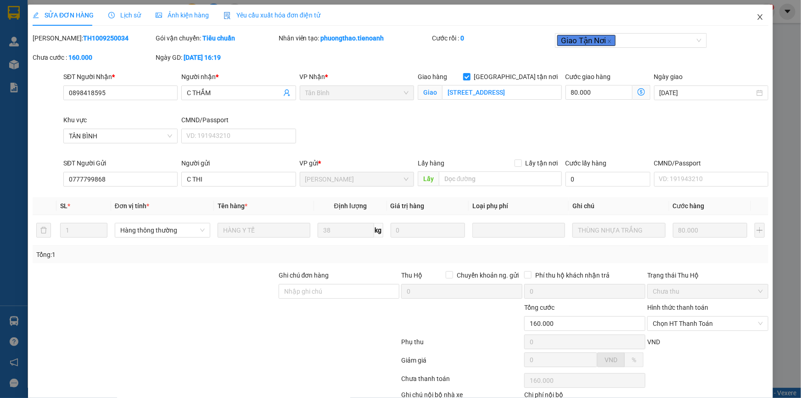
click at [747, 19] on span "Close" at bounding box center [760, 18] width 26 height 26
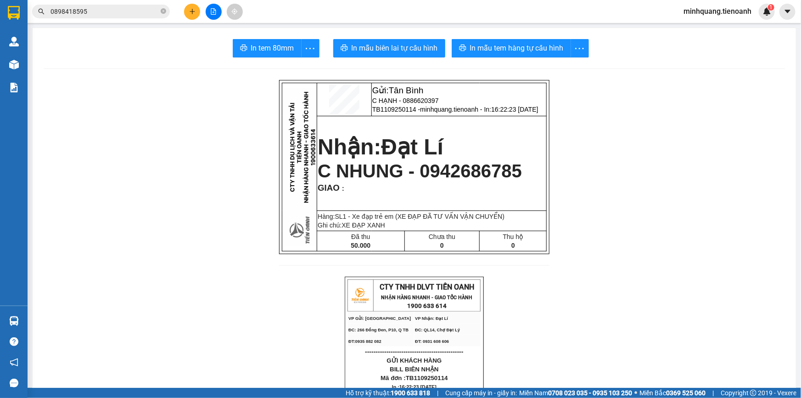
click at [181, 8] on div at bounding box center [213, 12] width 69 height 16
click at [188, 9] on button at bounding box center [192, 12] width 16 height 16
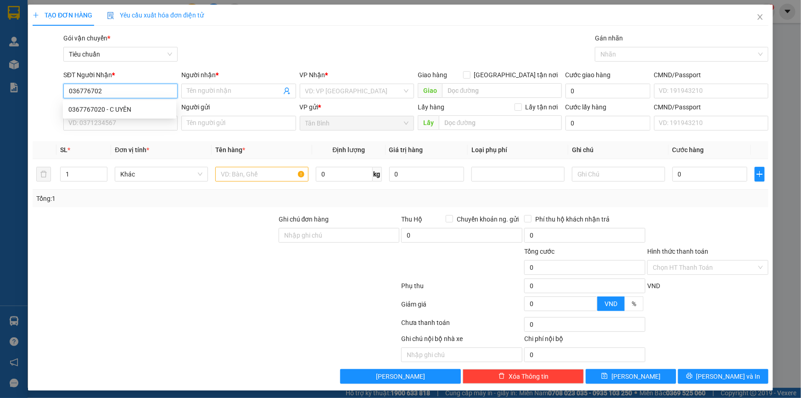
type input "0367767020"
click at [135, 115] on div "0367767020 - C UYÊN" at bounding box center [119, 109] width 113 height 15
type input "C UYÊN"
type input "0367767020"
type input "350.000"
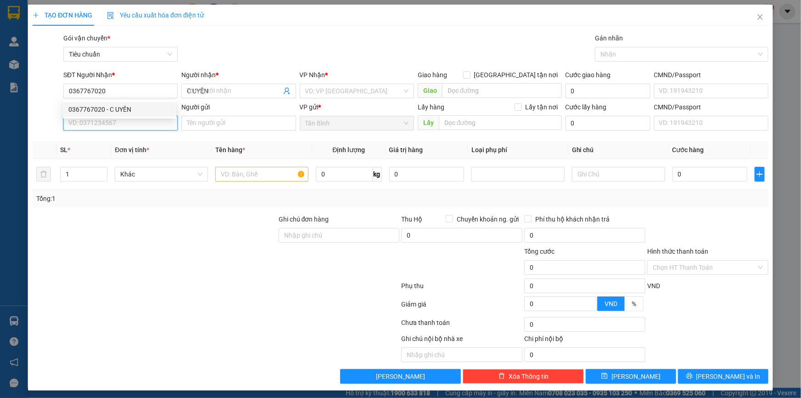
type input "350.000"
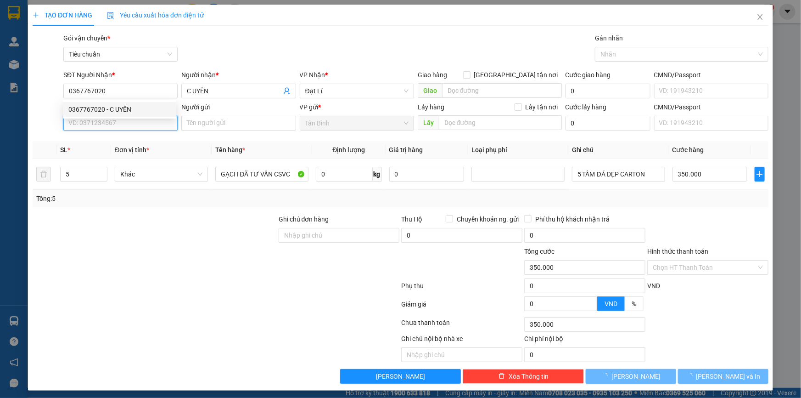
click at [129, 129] on input "SĐT Người Gửi" at bounding box center [120, 123] width 114 height 15
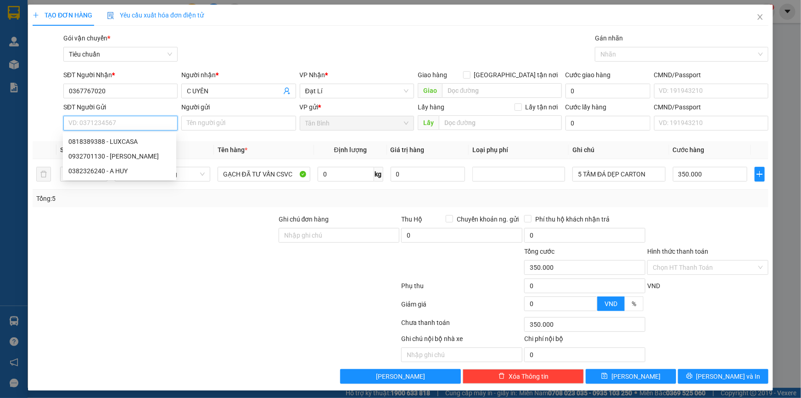
click at [138, 127] on input "SĐT Người Gửi" at bounding box center [120, 123] width 114 height 15
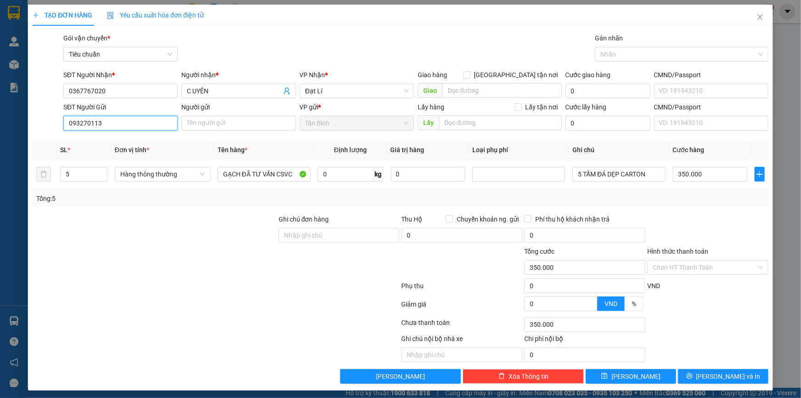
type input "0932701130"
click at [138, 140] on div "0932701130 - THANH HIỀN" at bounding box center [119, 141] width 102 height 10
type input "THANH HIỀN"
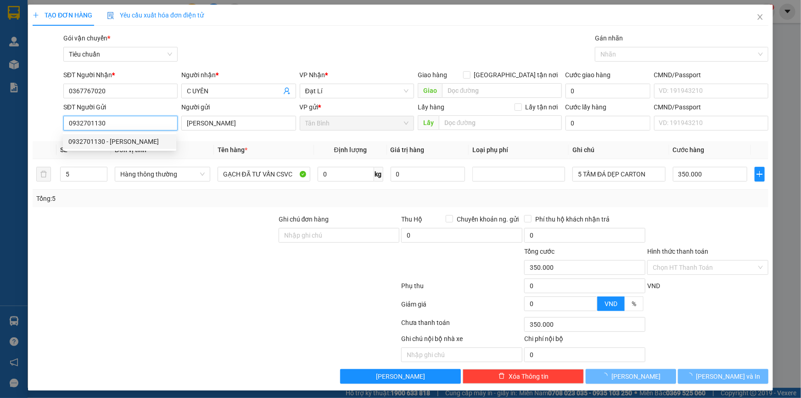
type input "0932701130"
click at [165, 230] on div at bounding box center [155, 230] width 246 height 32
type input "30.000"
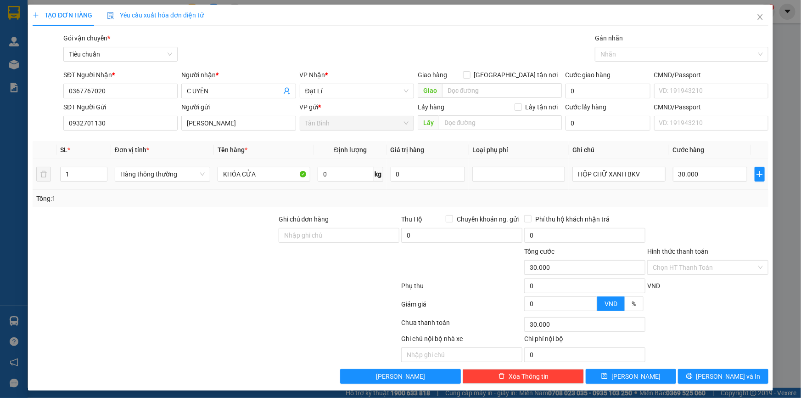
drag, startPoint x: 84, startPoint y: 173, endPoint x: 0, endPoint y: 172, distance: 84.0
click at [0, 172] on div "TẠO ĐƠN HÀNG Yêu cầu xuất hóa đơn điện tử Transit Pickup Surcharge Ids Transit …" at bounding box center [400, 199] width 801 height 398
drag, startPoint x: 149, startPoint y: 225, endPoint x: 367, endPoint y: 196, distance: 220.5
click at [150, 227] on div at bounding box center [155, 230] width 246 height 32
drag, startPoint x: 632, startPoint y: 174, endPoint x: 511, endPoint y: 174, distance: 120.8
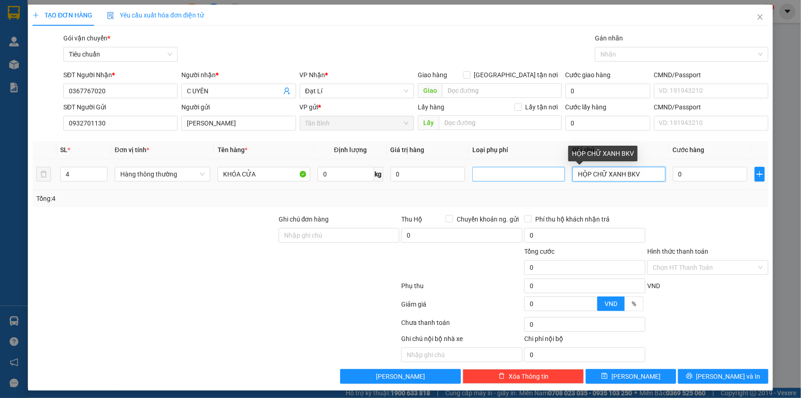
click at [511, 174] on tr "4 Hàng thông thường KHÓA CỬA 0 kg 0 HỘP CHỮ XANH BKV 0" at bounding box center [401, 174] width 736 height 31
click at [326, 176] on input "0" at bounding box center [346, 174] width 56 height 15
click at [163, 222] on div at bounding box center [155, 230] width 246 height 32
drag, startPoint x: 620, startPoint y: 172, endPoint x: 465, endPoint y: 170, distance: 155.2
click at [465, 170] on tr "4 Hàng thông thường KHÓA CỬA 22 kg 0 4T CHỮ ĐEN 60.000" at bounding box center [401, 174] width 736 height 31
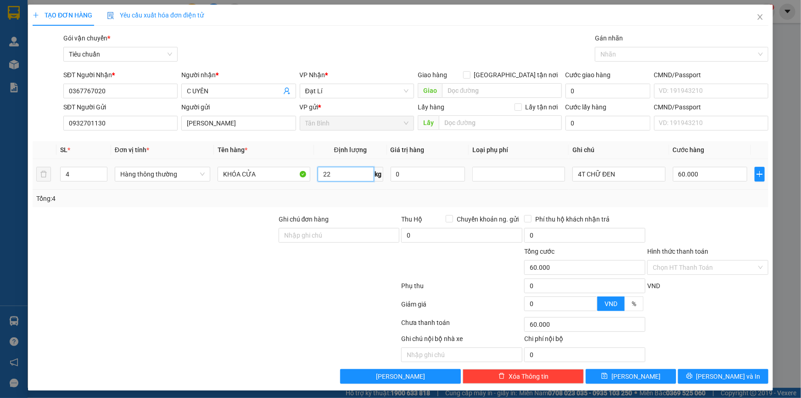
click at [327, 171] on input "22" at bounding box center [346, 174] width 56 height 15
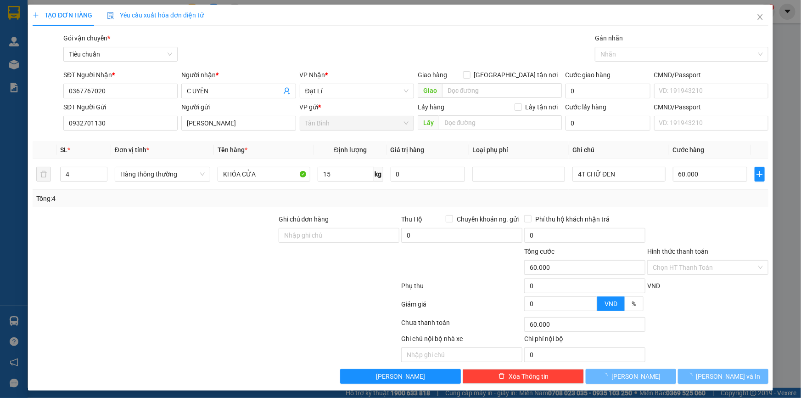
click at [247, 229] on div at bounding box center [155, 230] width 246 height 32
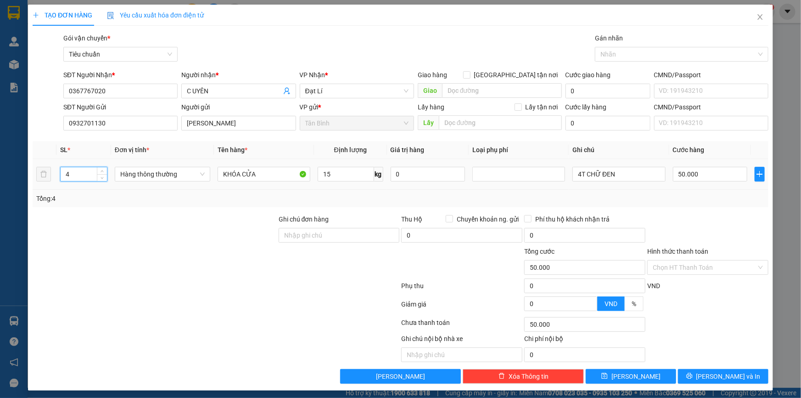
click at [36, 176] on tr "4 Hàng thông thường KHÓA CỬA 15 kg 0 4T CHỮ ĐEN 50.000" at bounding box center [401, 174] width 736 height 31
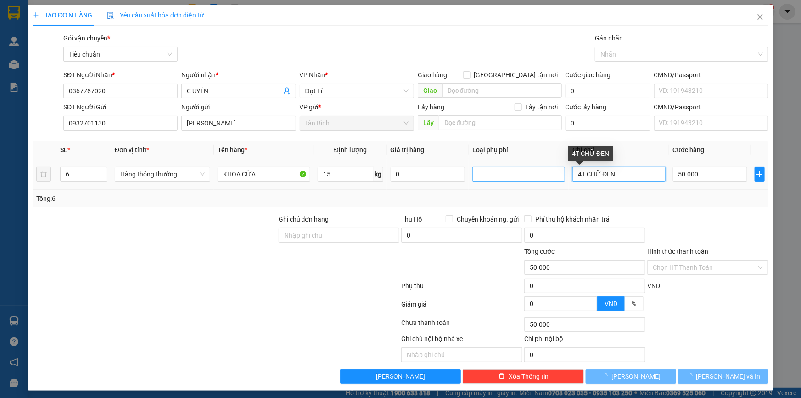
drag, startPoint x: 579, startPoint y: 177, endPoint x: 534, endPoint y: 177, distance: 44.1
click at [538, 177] on tr "6 Hàng thông thường KHÓA CỬA 15 kg 0 4T CHỮ ĐEN 50.000" at bounding box center [401, 174] width 736 height 31
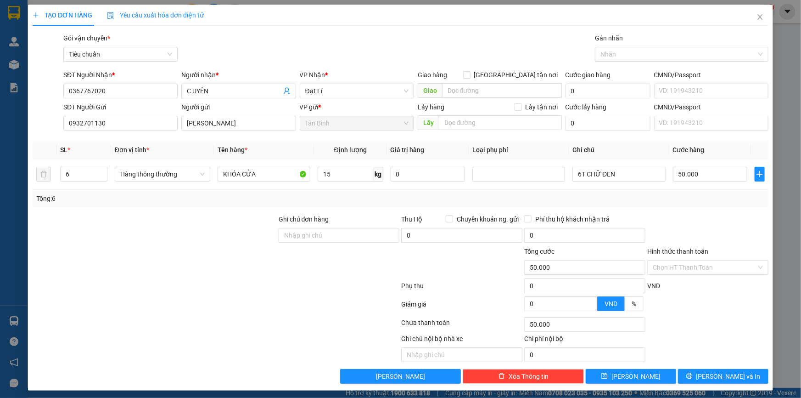
click at [743, 214] on div at bounding box center [707, 230] width 123 height 32
click at [716, 180] on input "50.000" at bounding box center [710, 174] width 75 height 15
click at [721, 209] on div "Transit Pickup Surcharge Ids Transit Deliver Surcharge Ids Transit Deliver Surc…" at bounding box center [401, 208] width 736 height 350
click at [708, 371] on button "[PERSON_NAME] và In" at bounding box center [723, 376] width 90 height 15
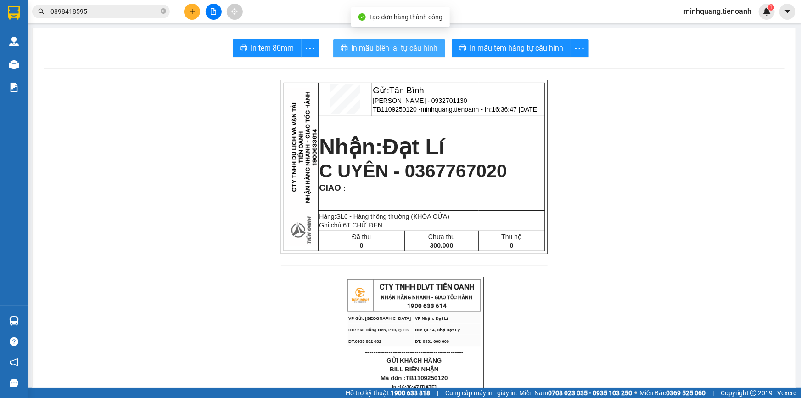
click at [383, 56] on button "In mẫu biên lai tự cấu hình" at bounding box center [389, 48] width 112 height 18
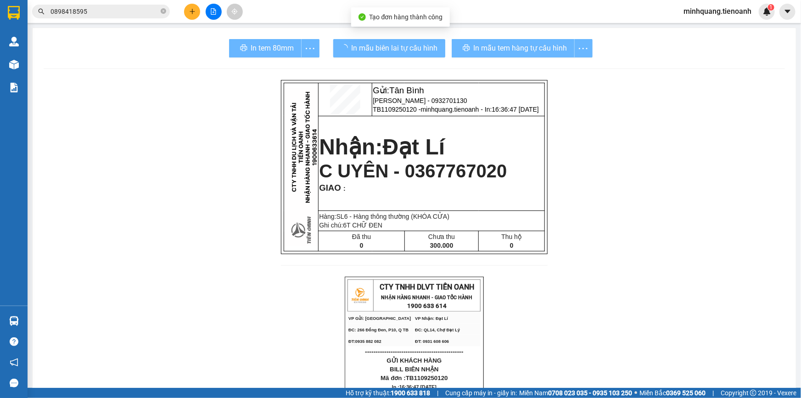
drag, startPoint x: 397, startPoint y: 57, endPoint x: 481, endPoint y: 47, distance: 84.2
click at [481, 47] on div "In mẫu tem hàng tự cấu hình" at bounding box center [522, 48] width 141 height 18
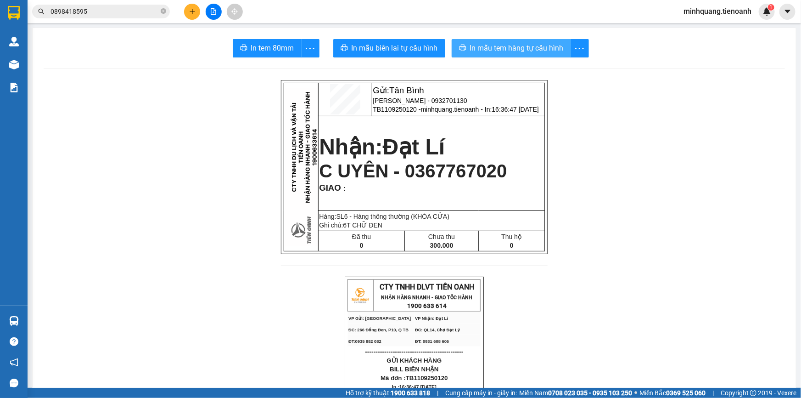
click at [481, 47] on span "In mẫu tem hàng tự cấu hình" at bounding box center [517, 47] width 94 height 11
drag, startPoint x: 107, startPoint y: 17, endPoint x: 112, endPoint y: 14, distance: 6.0
click at [109, 17] on span "0898418595" at bounding box center [101, 12] width 138 height 14
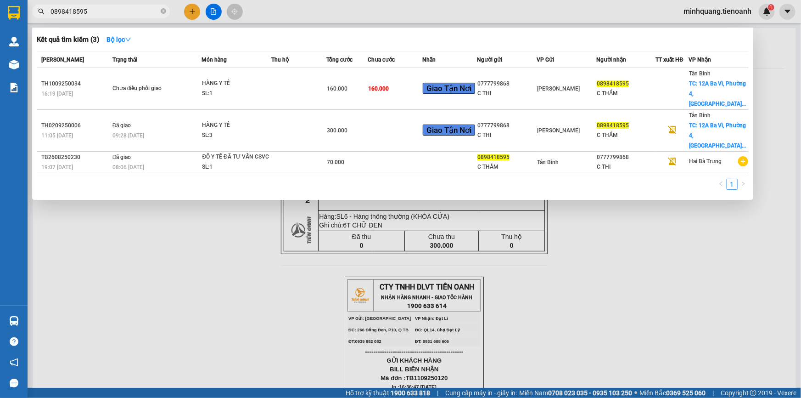
click at [115, 10] on input "0898418595" at bounding box center [105, 11] width 108 height 10
click at [164, 9] on icon "close-circle" at bounding box center [164, 11] width 6 height 6
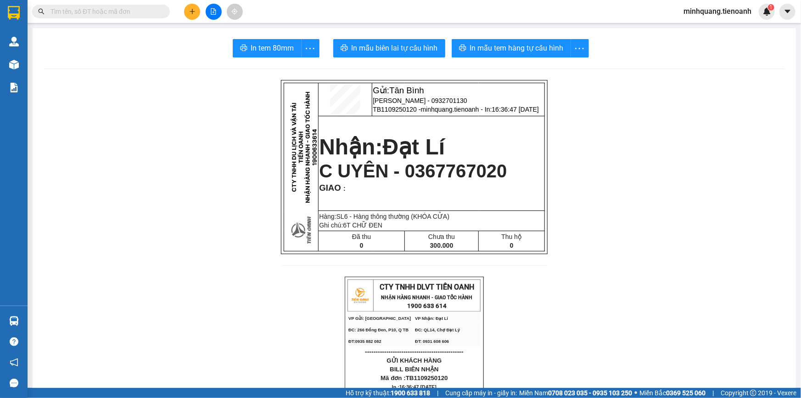
click at [144, 15] on input "text" at bounding box center [105, 11] width 108 height 10
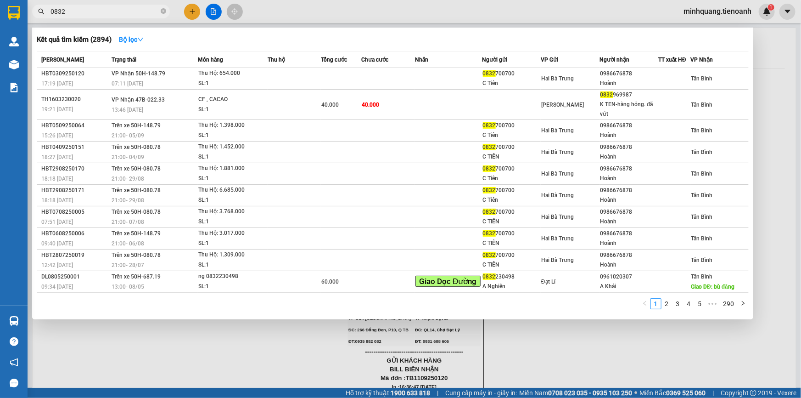
click at [194, 16] on div at bounding box center [400, 199] width 801 height 398
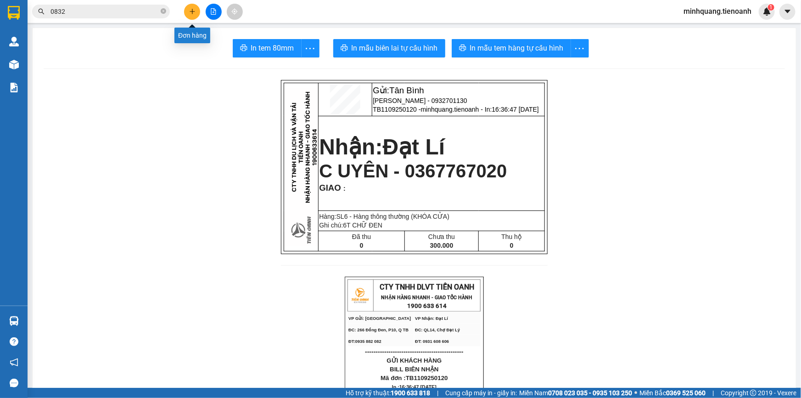
click at [190, 10] on icon "plus" at bounding box center [192, 11] width 6 height 6
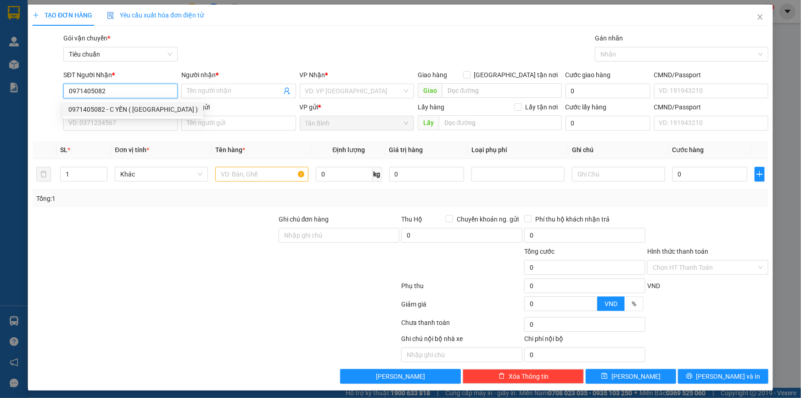
click at [129, 110] on div "0971405082 - C YẾN ( VIỆT ANH )" at bounding box center [132, 109] width 129 height 10
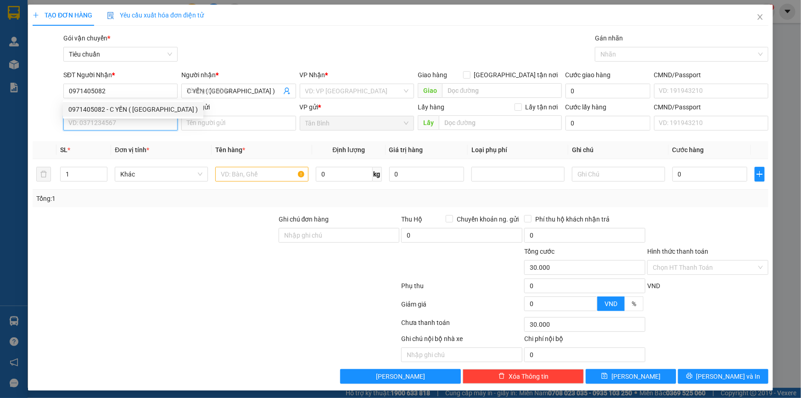
click at [125, 127] on input "SĐT Người Gửi" at bounding box center [120, 123] width 114 height 15
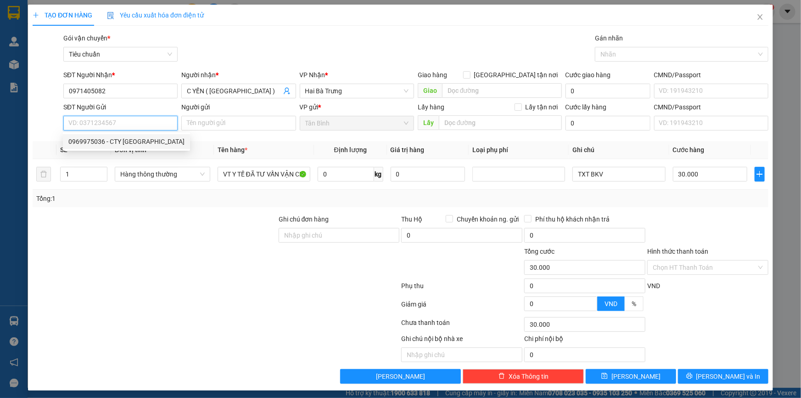
click at [131, 145] on div "0969975036 - CTY VIỆT ANH" at bounding box center [126, 141] width 116 height 10
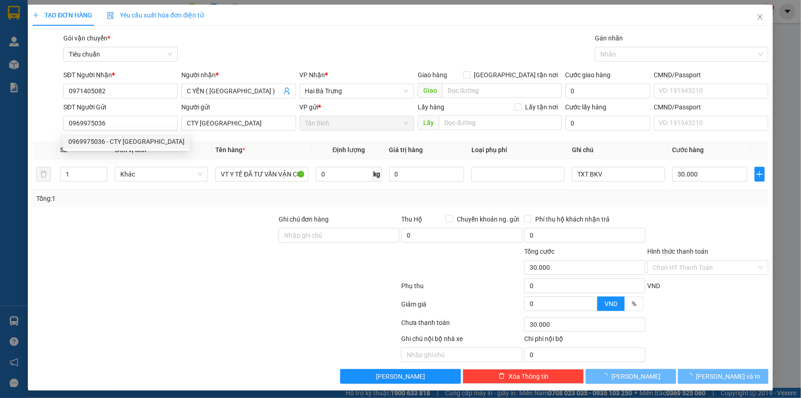
drag, startPoint x: 182, startPoint y: 227, endPoint x: 191, endPoint y: 217, distance: 13.3
click at [184, 227] on div at bounding box center [155, 230] width 246 height 32
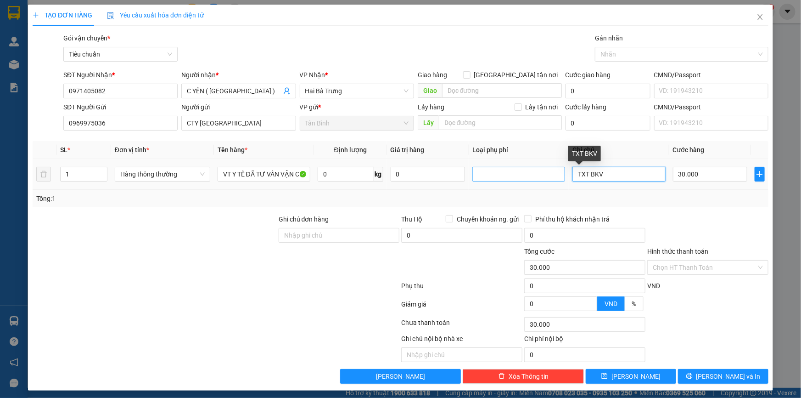
drag, startPoint x: 613, startPoint y: 175, endPoint x: 484, endPoint y: 169, distance: 129.2
click at [484, 169] on tr "1 Hàng thông thường VT Y TẾ ĐÃ TƯ VẤN VẬN CHUYỂN 0 kg 0 TXT BKV 30.000" at bounding box center [401, 174] width 736 height 31
click at [710, 383] on div "TẠO ĐƠN HÀNG Yêu cầu xuất hóa đơn điện tử Transit Pickup Surcharge Ids Transit …" at bounding box center [400, 199] width 801 height 398
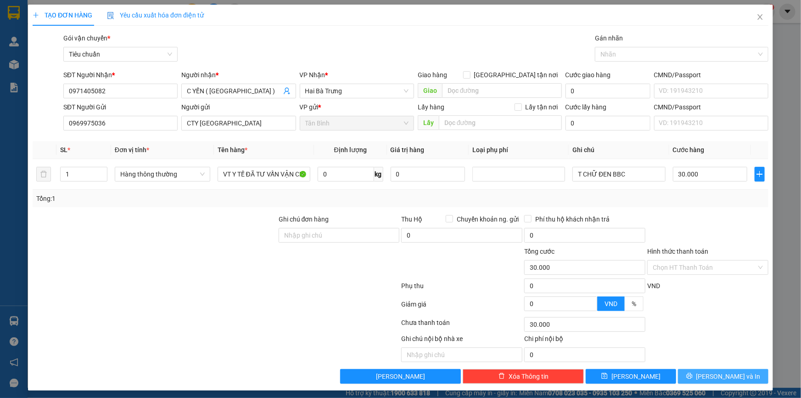
drag, startPoint x: 712, startPoint y: 382, endPoint x: 712, endPoint y: 377, distance: 4.6
click at [712, 381] on button "[PERSON_NAME] và In" at bounding box center [723, 376] width 90 height 15
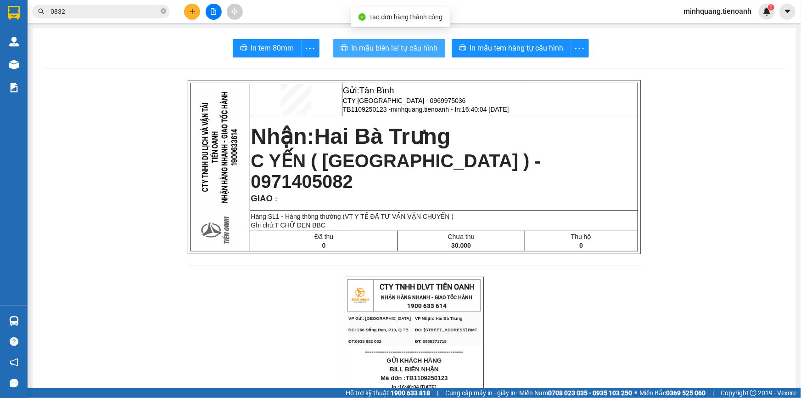
click at [399, 46] on span "In mẫu biên lai tự cấu hình" at bounding box center [395, 47] width 86 height 11
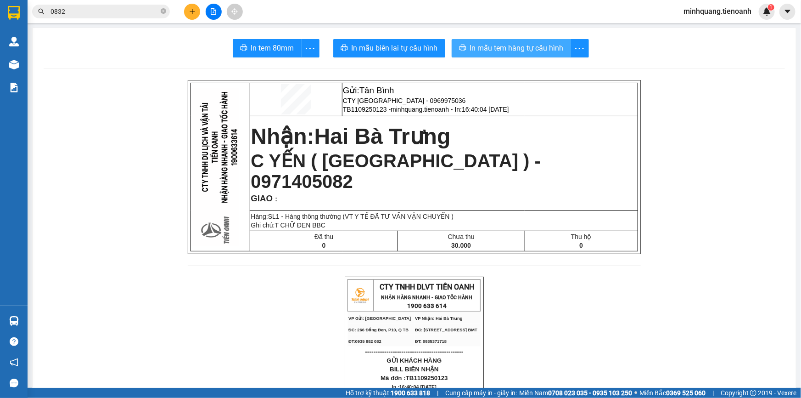
click at [486, 39] on button "In mẫu tem hàng tự cấu hình" at bounding box center [511, 48] width 119 height 18
click at [122, 7] on input "0832" at bounding box center [105, 11] width 108 height 10
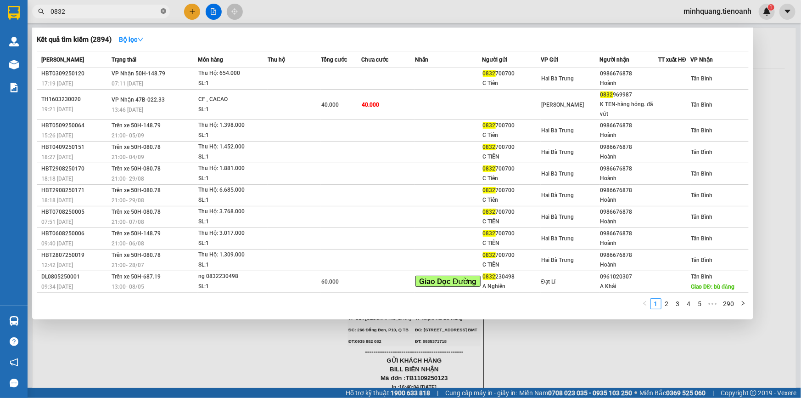
click at [163, 10] on icon "close-circle" at bounding box center [164, 11] width 6 height 6
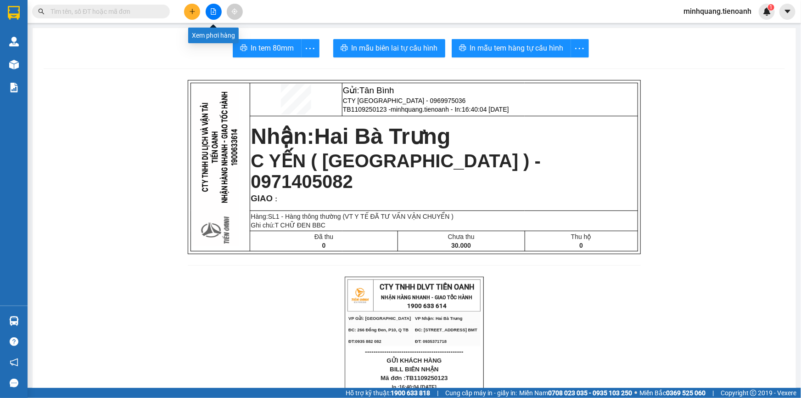
click at [207, 6] on button at bounding box center [214, 12] width 16 height 16
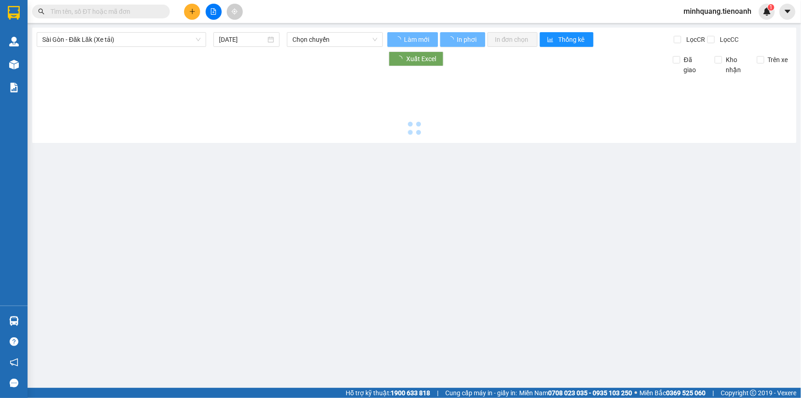
click at [203, 8] on div at bounding box center [213, 12] width 69 height 16
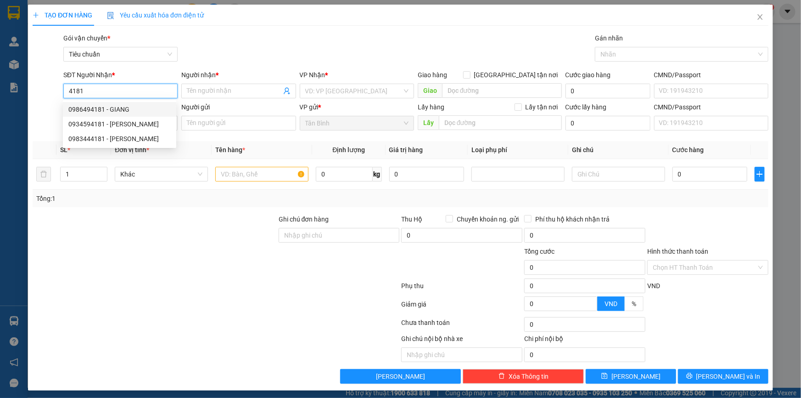
click at [145, 108] on div "0986494181 - GIANG" at bounding box center [119, 109] width 102 height 10
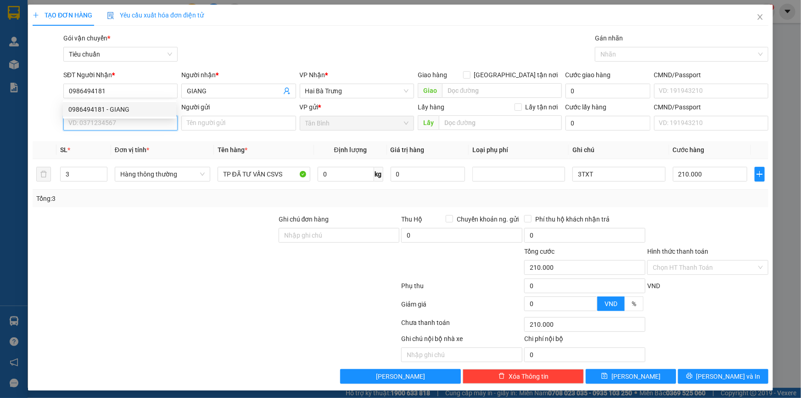
click at [125, 119] on input "SĐT Người Gửi" at bounding box center [120, 123] width 114 height 15
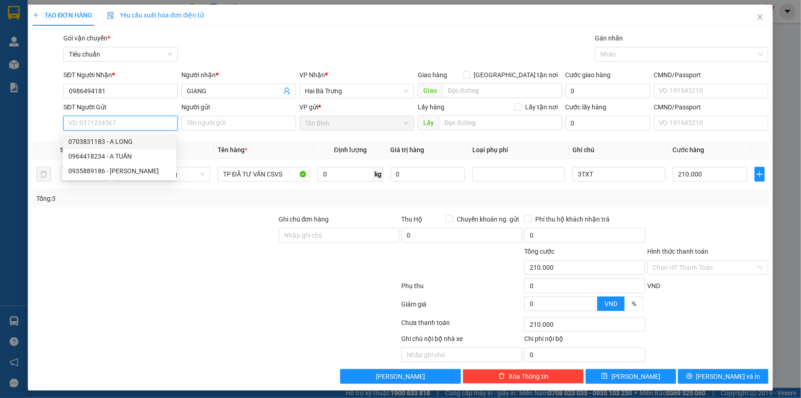
click at [110, 138] on div "0703831183 - A LONG" at bounding box center [119, 141] width 102 height 10
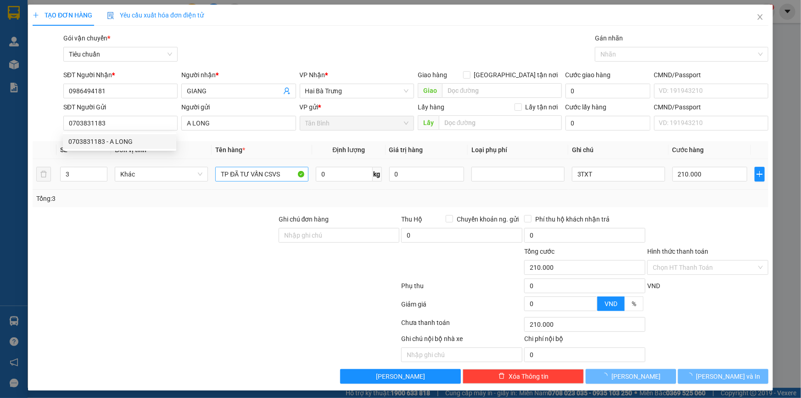
drag, startPoint x: 210, startPoint y: 210, endPoint x: 242, endPoint y: 176, distance: 46.8
click at [214, 206] on div "Transit Pickup Surcharge Ids Transit Deliver Surcharge Ids Transit Deliver Surc…" at bounding box center [401, 208] width 736 height 350
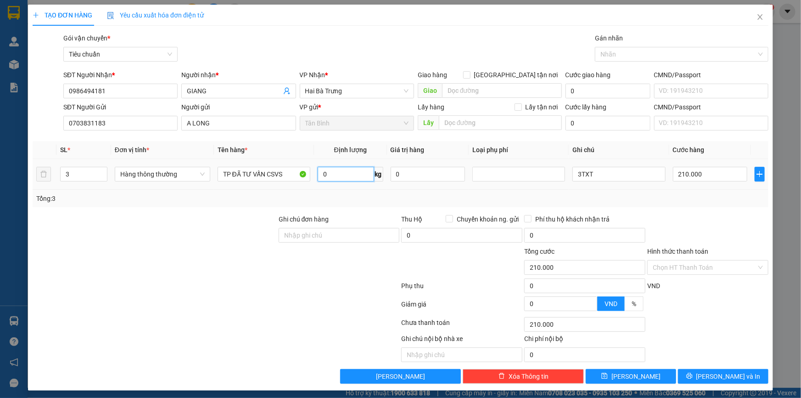
click at [350, 174] on input "0" at bounding box center [346, 174] width 56 height 15
drag, startPoint x: 73, startPoint y: 168, endPoint x: 153, endPoint y: 230, distance: 101.8
click at [23, 173] on div "TẠO ĐƠN HÀNG Yêu cầu xuất hóa đơn điện tử Transit Pickup Surcharge Ids Transit …" at bounding box center [400, 199] width 801 height 398
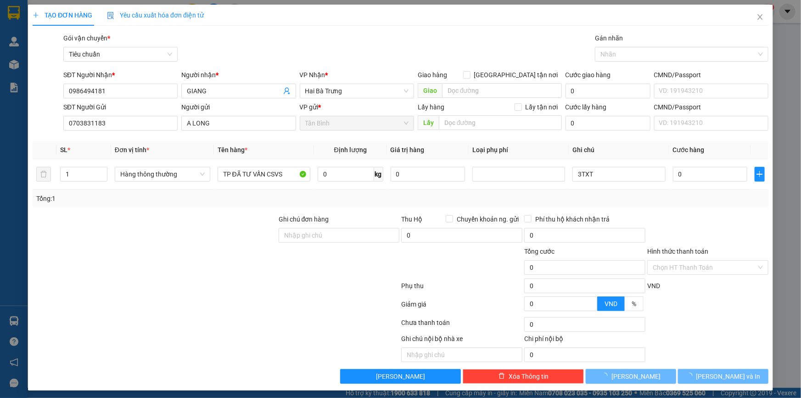
click at [155, 230] on div at bounding box center [155, 230] width 246 height 32
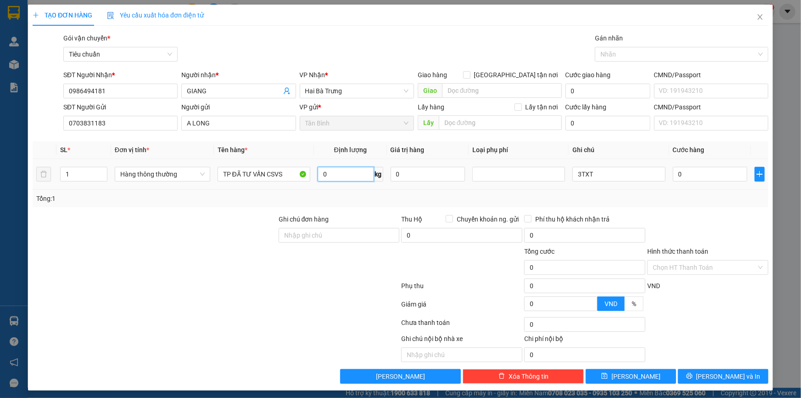
click at [346, 180] on input "0" at bounding box center [346, 174] width 56 height 15
click at [279, 192] on div "Tổng: 1" at bounding box center [401, 198] width 736 height 17
drag, startPoint x: 579, startPoint y: 178, endPoint x: 498, endPoint y: 189, distance: 81.6
click at [495, 189] on div "SL * Đơn vị tính * Tên hàng * Định lượng Giá trị hàng Loại phụ phí Ghi chú Cước…" at bounding box center [401, 174] width 736 height 66
click at [223, 92] on input "GIANG" at bounding box center [234, 91] width 94 height 10
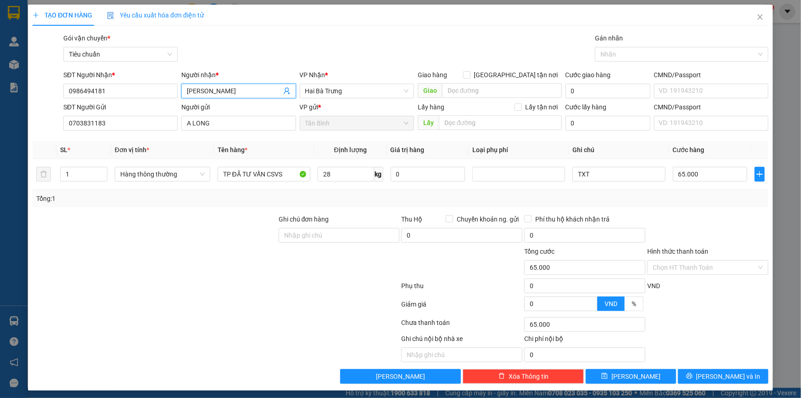
click at [672, 208] on div "Transit Pickup Surcharge Ids Transit Deliver Surcharge Ids Transit Deliver Surc…" at bounding box center [401, 208] width 736 height 350
click at [691, 171] on input "65.000" at bounding box center [710, 174] width 75 height 15
click at [691, 214] on div at bounding box center [707, 230] width 123 height 32
click at [692, 376] on icon "printer" at bounding box center [689, 376] width 6 height 6
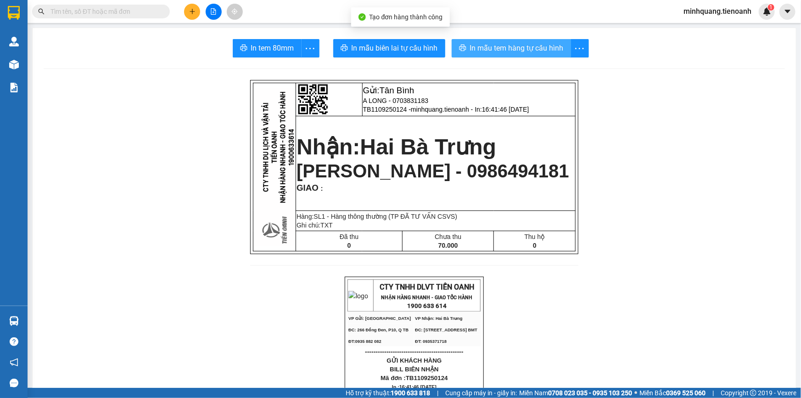
click at [470, 49] on span "In mẫu tem hàng tự cấu hình" at bounding box center [517, 47] width 94 height 11
click at [381, 46] on span "In mẫu biên lai tự cấu hình" at bounding box center [395, 47] width 86 height 11
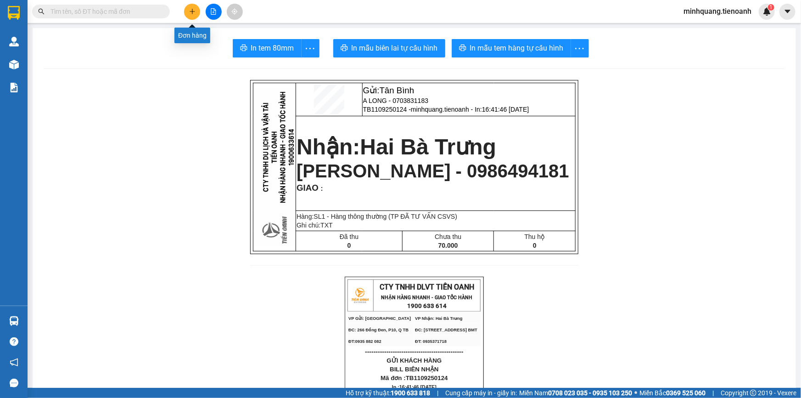
click at [191, 12] on icon "plus" at bounding box center [192, 11] width 6 height 6
click at [468, 173] on span "[PERSON_NAME] - 0986494181" at bounding box center [433, 171] width 273 height 20
click at [112, 12] on input "text" at bounding box center [105, 11] width 108 height 10
click at [112, 12] on input "V" at bounding box center [105, 11] width 108 height 10
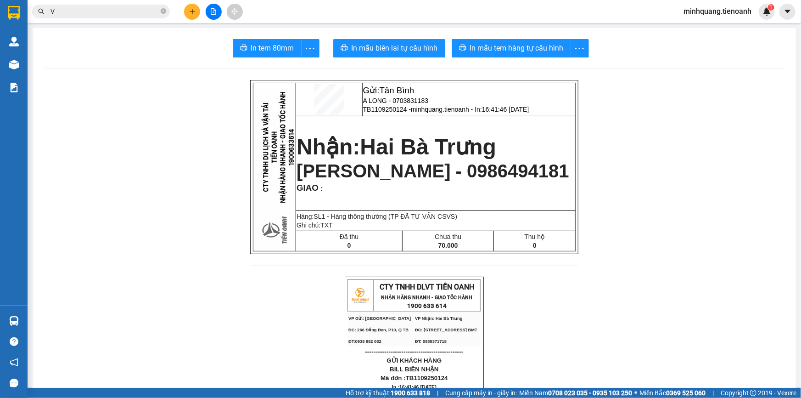
paste input "0986494181"
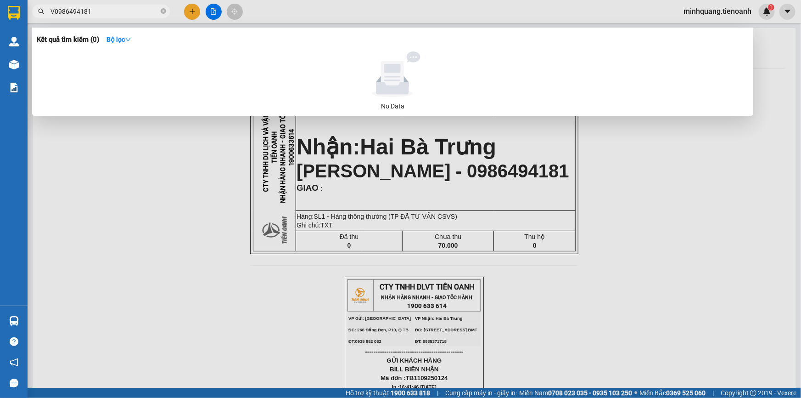
click at [112, 12] on input "V0986494181" at bounding box center [105, 11] width 108 height 10
paste input "text"
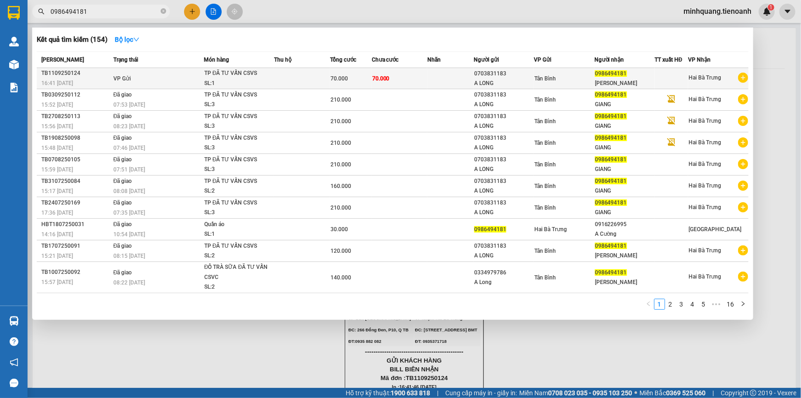
click at [471, 75] on td at bounding box center [450, 78] width 46 height 21
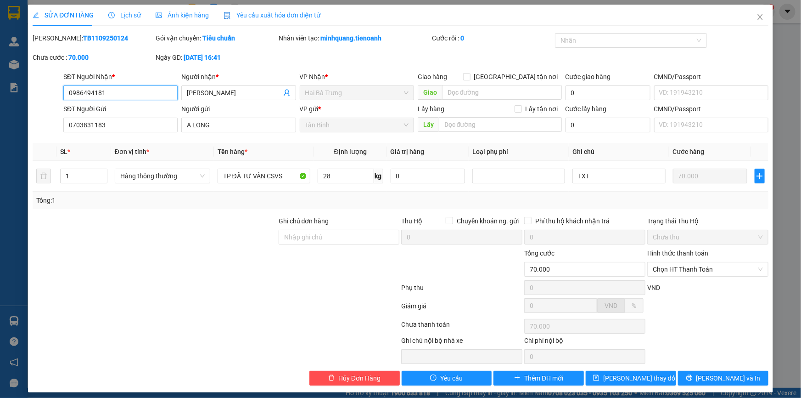
drag, startPoint x: 128, startPoint y: 94, endPoint x: 13, endPoint y: 94, distance: 114.3
click at [15, 94] on div "SỬA ĐƠN HÀNG Lịch sử Ảnh kiện hàng Yêu cầu xuất hóa đơn điện tử Total Paid Fee …" at bounding box center [400, 199] width 801 height 398
click at [372, 369] on div "Total Paid Fee 0 Total UnPaid Fee 70.000 Cash Collection Total Fee Mã ĐH: TB110…" at bounding box center [401, 209] width 736 height 352
click at [362, 376] on span "Hủy Đơn Hàng" at bounding box center [359, 378] width 42 height 10
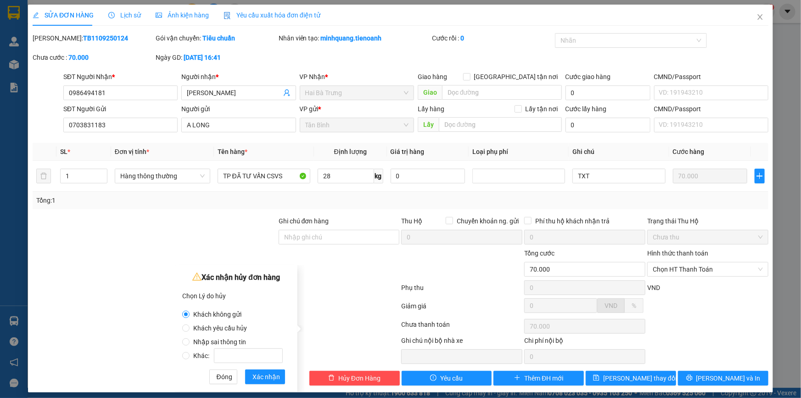
click at [212, 338] on span "Nhập sai thông tin" at bounding box center [220, 341] width 60 height 7
click at [190, 338] on input "Nhập sai thông tin" at bounding box center [185, 341] width 7 height 7
click at [266, 372] on span "Xác nhận" at bounding box center [267, 376] width 28 height 10
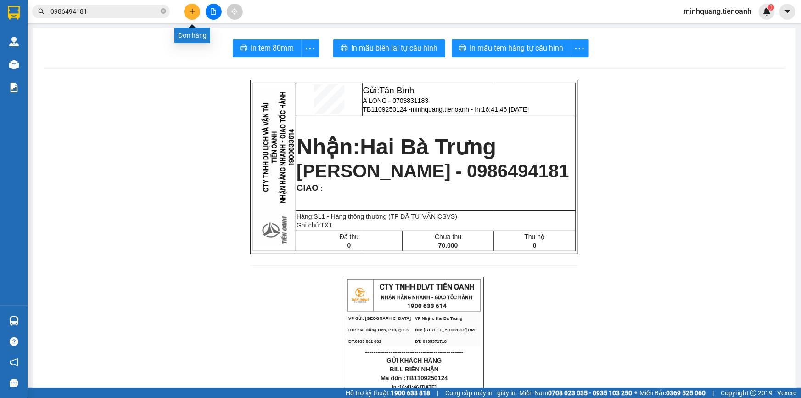
click at [192, 12] on icon "plus" at bounding box center [192, 11] width 0 height 5
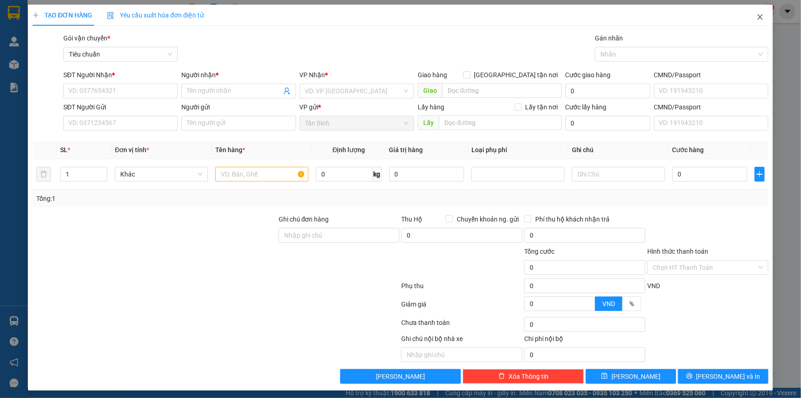
drag, startPoint x: 748, startPoint y: 9, endPoint x: 755, endPoint y: 18, distance: 11.5
click at [748, 11] on span "Close" at bounding box center [760, 18] width 26 height 26
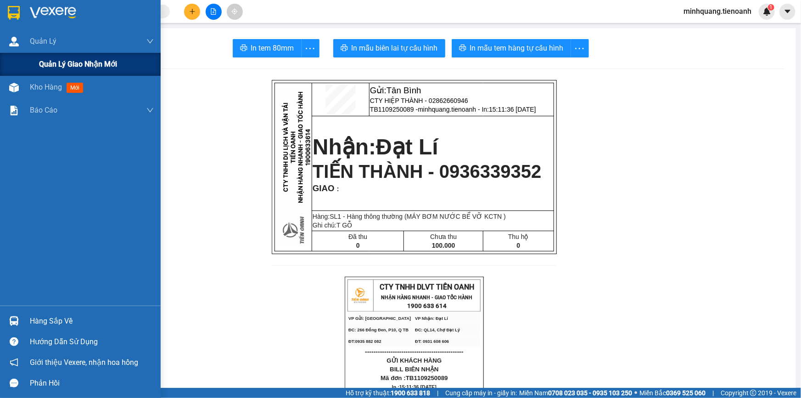
click at [54, 61] on span "Quản lý giao nhận mới" at bounding box center [78, 63] width 78 height 11
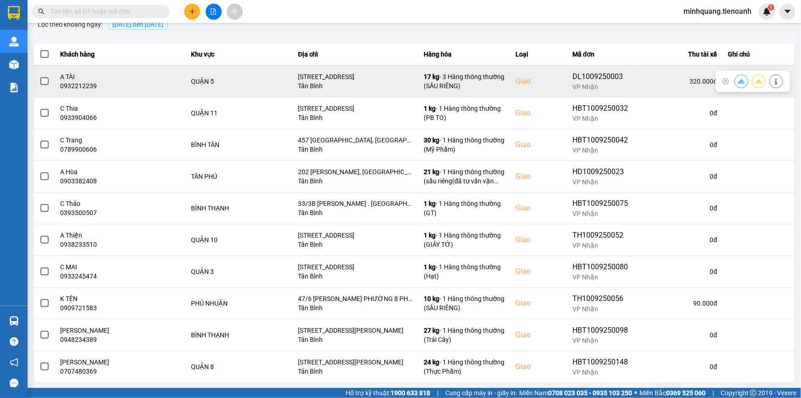
scroll to position [97, 0]
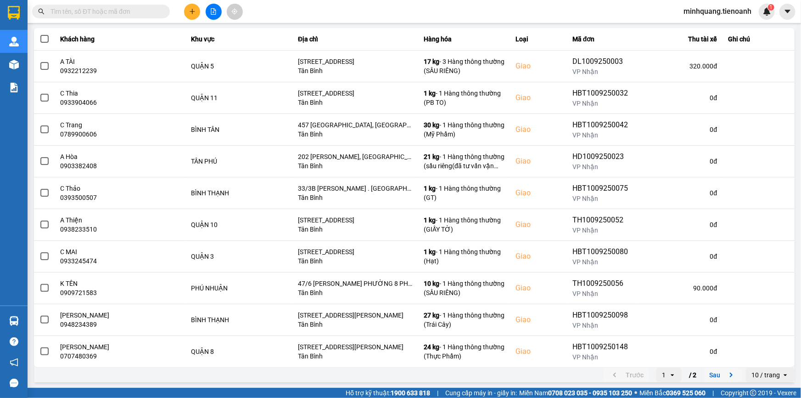
click at [708, 374] on button "Sau" at bounding box center [723, 375] width 39 height 14
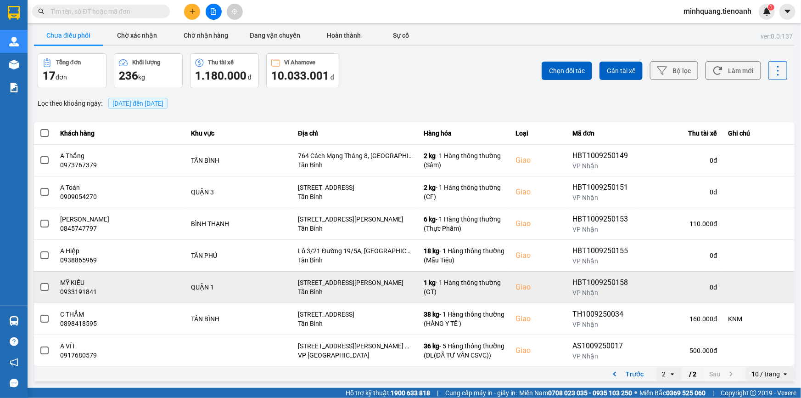
scroll to position [0, 0]
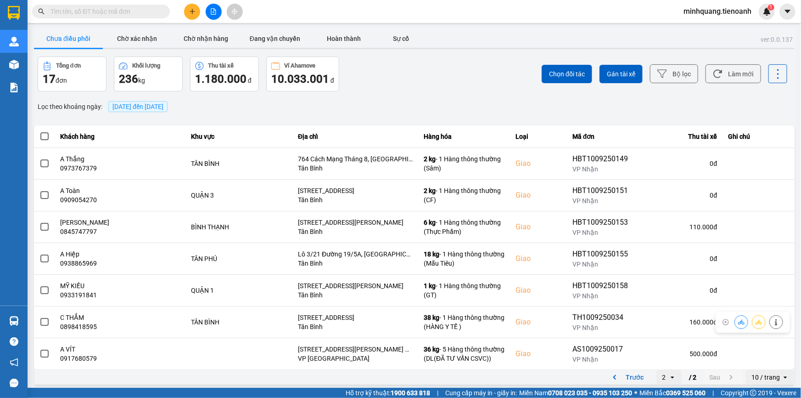
click at [30, 314] on main "ver: 0.0.137 Chưa điều phối Chờ xác nhận Chờ nhận hàng Đang vận chuyển Hoàn thà…" at bounding box center [400, 194] width 801 height 388
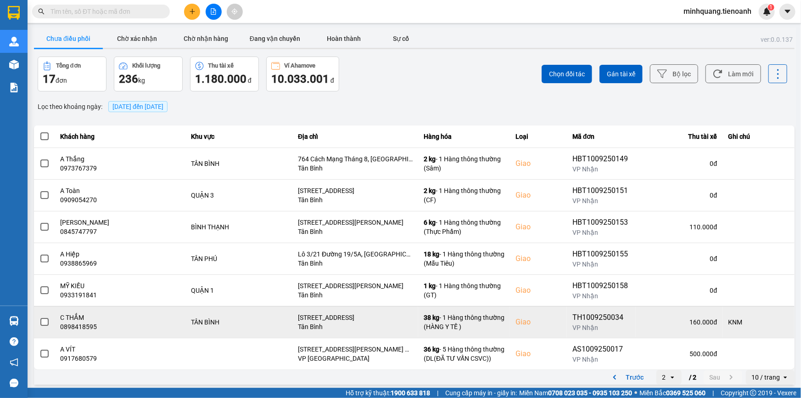
click at [38, 317] on td at bounding box center [44, 322] width 21 height 32
click at [40, 319] on span at bounding box center [44, 322] width 8 height 8
click at [39, 317] on input "checkbox" at bounding box center [39, 317] width 0 height 0
click at [738, 324] on icon at bounding box center [741, 321] width 6 height 5
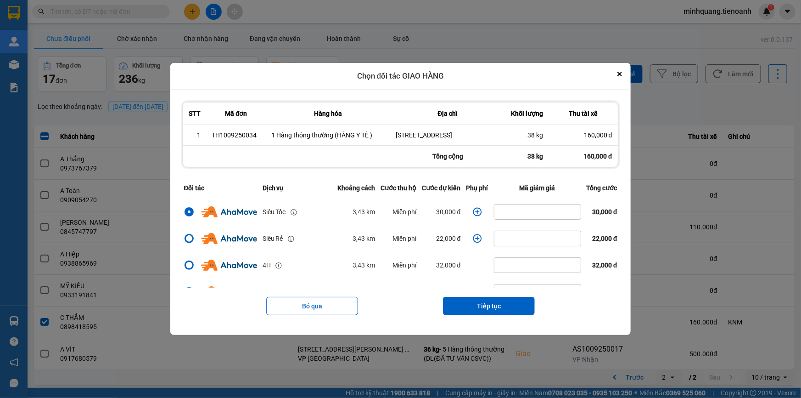
click at [473, 215] on icon "dialog" at bounding box center [477, 211] width 9 height 9
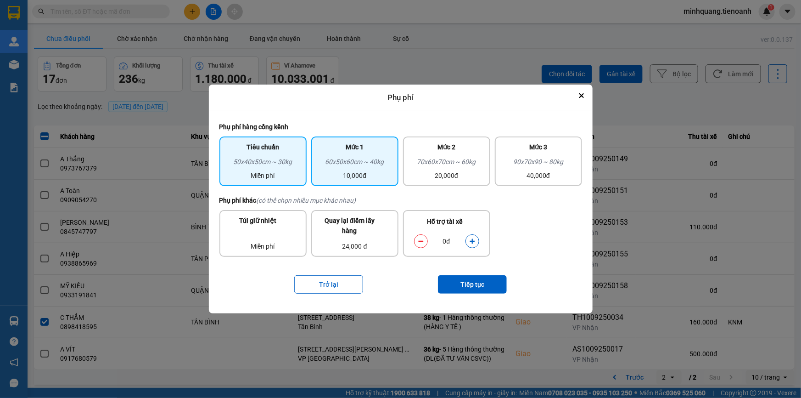
click at [354, 155] on div "Mức 1" at bounding box center [355, 149] width 76 height 15
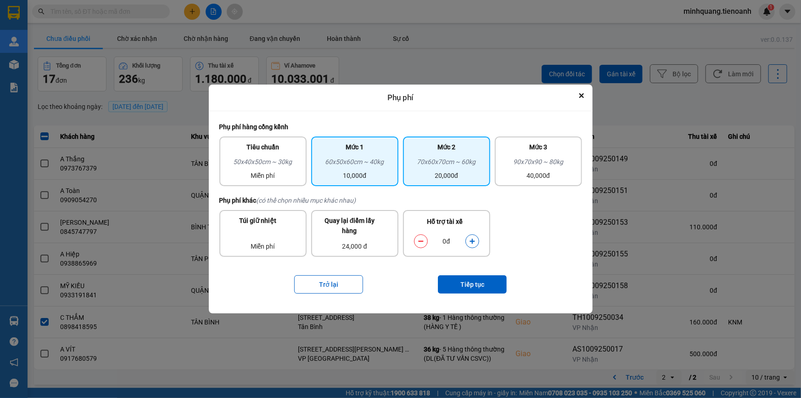
click at [439, 164] on div "70x60x70cm ~ 60kg" at bounding box center [447, 164] width 76 height 14
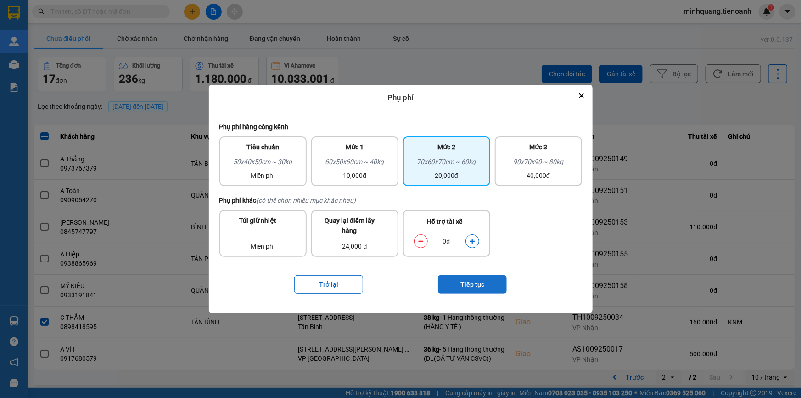
click at [458, 281] on button "Tiếp tục" at bounding box center [472, 284] width 69 height 18
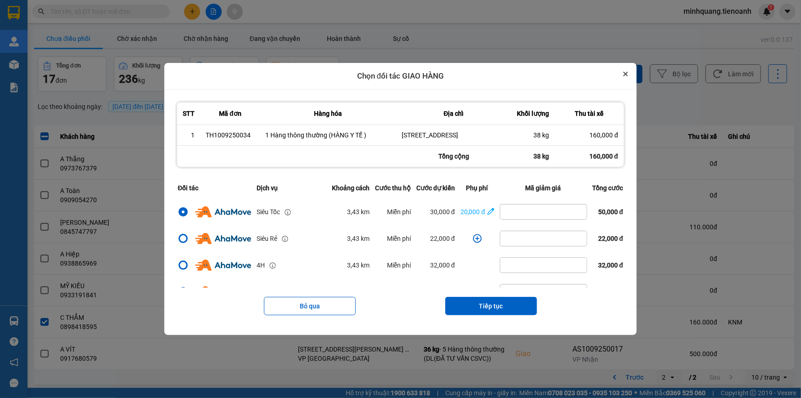
click at [628, 72] on icon "Close" at bounding box center [626, 74] width 4 height 4
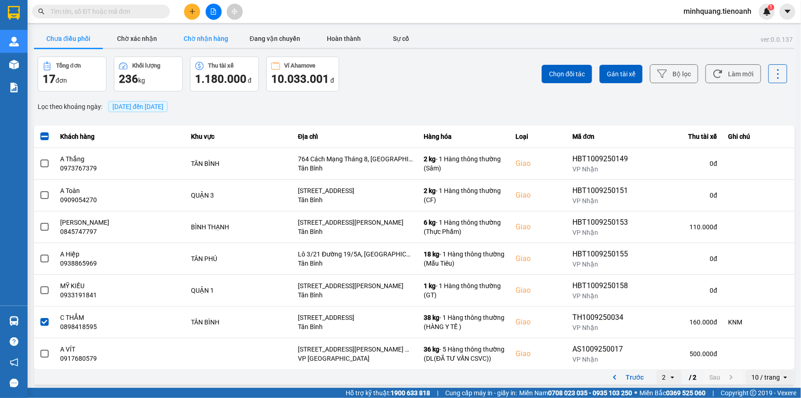
click at [195, 34] on button "Chờ nhận hàng" at bounding box center [206, 38] width 69 height 18
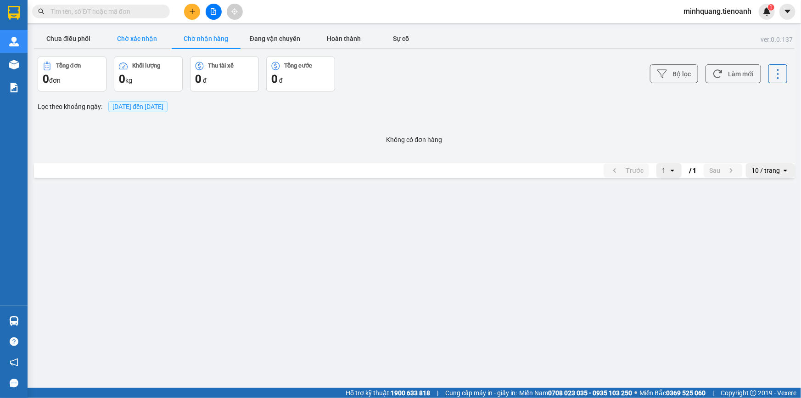
click at [147, 38] on button "Chờ xác nhận" at bounding box center [137, 38] width 69 height 18
click at [69, 36] on button "Chưa điều phối" at bounding box center [68, 38] width 69 height 18
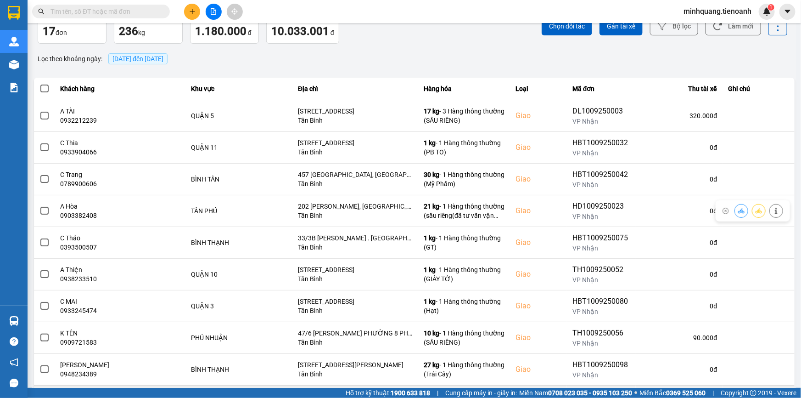
scroll to position [97, 0]
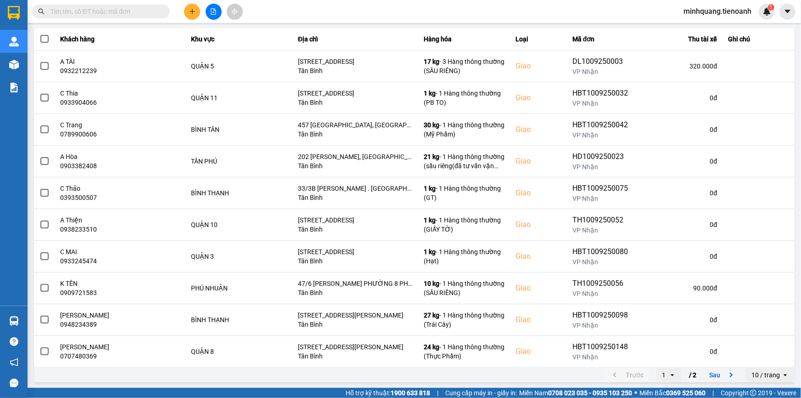
click at [689, 374] on span "/ 2" at bounding box center [692, 374] width 7 height 11
click at [704, 374] on button "Sau" at bounding box center [723, 375] width 39 height 14
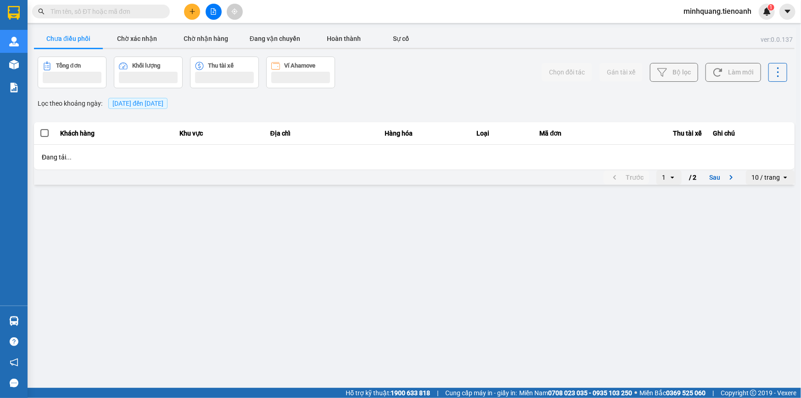
scroll to position [0, 0]
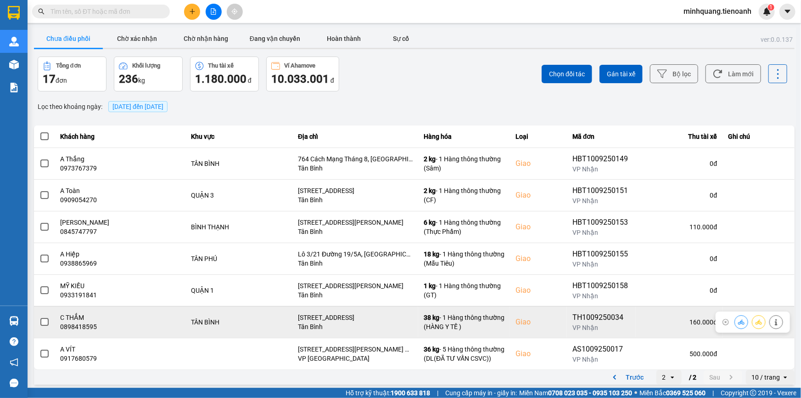
click at [48, 321] on span at bounding box center [44, 322] width 8 height 8
click at [39, 317] on input "checkbox" at bounding box center [39, 317] width 0 height 0
click at [738, 320] on button at bounding box center [741, 322] width 13 height 16
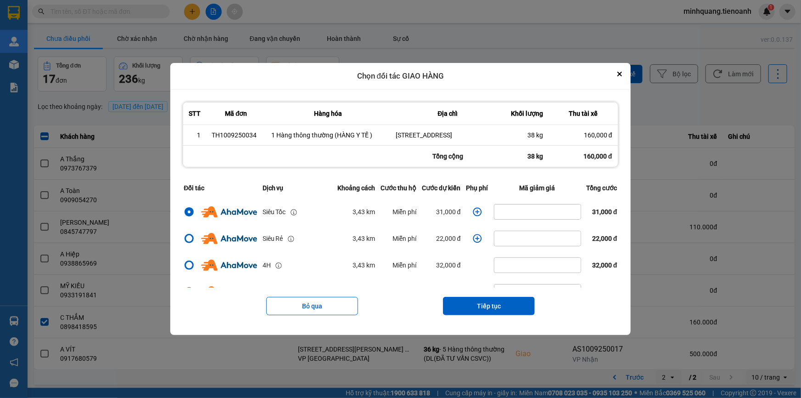
click at [474, 216] on icon "dialog" at bounding box center [477, 211] width 9 height 9
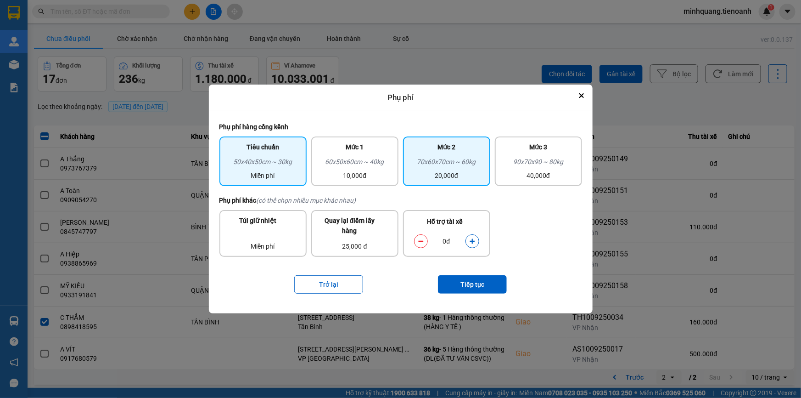
click at [437, 168] on div "70x60x70cm ~ 60kg" at bounding box center [447, 164] width 76 height 14
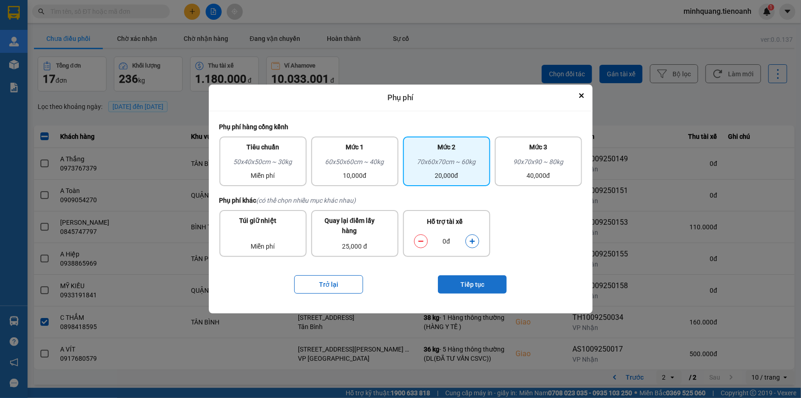
click at [469, 280] on button "Tiếp tục" at bounding box center [472, 284] width 69 height 18
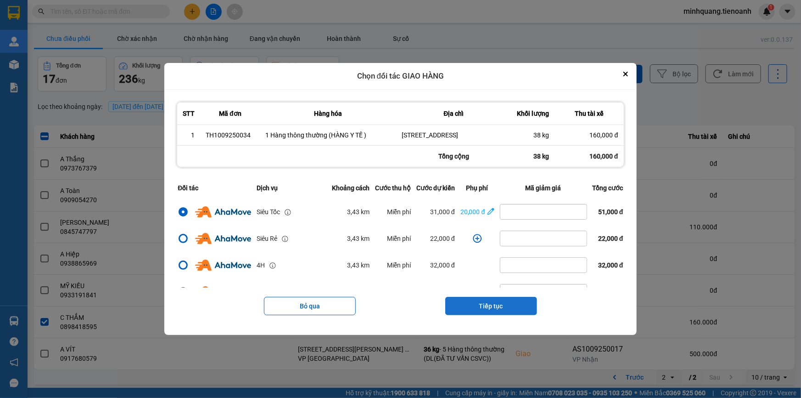
click at [500, 308] on button "Tiếp tục" at bounding box center [491, 306] width 92 height 18
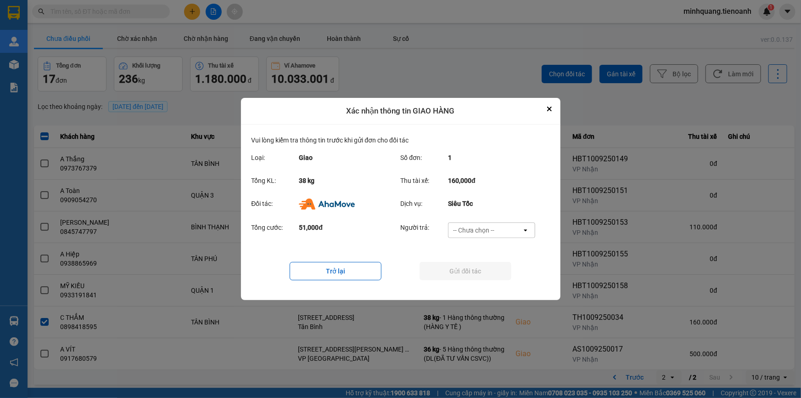
click at [482, 232] on div "-- Chưa chọn --" at bounding box center [473, 229] width 41 height 9
click at [475, 281] on span "Ví Ahamove" at bounding box center [473, 282] width 37 height 9
click at [465, 270] on button "Gửi đối tác" at bounding box center [466, 271] width 92 height 18
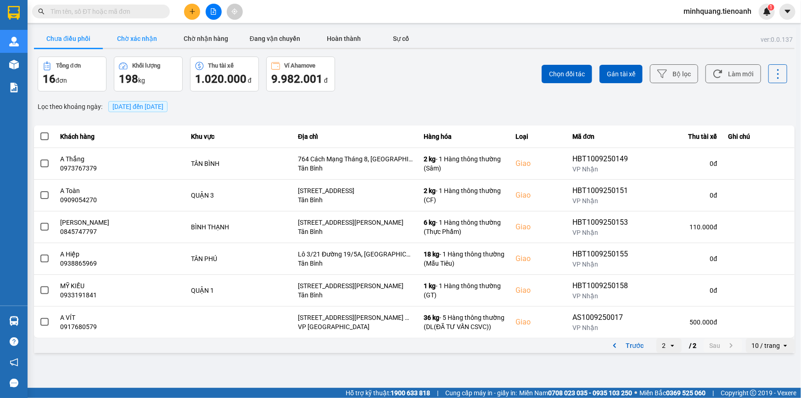
click at [153, 42] on button "Chờ xác nhận" at bounding box center [137, 38] width 69 height 18
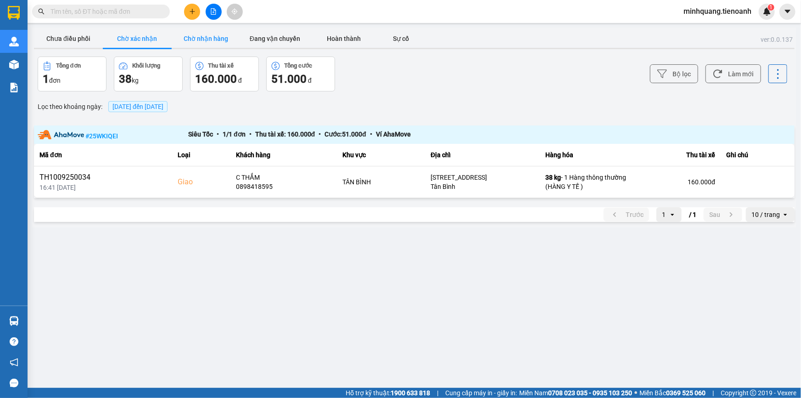
click at [215, 29] on button "Chờ nhận hàng" at bounding box center [206, 38] width 69 height 18
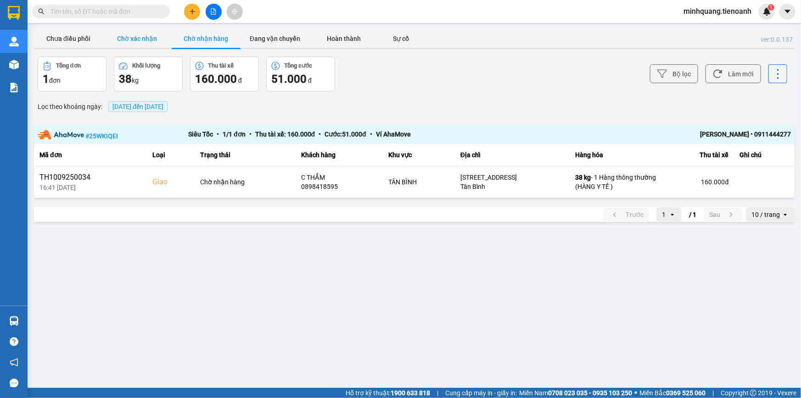
click at [132, 40] on button "Chờ xác nhận" at bounding box center [137, 38] width 69 height 18
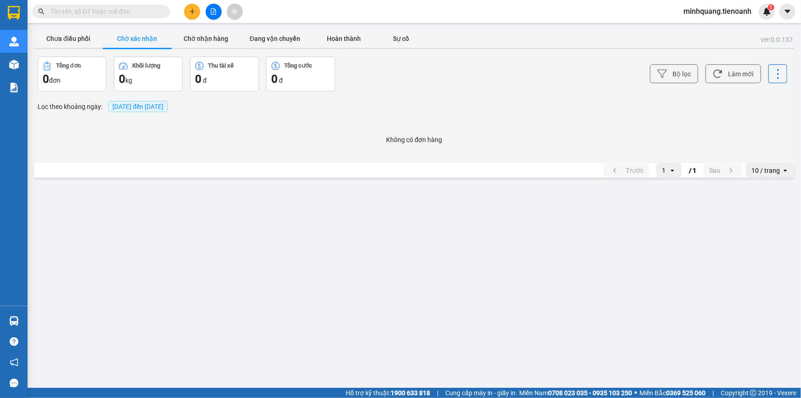
click at [192, 15] on button at bounding box center [192, 12] width 16 height 16
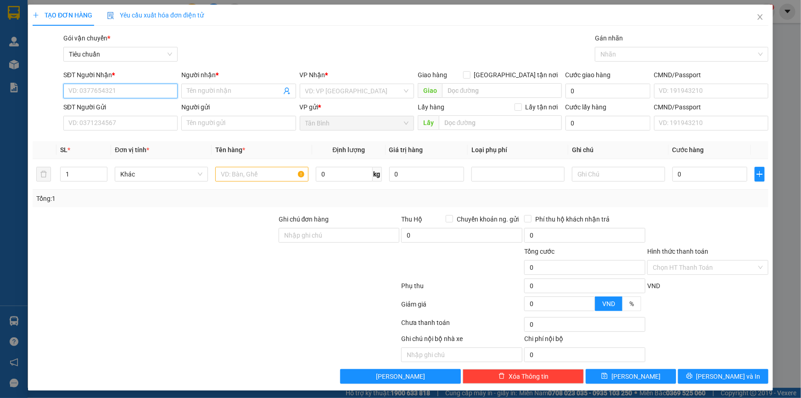
click at [97, 93] on input "SĐT Người Nhận *" at bounding box center [120, 91] width 114 height 15
paste input "0986494181"
type input "0986494181"
click at [129, 108] on div "0986494181 - [PERSON_NAME]" at bounding box center [119, 109] width 102 height 10
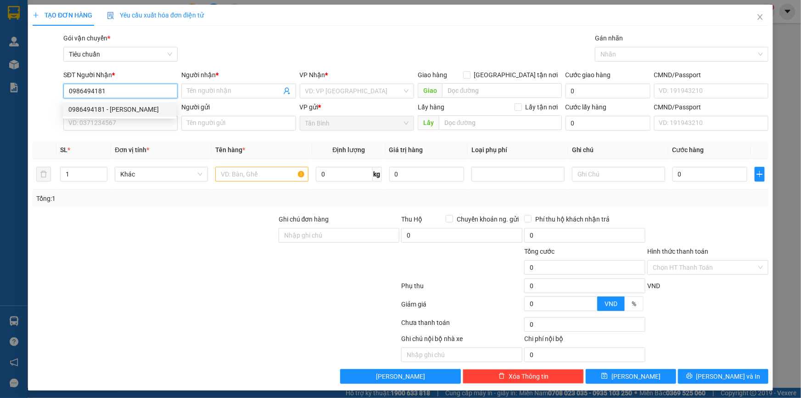
type input "[PERSON_NAME]"
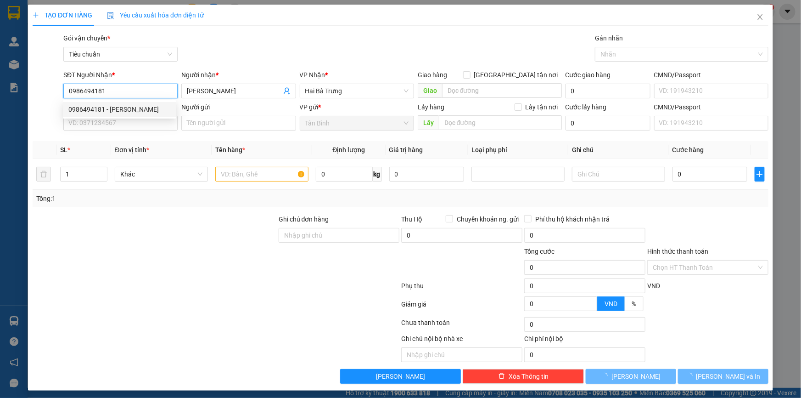
type input "70.000"
type input "0986494181"
click at [116, 134] on div "SĐT Người Gửi VD: 0371234567" at bounding box center [121, 118] width 118 height 32
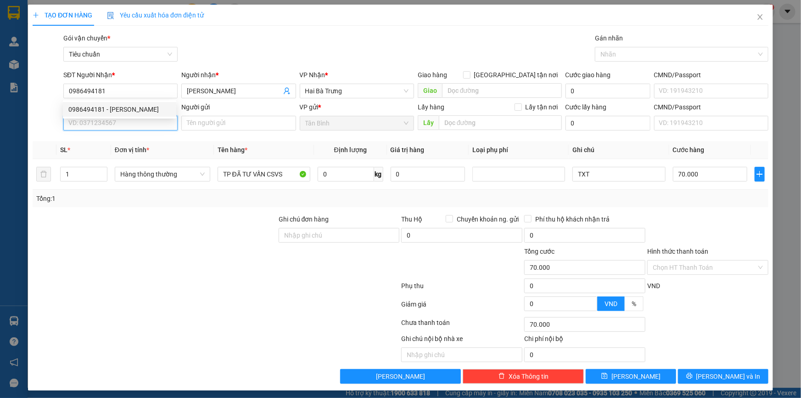
click at [121, 127] on input "SĐT Người Gửi" at bounding box center [120, 123] width 114 height 15
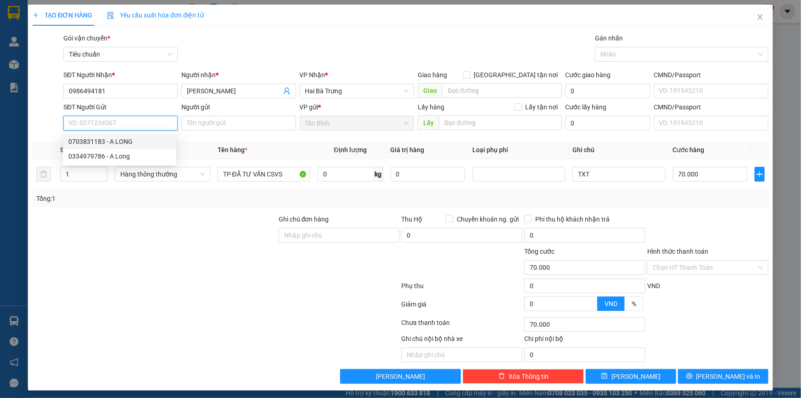
click at [123, 142] on div "0703831183 - A LONG" at bounding box center [119, 141] width 102 height 10
type input "0703831183"
type input "A LONG"
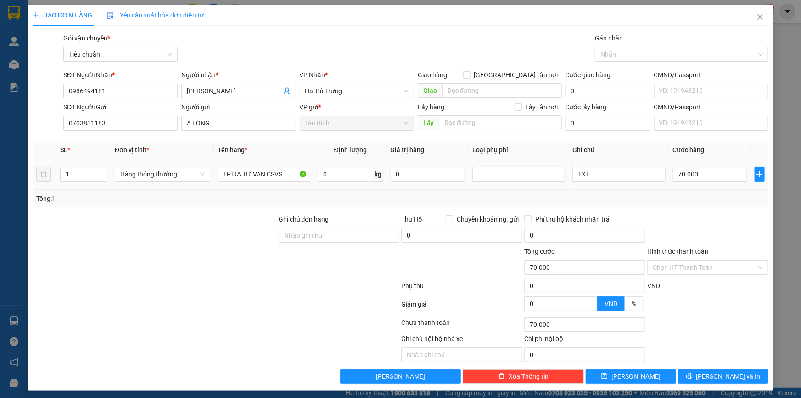
click at [39, 178] on tr "1 Hàng thông thường TP ĐÃ TƯ VẤN CSVS 0 kg 0 TXT 70.000" at bounding box center [401, 174] width 736 height 31
type input "2"
drag, startPoint x: 103, startPoint y: 211, endPoint x: 308, endPoint y: 172, distance: 208.4
click at [107, 210] on div "Transit Pickup Surcharge Ids Transit Deliver Surcharge Ids Transit Deliver Surc…" at bounding box center [401, 208] width 736 height 350
type input "0"
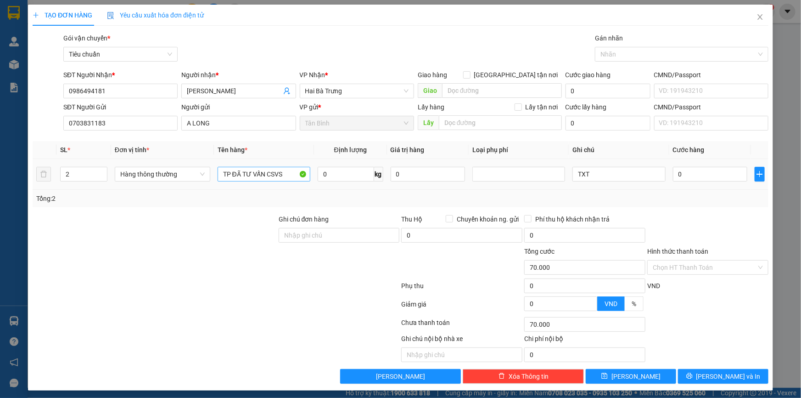
type input "0"
click at [338, 175] on input "0" at bounding box center [346, 174] width 56 height 15
type input "20"
click at [216, 218] on div at bounding box center [155, 230] width 246 height 32
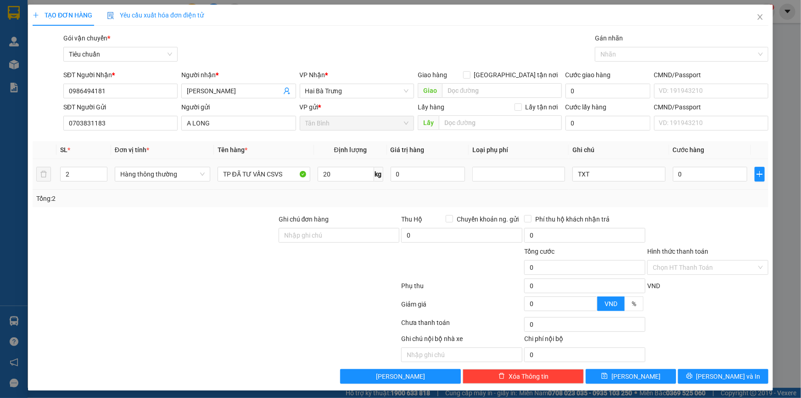
type input "55.000"
click at [573, 177] on input "TXT" at bounding box center [619, 174] width 93 height 15
type input "2TXT"
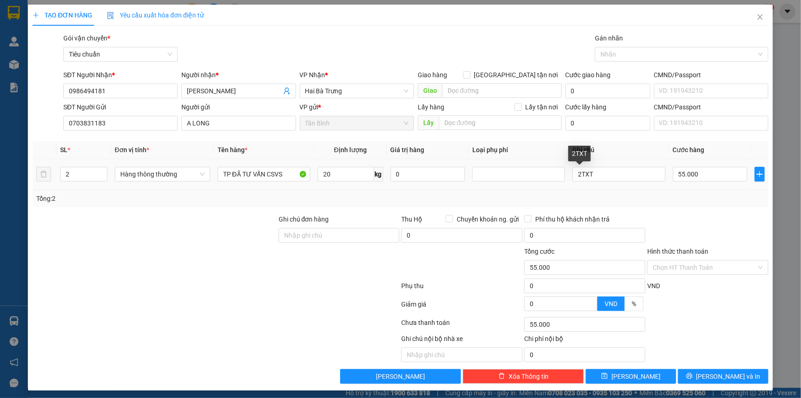
drag, startPoint x: 624, startPoint y: 207, endPoint x: 629, endPoint y: 207, distance: 5.5
click at [625, 207] on div "Transit Pickup Surcharge Ids Transit Deliver Surcharge Ids Transit Deliver Surc…" at bounding box center [401, 208] width 736 height 350
click at [689, 181] on input "55.000" at bounding box center [710, 174] width 75 height 15
click at [685, 172] on input "55.000" at bounding box center [710, 174] width 75 height 15
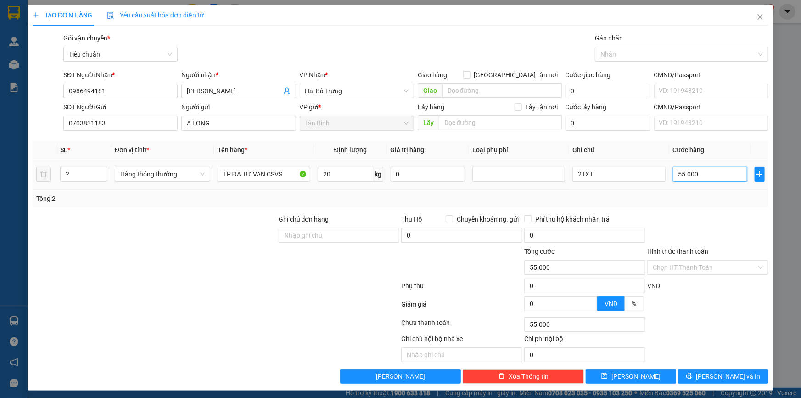
type input "1"
type input "12"
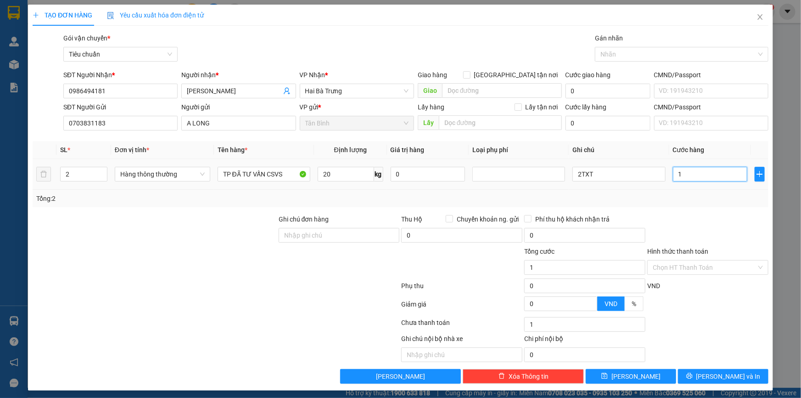
type input "12"
type input "120"
type input "120.000"
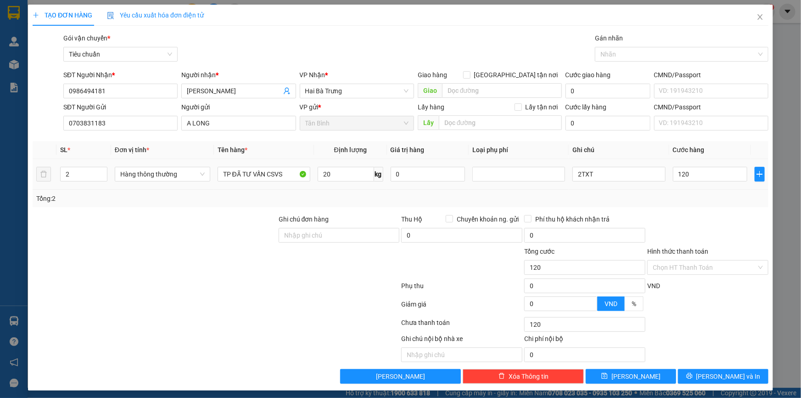
type input "120.000"
click at [683, 202] on div "Tổng: 2" at bounding box center [400, 198] width 729 height 10
click at [605, 177] on input "2TXT" at bounding box center [619, 174] width 93 height 15
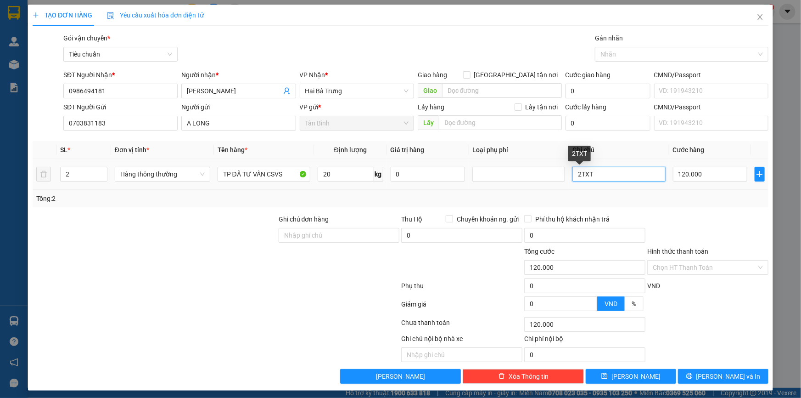
click at [605, 177] on input "2TXT" at bounding box center [619, 174] width 93 height 15
type input "TXT + TXV"
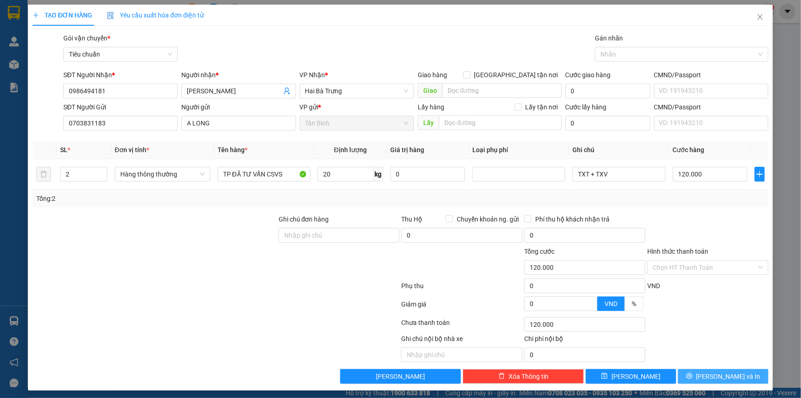
click at [719, 375] on span "[PERSON_NAME] và In" at bounding box center [729, 376] width 64 height 10
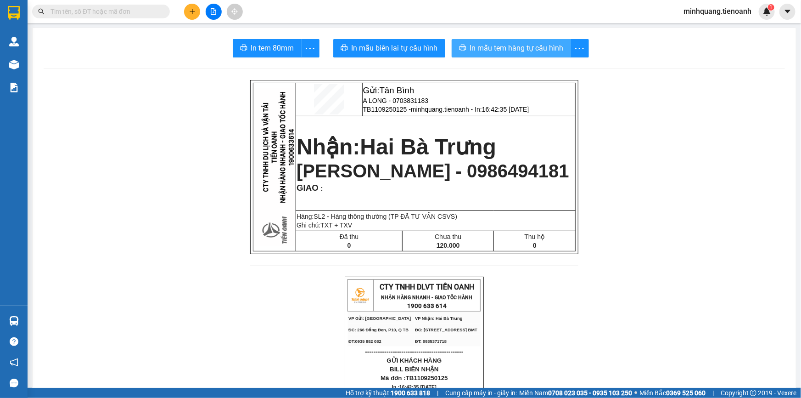
click at [502, 40] on button "In mẫu tem hàng tự cấu hình" at bounding box center [511, 48] width 119 height 18
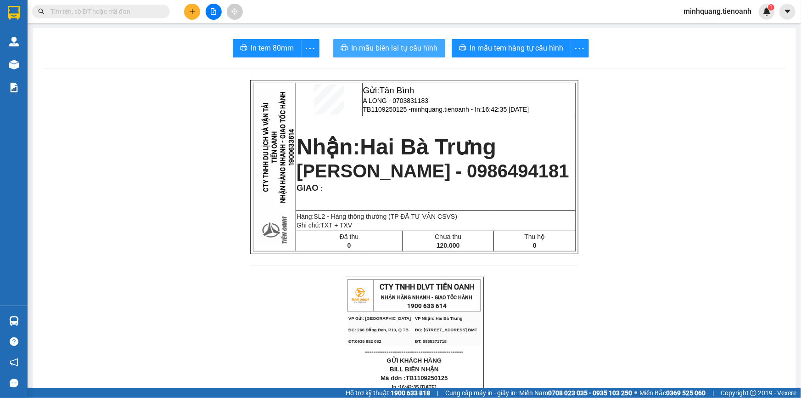
click at [396, 41] on button "In mẫu biên lai tự cấu hình" at bounding box center [389, 48] width 112 height 18
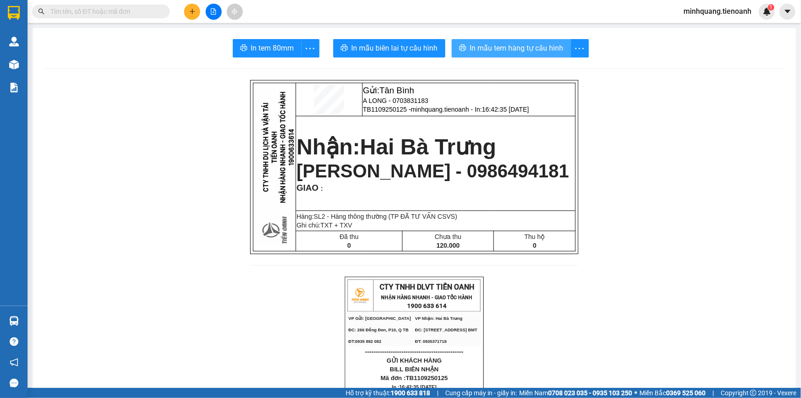
click at [509, 50] on span "In mẫu tem hàng tự cấu hình" at bounding box center [517, 47] width 94 height 11
click at [197, 13] on button at bounding box center [192, 12] width 16 height 16
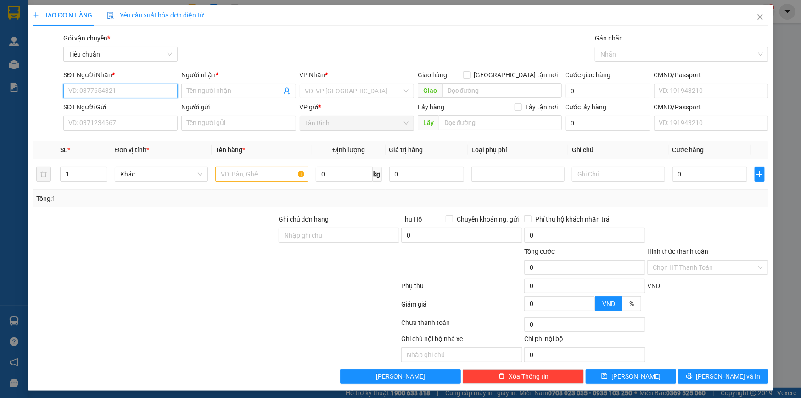
click at [133, 87] on input "SĐT Người Nhận *" at bounding box center [120, 91] width 114 height 15
type input "0343679434"
click at [130, 108] on div "0343679434 - [PERSON_NAME]" at bounding box center [119, 109] width 102 height 10
type input "[PERSON_NAME]"
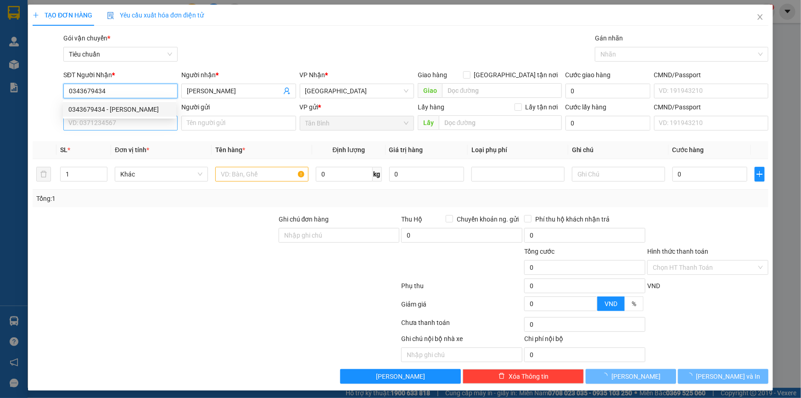
type input "30.000"
type input "0343679434"
click at [124, 128] on input "SĐT Người Gửi" at bounding box center [120, 123] width 114 height 15
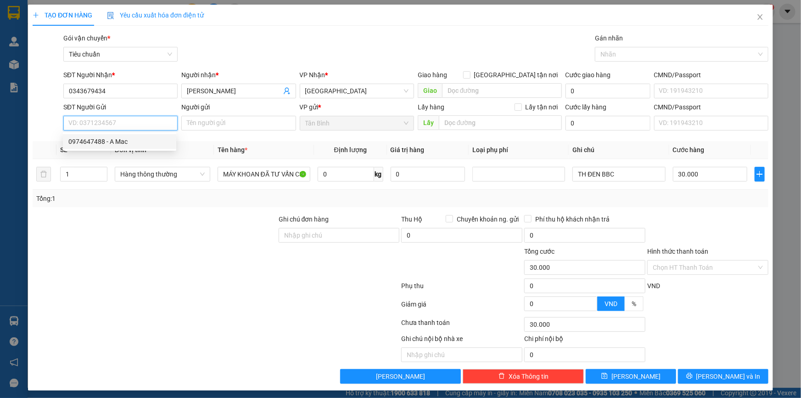
click at [147, 127] on input "SĐT Người Gửi" at bounding box center [120, 123] width 114 height 15
click at [131, 145] on div "0974647488 - A Mac" at bounding box center [119, 141] width 102 height 10
type input "0974647488"
type input "A Mac"
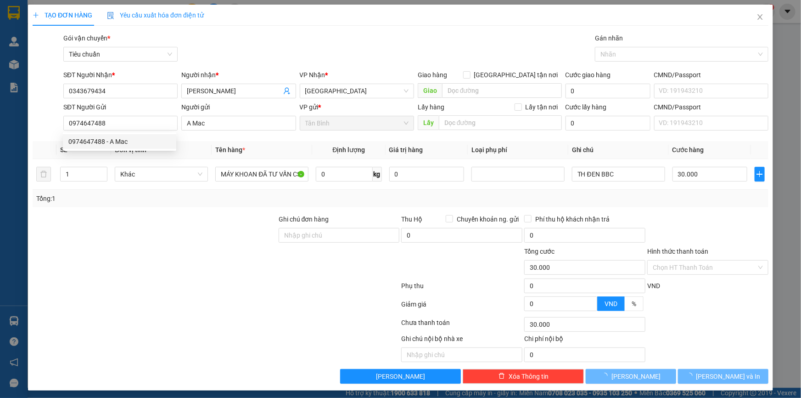
click at [232, 229] on div at bounding box center [155, 230] width 246 height 32
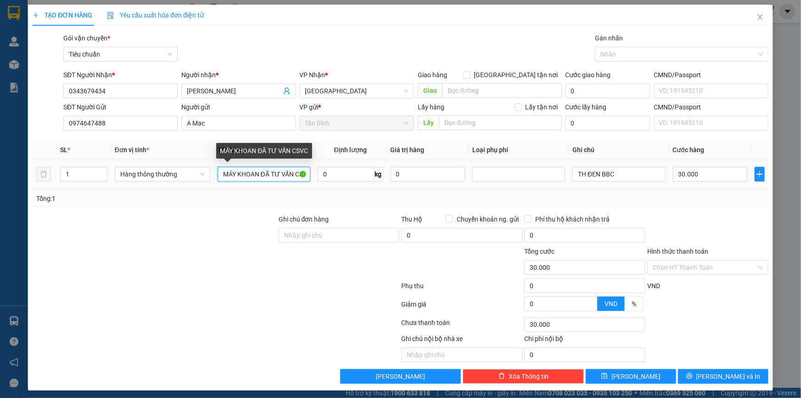
drag, startPoint x: 259, startPoint y: 177, endPoint x: 217, endPoint y: 176, distance: 41.8
click at [218, 176] on input "MÁY KHOAN ĐÃ TƯ VẤN CSVC" at bounding box center [264, 174] width 93 height 15
click at [220, 176] on input "MÁY GIẶT ĐÃ TƯ VẤN CSVC" at bounding box center [264, 174] width 93 height 15
type input "LÒNG MÁY GIẶT ĐÃ TƯ VẤN CSVC"
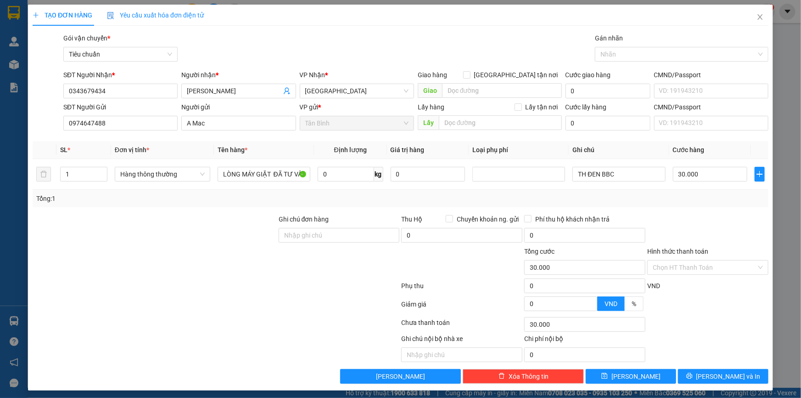
click at [160, 215] on div at bounding box center [155, 230] width 246 height 32
click at [343, 169] on input "0" at bounding box center [346, 174] width 56 height 15
drag, startPoint x: 620, startPoint y: 179, endPoint x: 518, endPoint y: 177, distance: 101.9
click at [519, 177] on tr "1 Hàng thông thường LÒNG MÁY GIẶT ĐÃ TƯ VẤN CSVC 0 kg 0 TH ĐEN BBC 30.000" at bounding box center [401, 174] width 736 height 31
type input "0"
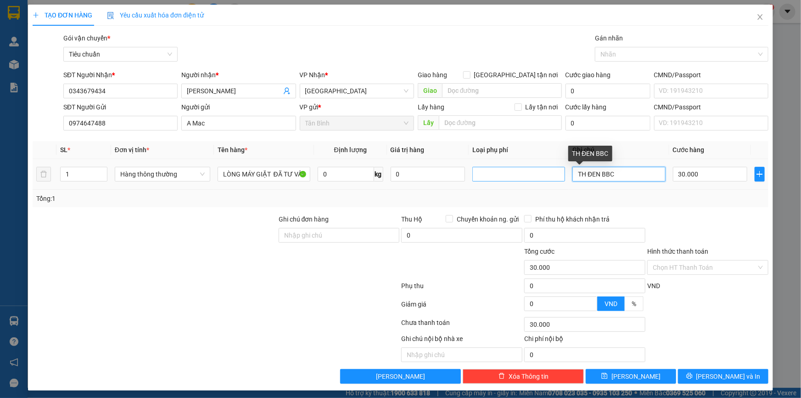
type input "0"
type input "KIỆN TRẮNG BBC"
click at [671, 214] on div at bounding box center [707, 230] width 123 height 32
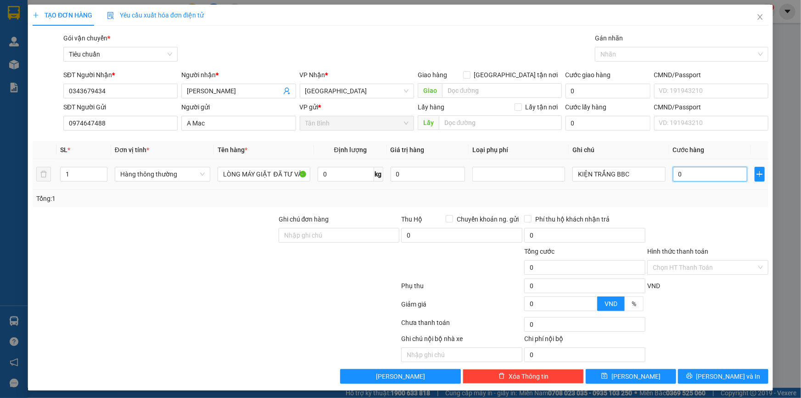
click at [684, 175] on input "0" at bounding box center [710, 174] width 75 height 15
type input "6"
type input "60"
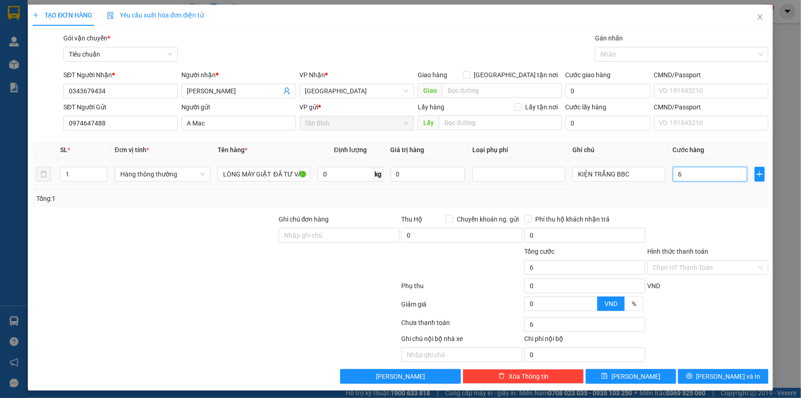
type input "60"
type input "60.000"
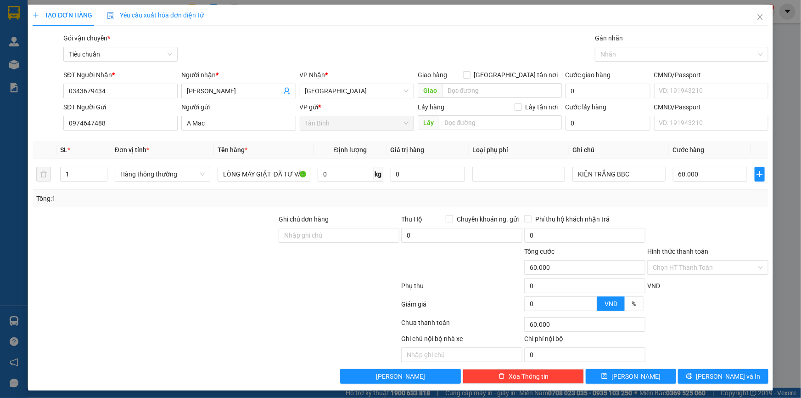
click at [677, 211] on div "Transit Pickup Surcharge Ids Transit Deliver Surcharge Ids Transit Deliver Surc…" at bounding box center [401, 208] width 736 height 350
drag, startPoint x: 708, startPoint y: 373, endPoint x: 711, endPoint y: 367, distance: 6.8
click at [708, 374] on button "[PERSON_NAME] và In" at bounding box center [723, 376] width 90 height 15
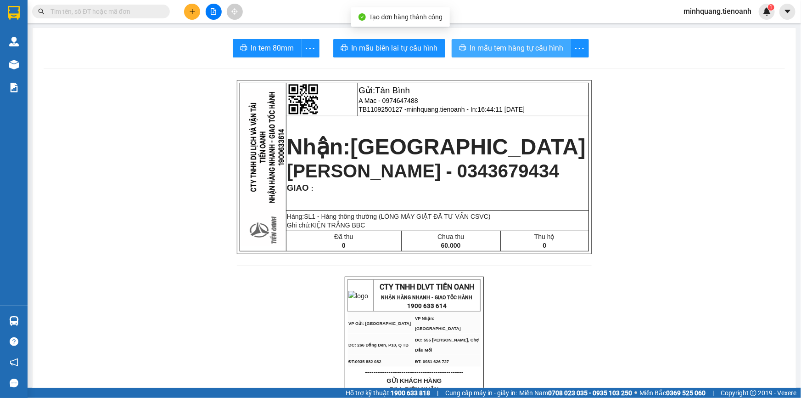
click at [514, 44] on span "In mẫu tem hàng tự cấu hình" at bounding box center [517, 47] width 94 height 11
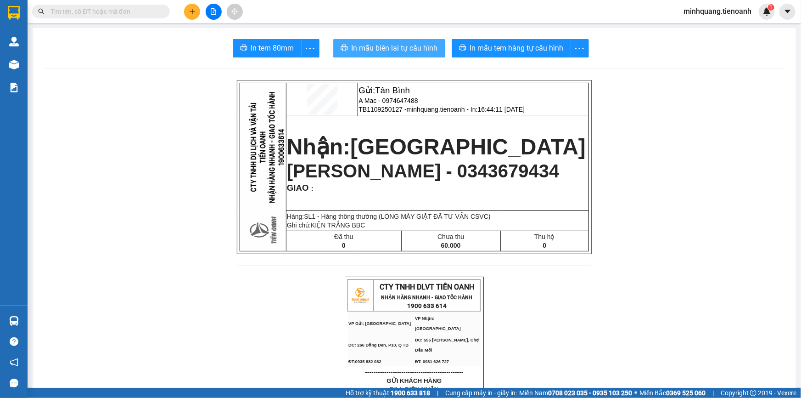
click at [383, 51] on span "In mẫu biên lai tự cấu hình" at bounding box center [395, 47] width 86 height 11
click at [194, 7] on button at bounding box center [192, 12] width 16 height 16
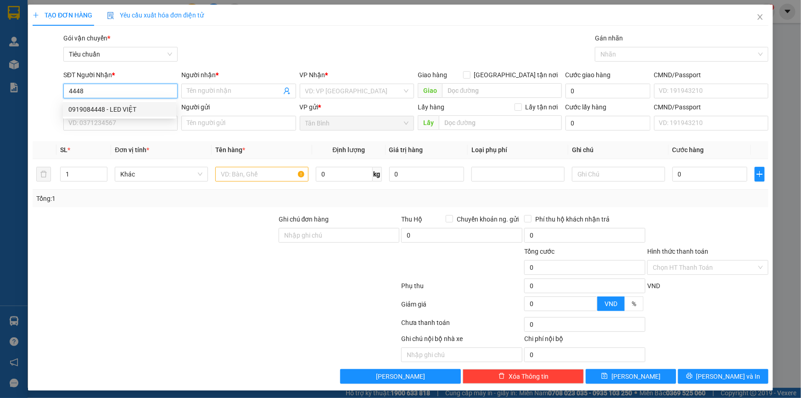
drag, startPoint x: 112, startPoint y: 107, endPoint x: 108, endPoint y: 124, distance: 17.2
click at [112, 109] on div "0919084448 - LED VIỆT" at bounding box center [119, 109] width 102 height 10
type input "0919084448"
type input "LED VIỆT"
type input "0919084448"
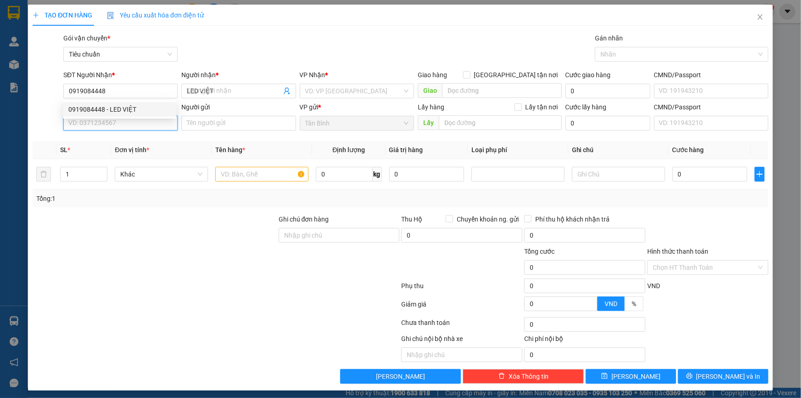
type input "50.000"
click at [108, 124] on input "SĐT Người Gửi" at bounding box center [120, 123] width 114 height 15
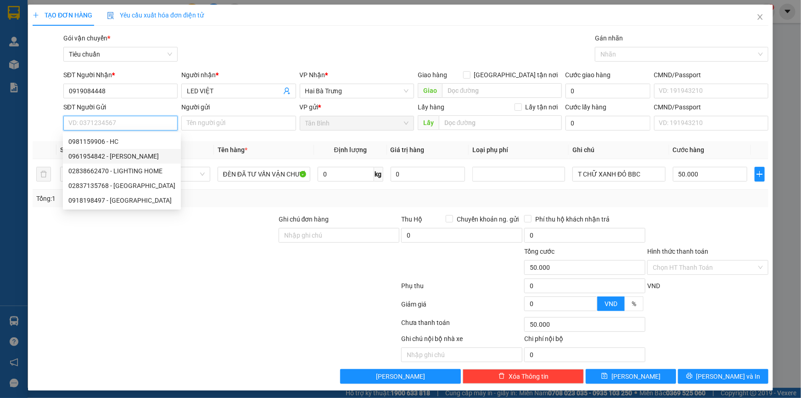
click at [130, 157] on div "0961954842 - [PERSON_NAME]" at bounding box center [121, 156] width 107 height 10
type input "0961954842"
type input "HUY PHÁT"
click at [161, 214] on div at bounding box center [155, 230] width 246 height 32
type input "100.000"
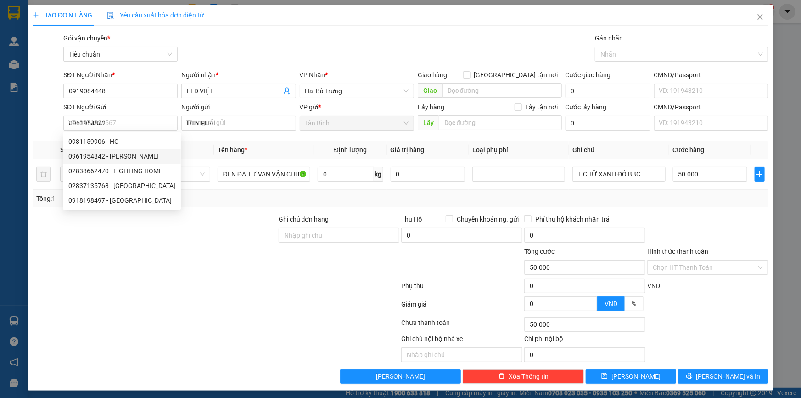
type input "100.000"
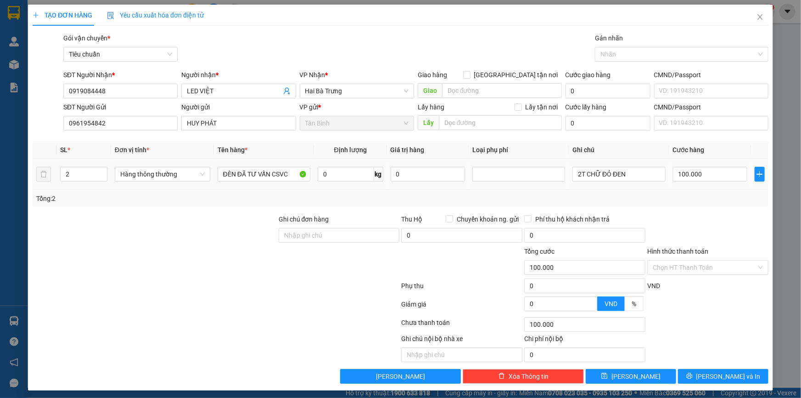
drag, startPoint x: 76, startPoint y: 174, endPoint x: 18, endPoint y: 174, distance: 57.4
click at [18, 174] on div "TẠO ĐƠN HÀNG Yêu cầu xuất hóa đơn điện tử Transit Pickup Surcharge Ids Transit …" at bounding box center [400, 199] width 801 height 398
type input "1"
click at [84, 204] on div "Tổng: 1" at bounding box center [401, 198] width 736 height 17
type input "0"
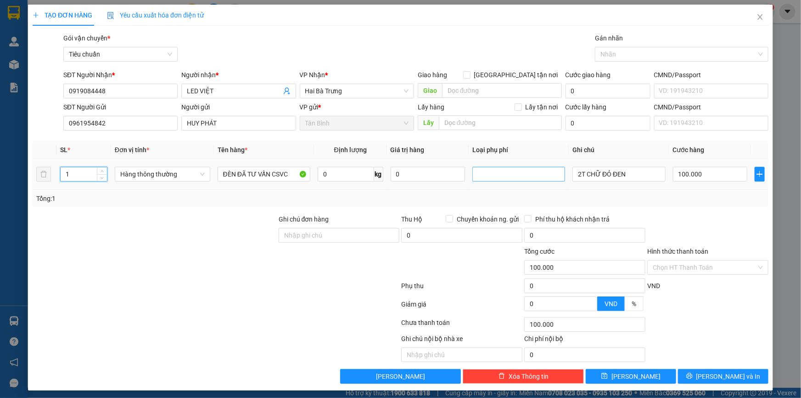
type input "0"
drag, startPoint x: 645, startPoint y: 179, endPoint x: 408, endPoint y: 176, distance: 236.9
click at [408, 176] on tr "1 Hàng thông thường ĐÈN ĐÃ TƯ VẤN CSVC 0 kg 0 2T CHỮ ĐỎ ĐEN 0" at bounding box center [401, 174] width 736 height 31
type input "T BBC"
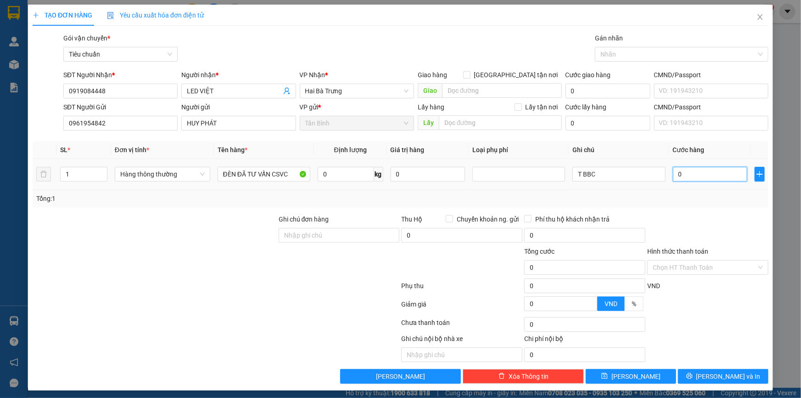
click at [692, 173] on input "0" at bounding box center [710, 174] width 75 height 15
type input "5"
type input "50"
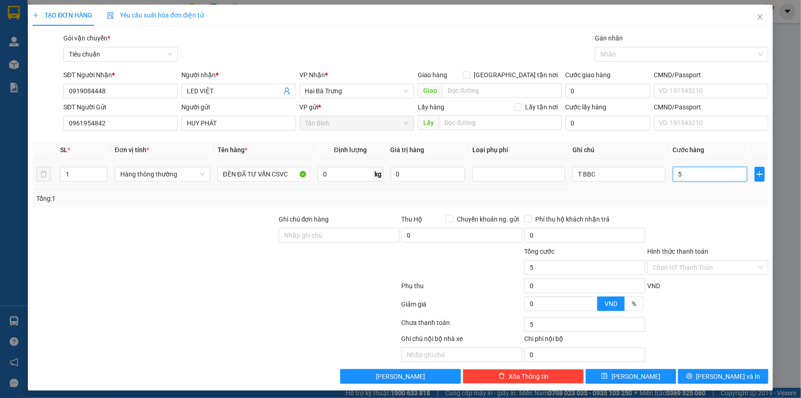
type input "50"
click at [714, 374] on span "[PERSON_NAME] và In" at bounding box center [729, 376] width 64 height 10
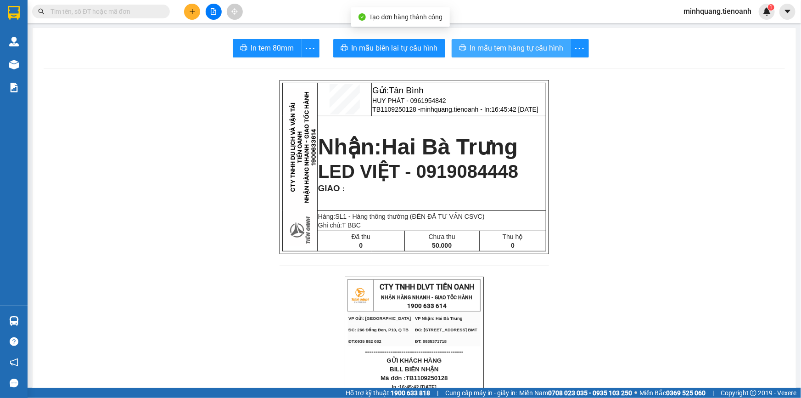
click at [508, 43] on span "In mẫu tem hàng tự cấu hình" at bounding box center [517, 47] width 94 height 11
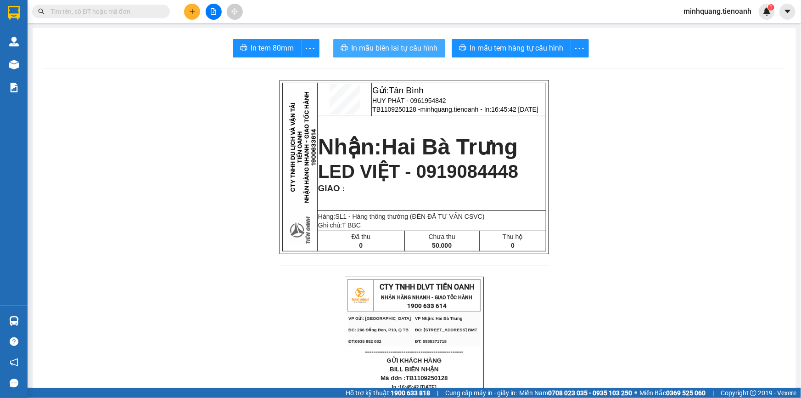
click at [396, 48] on span "In mẫu biên lai tự cấu hình" at bounding box center [395, 47] width 86 height 11
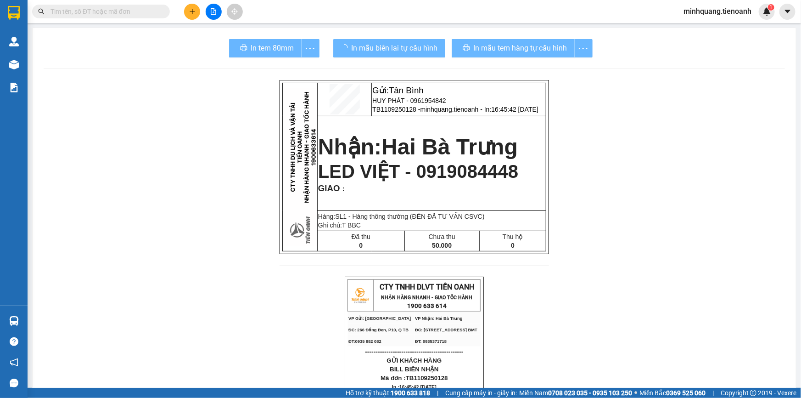
click at [507, 46] on span "In mẫu tem hàng tự cấu hình" at bounding box center [521, 47] width 94 height 11
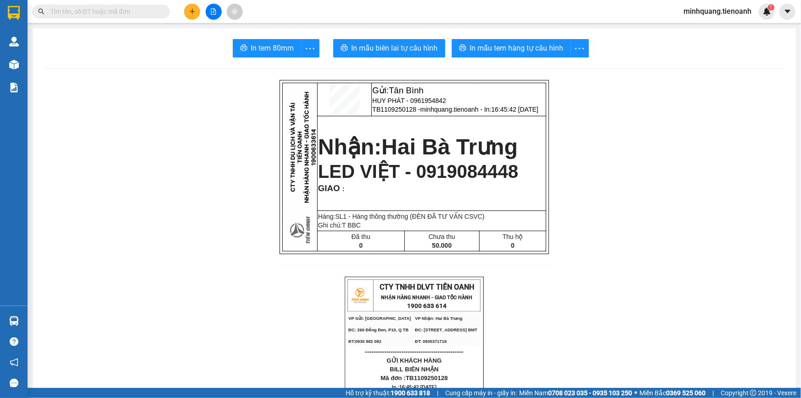
click at [507, 46] on span "In mẫu tem hàng tự cấu hình" at bounding box center [517, 47] width 94 height 11
click at [193, 11] on icon "plus" at bounding box center [192, 11] width 5 height 0
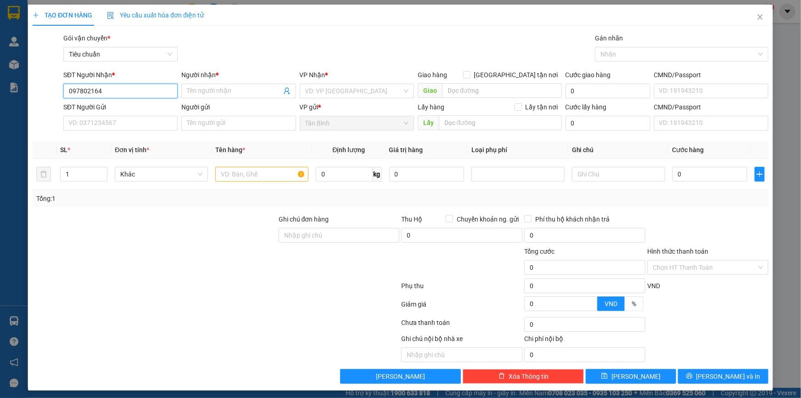
type input "0978021641"
drag, startPoint x: 132, startPoint y: 109, endPoint x: 131, endPoint y: 115, distance: 6.1
click at [132, 110] on div "0978021641 - [GEOGRAPHIC_DATA]([PERSON_NAME])" at bounding box center [146, 109] width 157 height 10
type input "[PERSON_NAME]([PERSON_NAME])"
type input "1233456789"
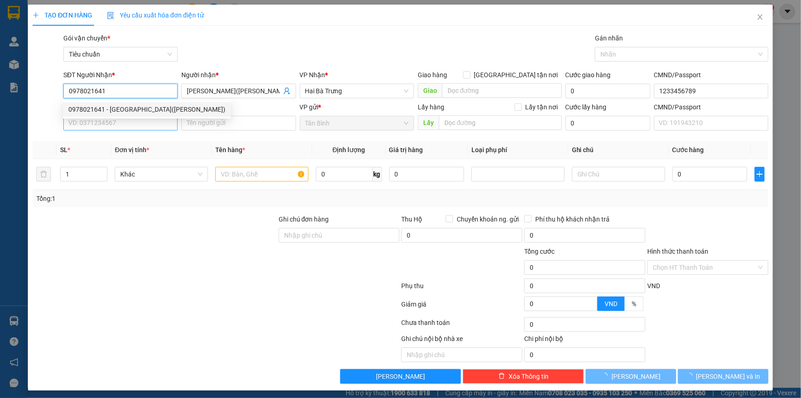
type input "0978021641"
type input "30.000"
click at [125, 125] on input "SĐT Người Gửi" at bounding box center [120, 123] width 114 height 15
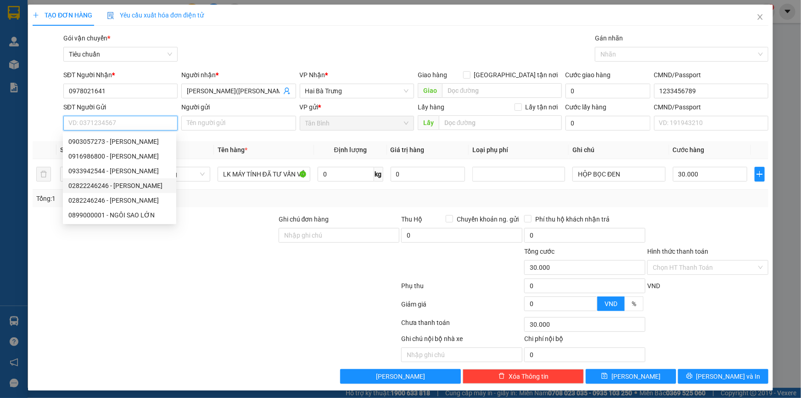
click at [130, 185] on div "02822246246 - [PERSON_NAME]" at bounding box center [119, 185] width 102 height 10
type input "02822246246"
type input "[PERSON_NAME]"
type input "075202000407"
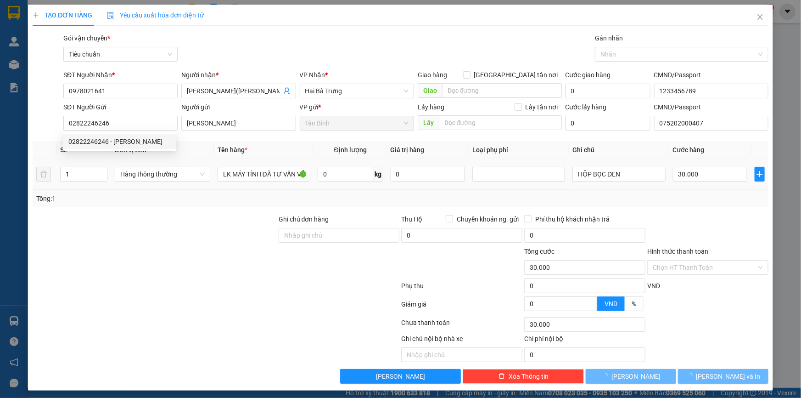
type input "40.000"
drag, startPoint x: 184, startPoint y: 220, endPoint x: 181, endPoint y: 215, distance: 5.4
click at [181, 215] on div at bounding box center [155, 230] width 246 height 32
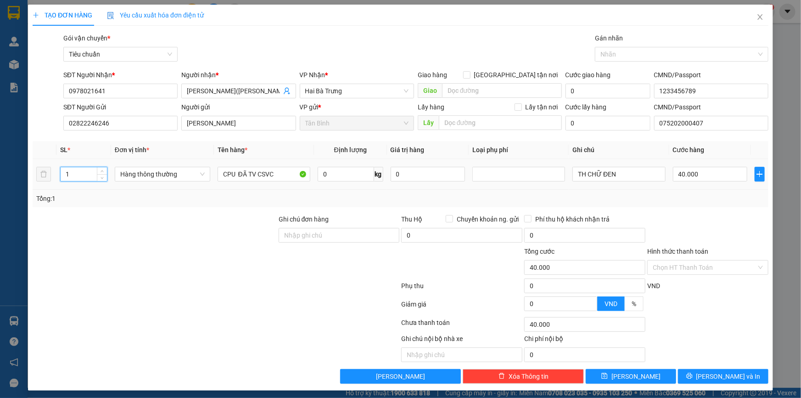
click at [38, 172] on tr "1 Hàng thông thường CPU ĐÃ TV CSVC 0 kg 0 TH CHỮ ĐEN 40.000" at bounding box center [401, 174] width 736 height 31
type input "3"
drag, startPoint x: 107, startPoint y: 243, endPoint x: 204, endPoint y: 186, distance: 112.5
click at [108, 243] on div at bounding box center [155, 230] width 246 height 32
type input "0"
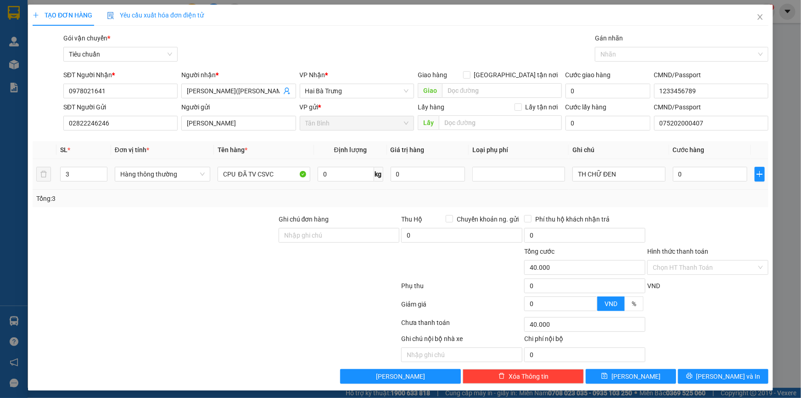
type input "0"
click at [110, 227] on div at bounding box center [155, 230] width 246 height 32
click at [626, 175] on input "TH CHỮ ĐEN" at bounding box center [619, 174] width 93 height 15
click at [573, 175] on input "TH CHỮ ĐEN" at bounding box center [619, 174] width 93 height 15
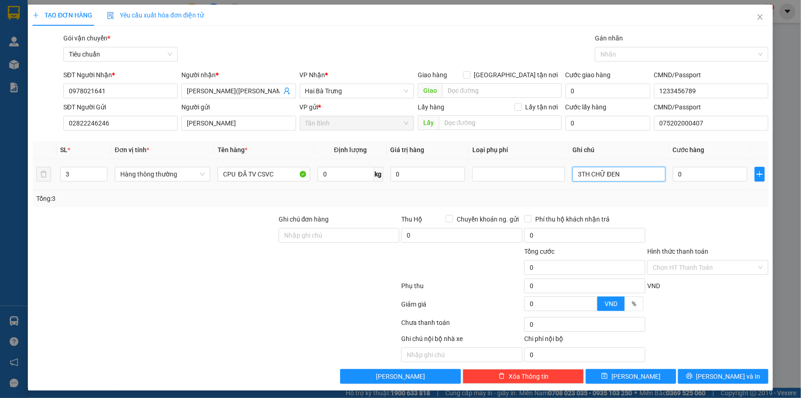
click at [647, 173] on input "3TH CHỮ ĐEN" at bounding box center [619, 174] width 93 height 15
type input "3TH CHỮ ĐEN BBC"
click at [679, 173] on input "0" at bounding box center [710, 174] width 75 height 15
type input "1"
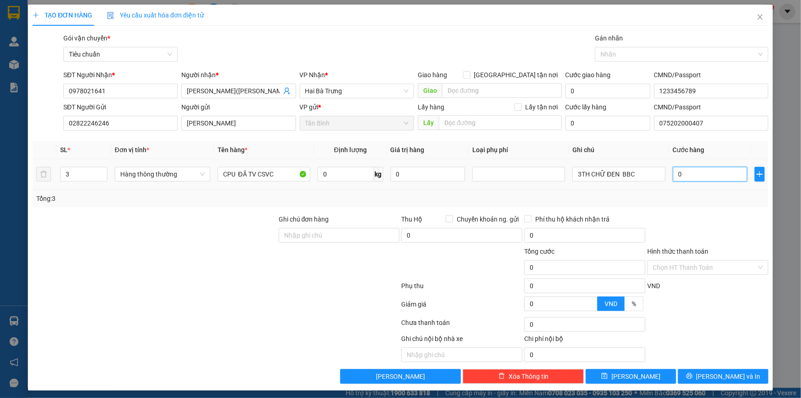
type input "1"
type input "18"
type input "180"
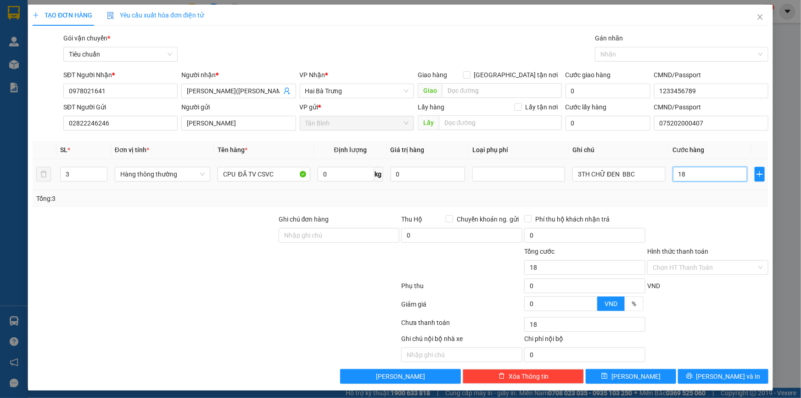
type input "180"
type input "180.000"
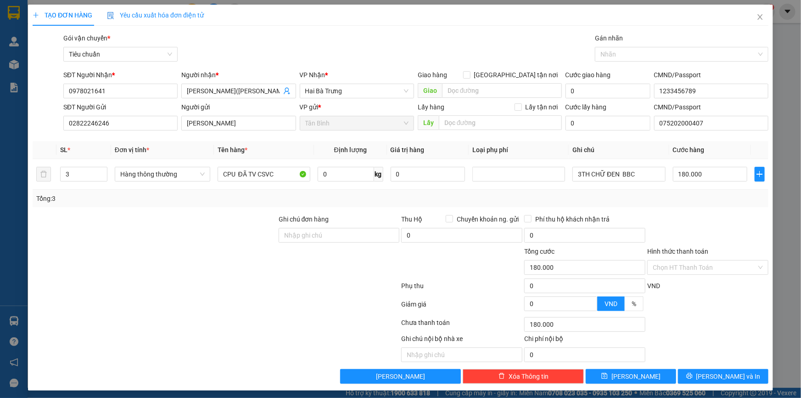
drag, startPoint x: 676, startPoint y: 211, endPoint x: 682, endPoint y: 211, distance: 6.0
click at [677, 211] on div "Transit Pickup Surcharge Ids Transit Deliver Surcharge Ids Transit Deliver Surc…" at bounding box center [401, 208] width 736 height 350
click at [709, 371] on button "[PERSON_NAME] và In" at bounding box center [723, 376] width 90 height 15
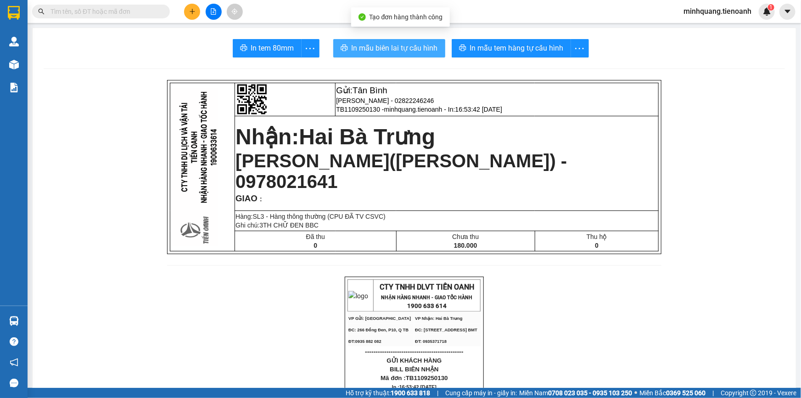
click at [390, 52] on span "In mẫu biên lai tự cấu hình" at bounding box center [395, 47] width 86 height 11
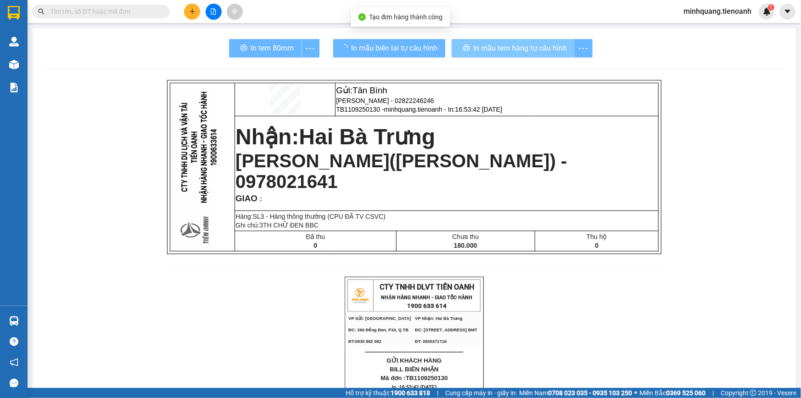
click at [485, 44] on span "In mẫu tem hàng tự cấu hình" at bounding box center [521, 47] width 94 height 11
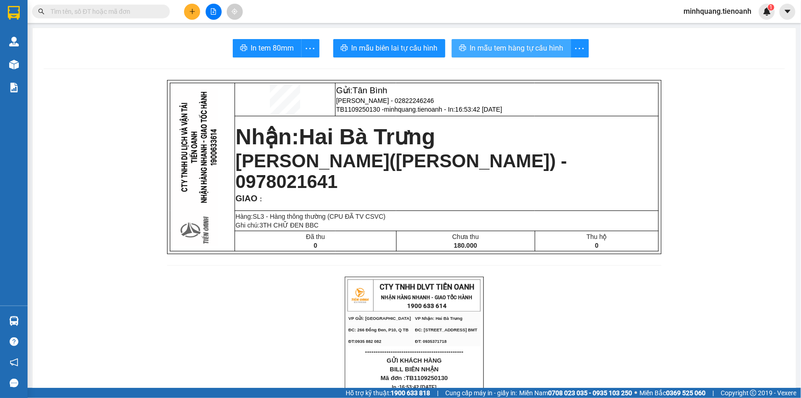
click at [485, 44] on span "In mẫu tem hàng tự cấu hình" at bounding box center [517, 47] width 94 height 11
click at [186, 11] on button at bounding box center [192, 12] width 16 height 16
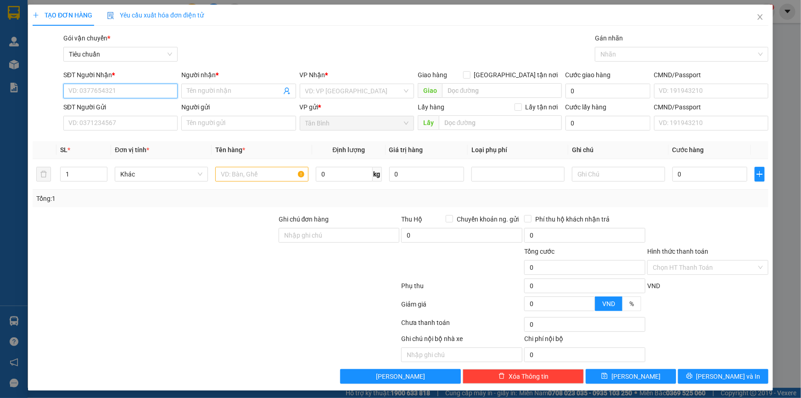
click at [141, 86] on input "SĐT Người Nhận *" at bounding box center [120, 91] width 114 height 15
type input "0839287069"
click at [116, 107] on div "0839287069 - C HOÀI" at bounding box center [119, 109] width 102 height 10
type input "C HOÀI"
type input "[GEOGRAPHIC_DATA]"
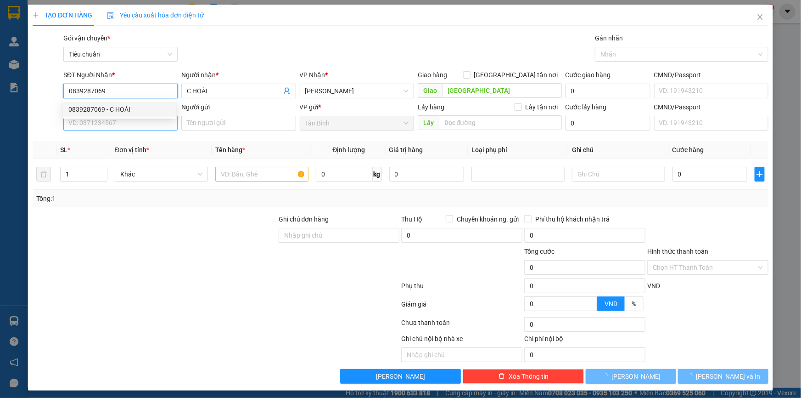
type input "0839287069"
type input "80.000"
click at [123, 123] on input "SĐT Người Gửi" at bounding box center [120, 123] width 114 height 15
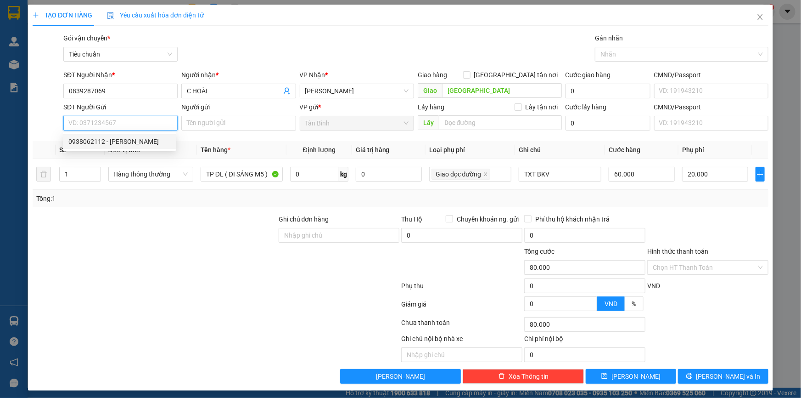
click at [114, 121] on input "SĐT Người Gửi" at bounding box center [120, 123] width 114 height 15
type input "0913919499"
click at [192, 123] on input "Người gửi" at bounding box center [238, 123] width 114 height 15
type input "Q"
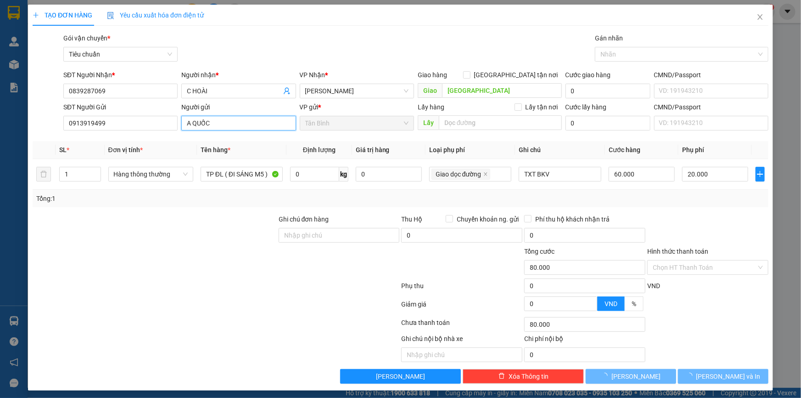
type input "A QUỐC"
click at [115, 211] on div "Transit Pickup Surcharge Ids Transit Deliver Surcharge Ids Transit Deliver Surc…" at bounding box center [401, 208] width 736 height 350
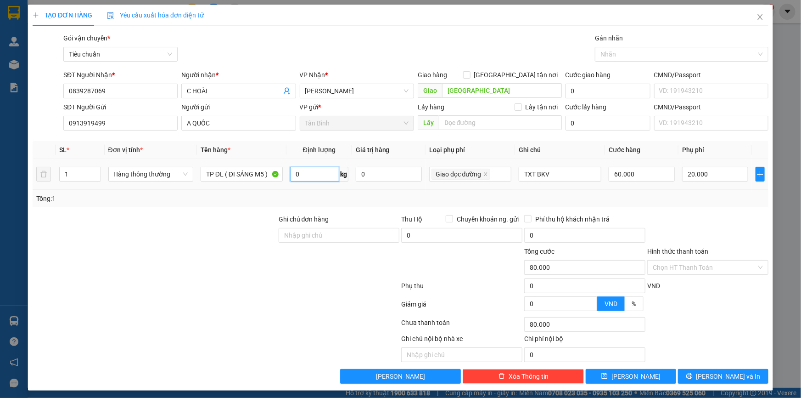
click at [309, 177] on input "0" at bounding box center [314, 174] width 49 height 15
click at [305, 172] on input "0" at bounding box center [314, 174] width 49 height 15
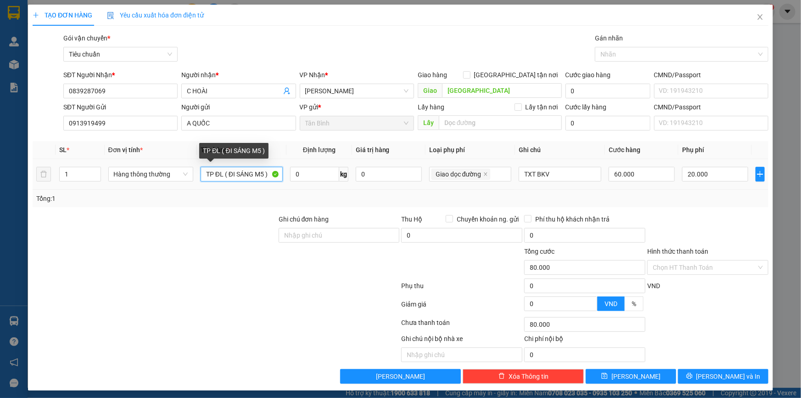
drag, startPoint x: 221, startPoint y: 178, endPoint x: 258, endPoint y: 194, distance: 40.7
click at [320, 181] on tr "1 Hàng thông thường TP ĐL ( ĐI SÁNG M5 ) 0 kg 0 Giao dọc đường TXT BKV 60.000 2…" at bounding box center [401, 174] width 736 height 31
type input "TP ĐL"
type input "20.000"
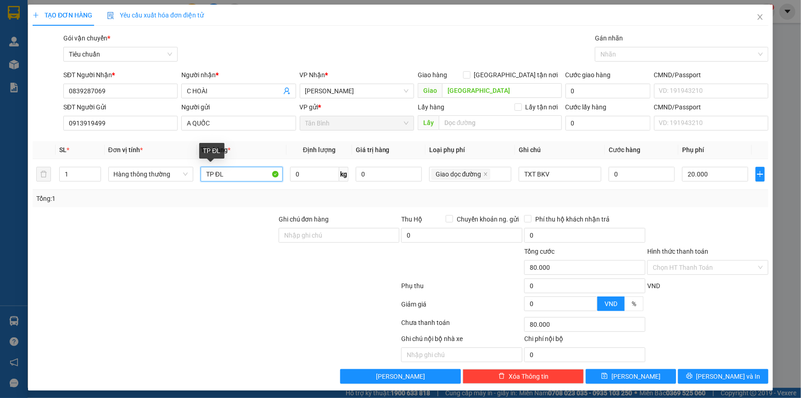
type input "0"
type input "TP ĐL ĐÃ TƯ VẤN VẬN CHUYỂN"
drag, startPoint x: 141, startPoint y: 247, endPoint x: 195, endPoint y: 229, distance: 56.5
click at [146, 246] on div at bounding box center [155, 262] width 246 height 32
click at [322, 172] on input "0" at bounding box center [314, 174] width 49 height 15
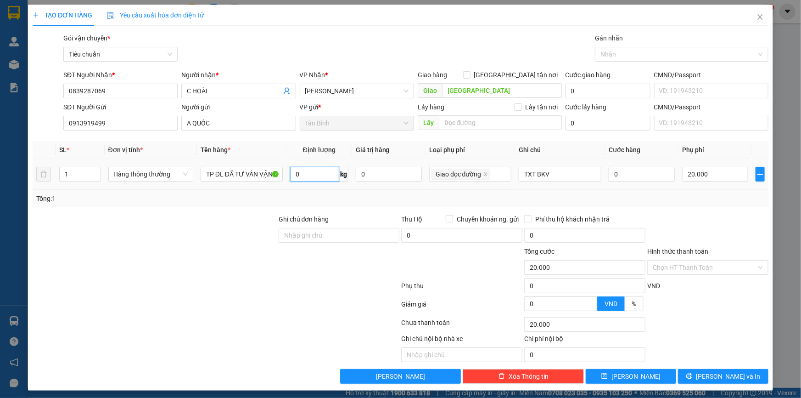
click at [322, 172] on input "0" at bounding box center [314, 174] width 49 height 15
type input "9"
click at [228, 215] on div at bounding box center [155, 230] width 246 height 32
type input "60.000"
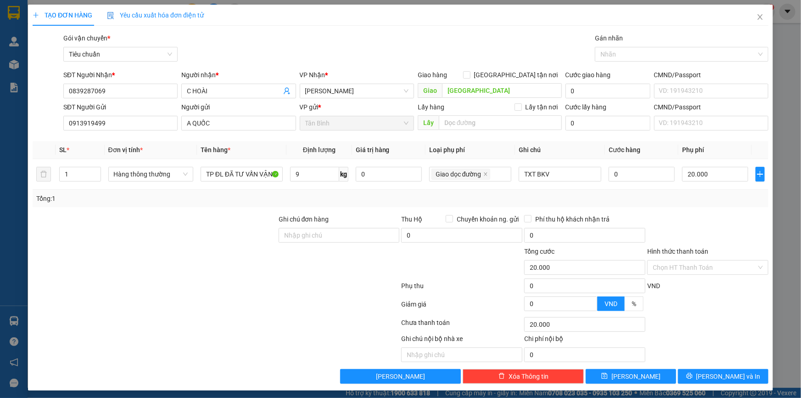
type input "40.000"
click at [665, 199] on div "Tổng: 1" at bounding box center [400, 198] width 729 height 10
click at [630, 52] on div at bounding box center [677, 54] width 160 height 11
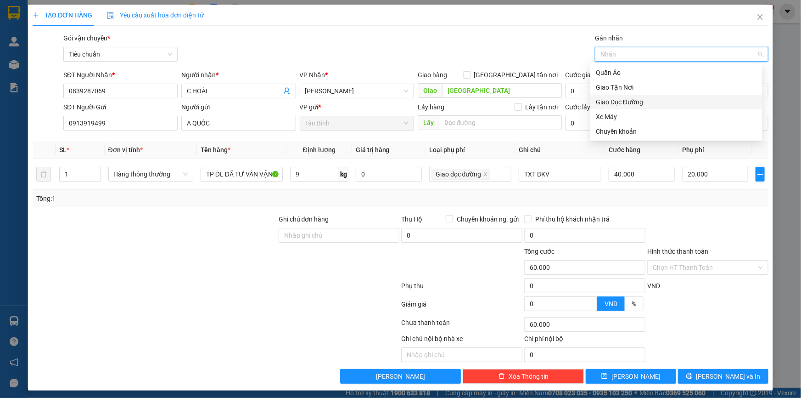
click at [628, 103] on div "Giao Dọc Đường" at bounding box center [676, 102] width 161 height 10
click at [413, 20] on div "TẠO ĐƠN HÀNG Yêu cầu xuất hóa đơn điện tử" at bounding box center [401, 15] width 736 height 21
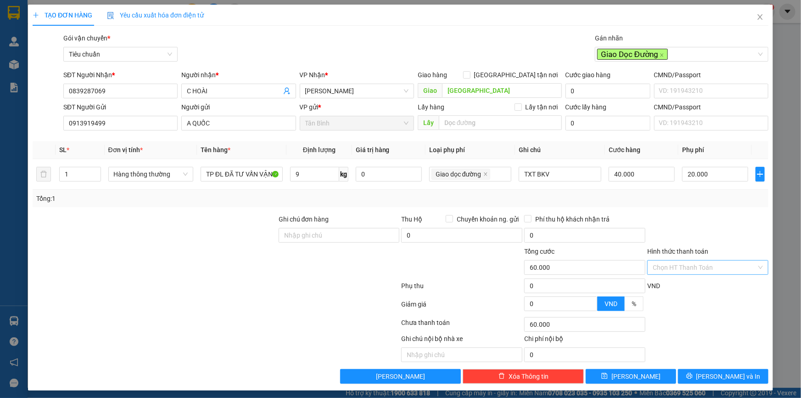
click at [677, 264] on input "Hình thức thanh toán" at bounding box center [705, 267] width 104 height 14
click at [679, 280] on div "Tại văn phòng" at bounding box center [702, 285] width 120 height 15
type input "0"
click at [693, 373] on icon "printer" at bounding box center [689, 375] width 6 height 6
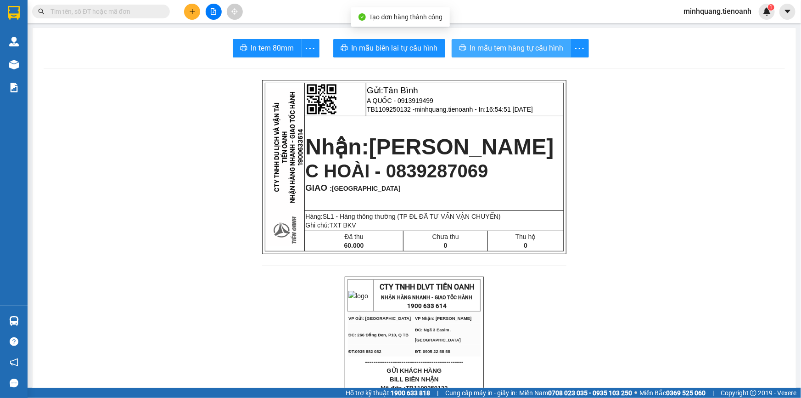
click at [482, 56] on button "In mẫu tem hàng tự cấu hình" at bounding box center [511, 48] width 119 height 18
click at [478, 43] on span "In mẫu tem hàng tự cấu hình" at bounding box center [517, 47] width 94 height 11
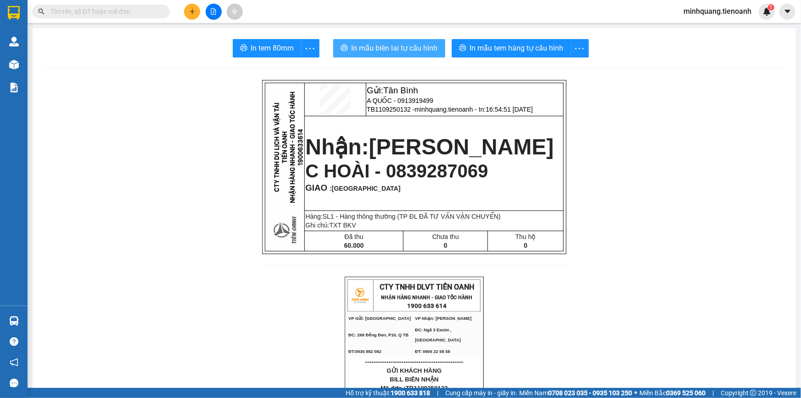
click at [385, 46] on span "In mẫu biên lai tự cấu hình" at bounding box center [395, 47] width 86 height 11
click at [97, 9] on input "text" at bounding box center [105, 11] width 108 height 10
click at [188, 10] on button at bounding box center [192, 12] width 16 height 16
